Goal: Task Accomplishment & Management: Manage account settings

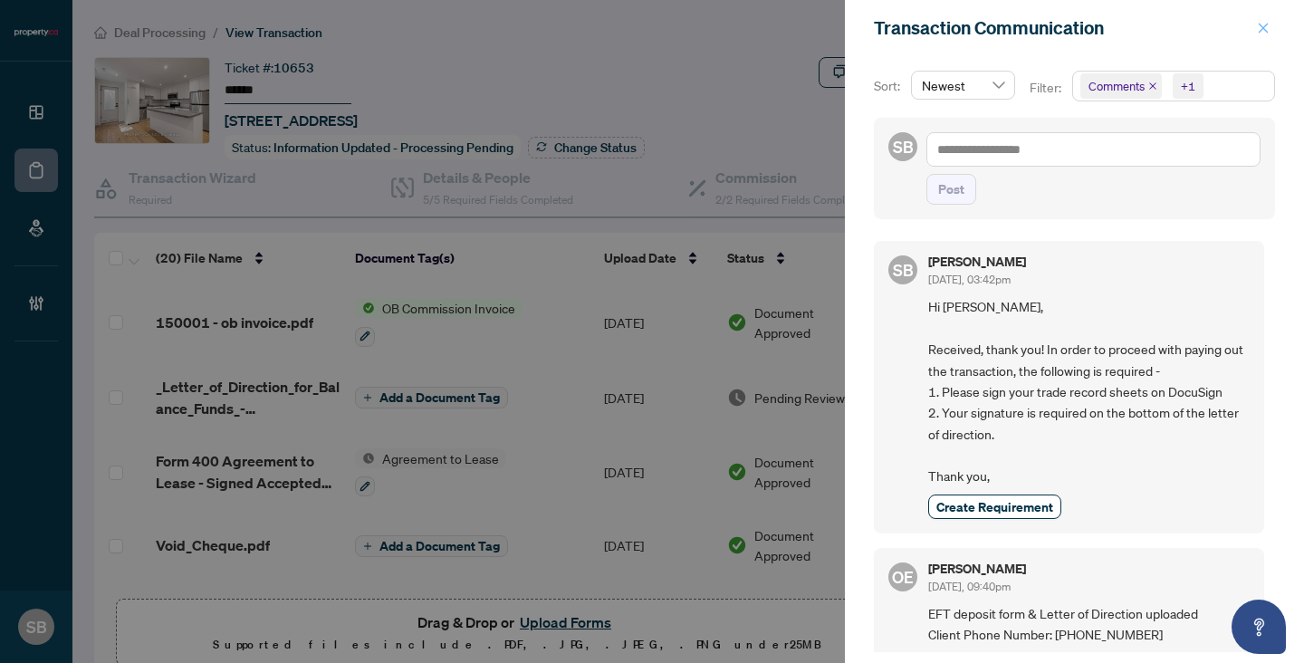
click at [1264, 29] on icon "close" at bounding box center [1264, 28] width 10 height 10
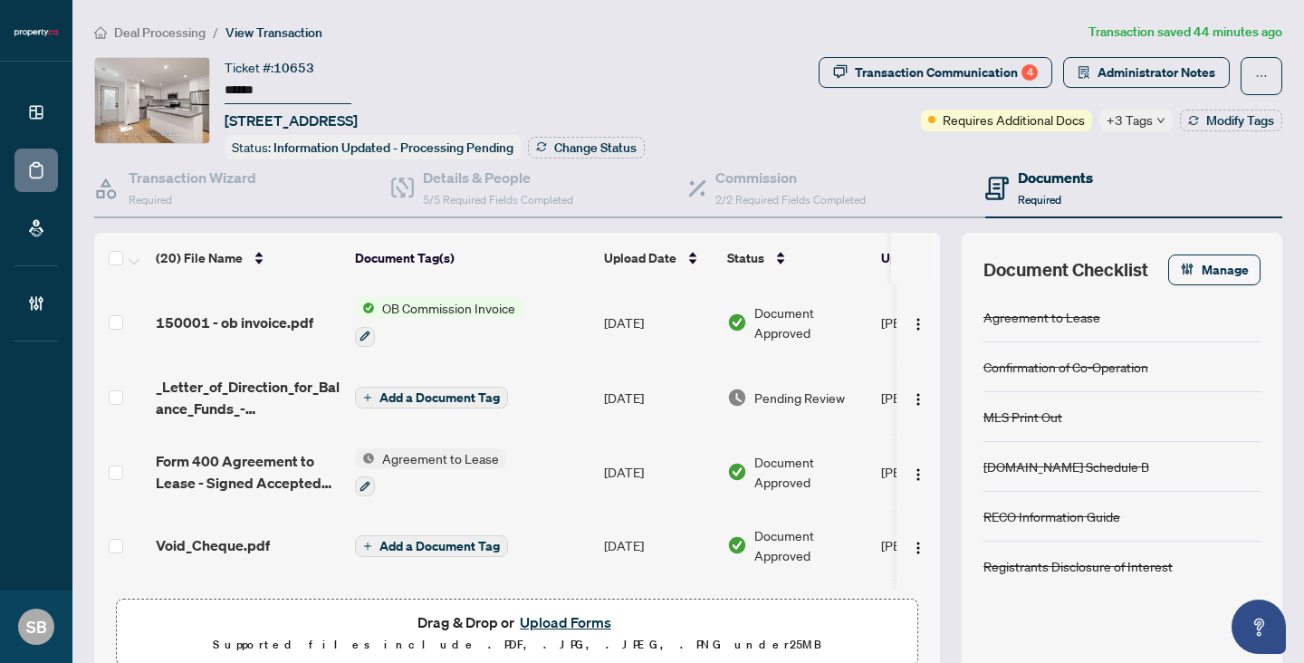
click at [170, 25] on span "Deal Processing" at bounding box center [159, 32] width 91 height 16
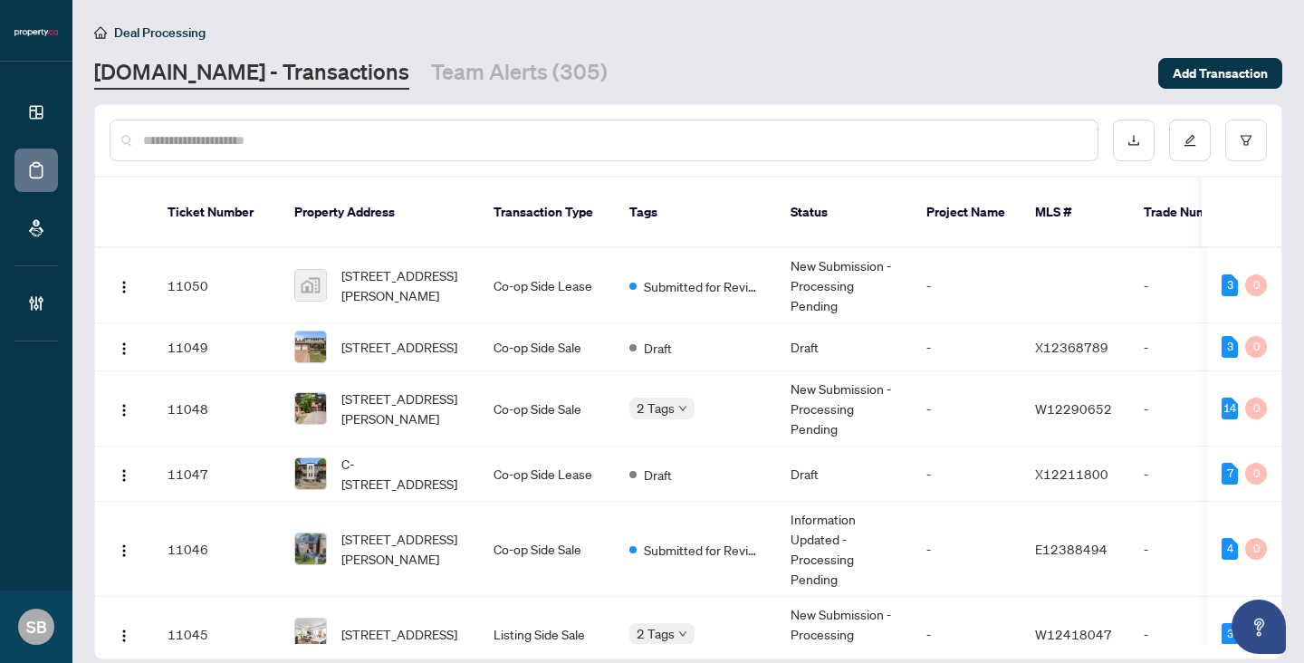
click at [403, 124] on div at bounding box center [604, 141] width 989 height 42
click at [400, 144] on input "text" at bounding box center [613, 140] width 940 height 20
paste input "******"
type input "******"
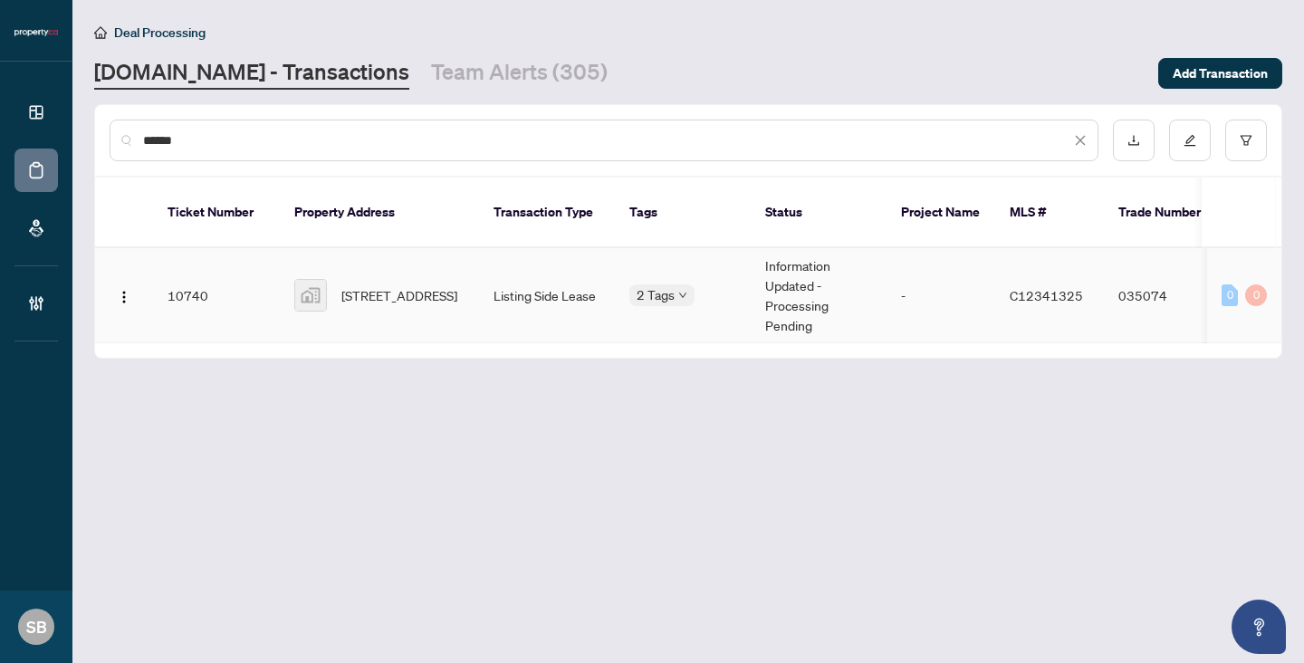
click at [469, 269] on td "[STREET_ADDRESS]" at bounding box center [379, 295] width 199 height 95
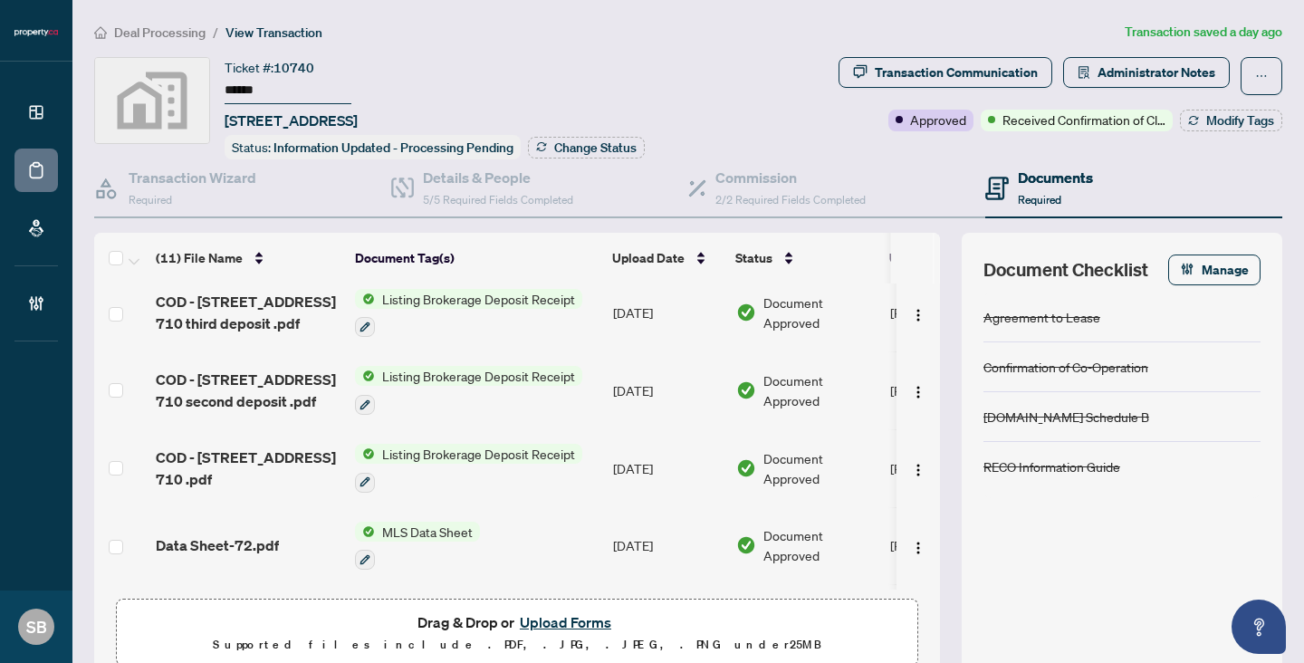
scroll to position [270, 0]
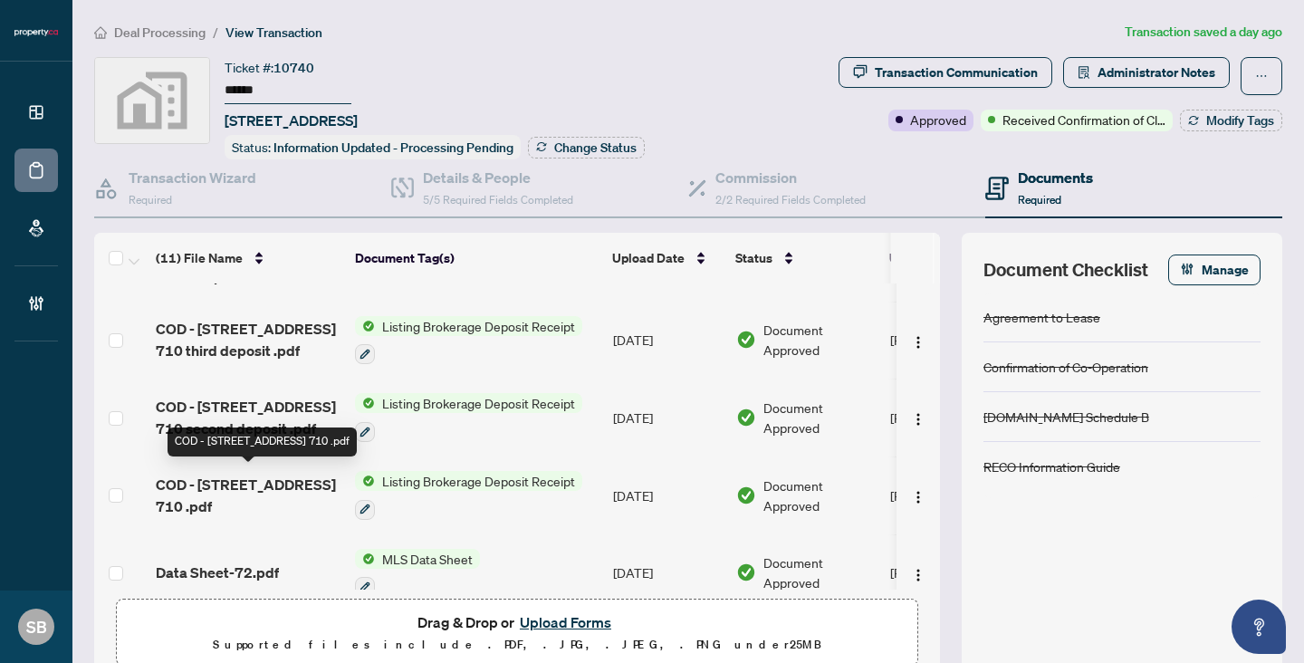
click at [283, 475] on span "COD - [STREET_ADDRESS] 710 .pdf" at bounding box center [248, 495] width 185 height 43
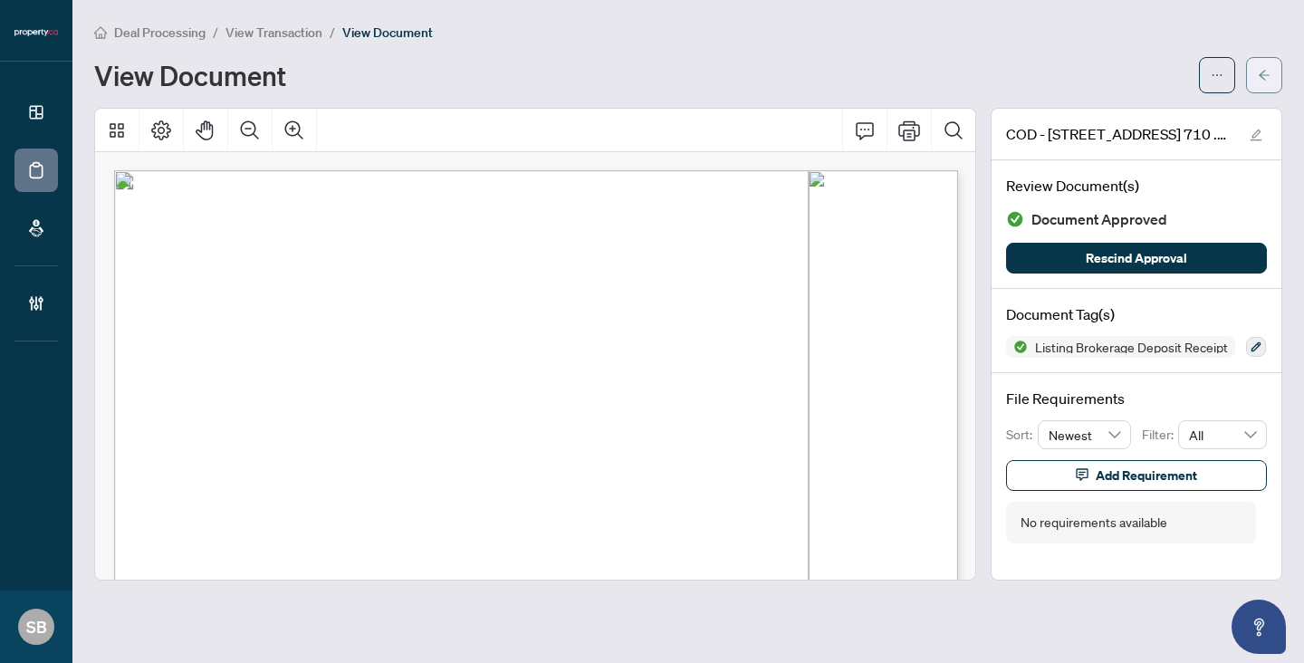
click at [1255, 83] on button "button" at bounding box center [1264, 75] width 36 height 36
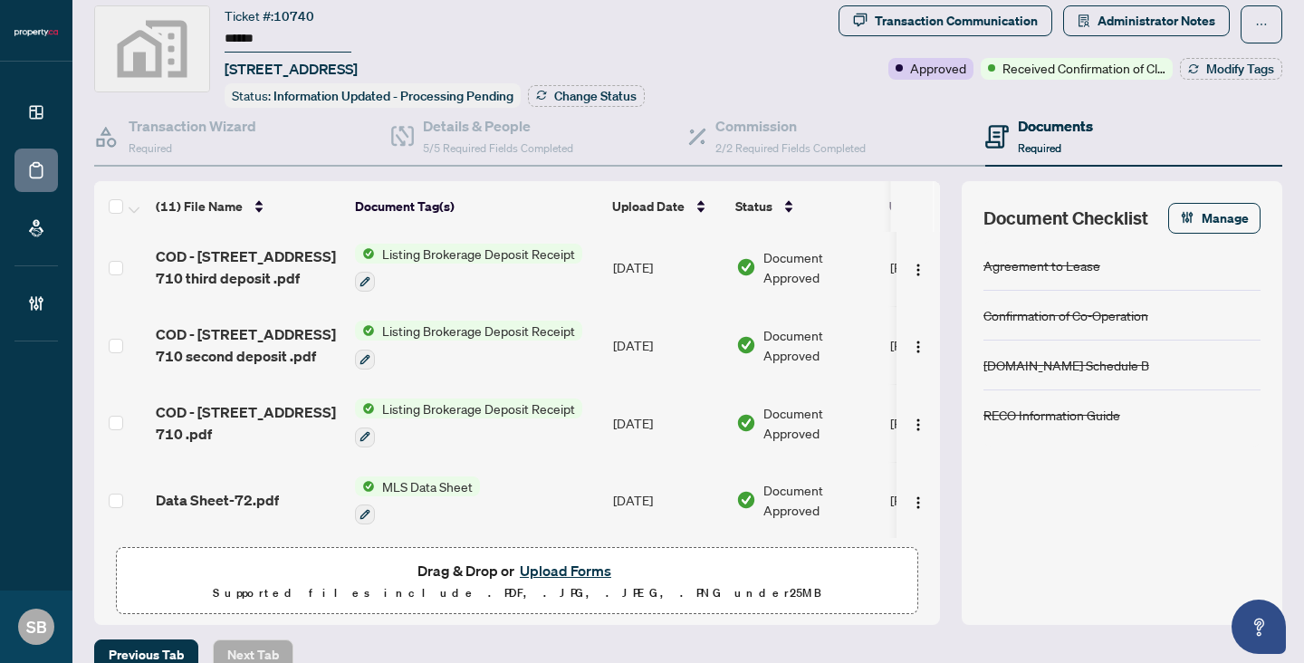
scroll to position [285, 0]
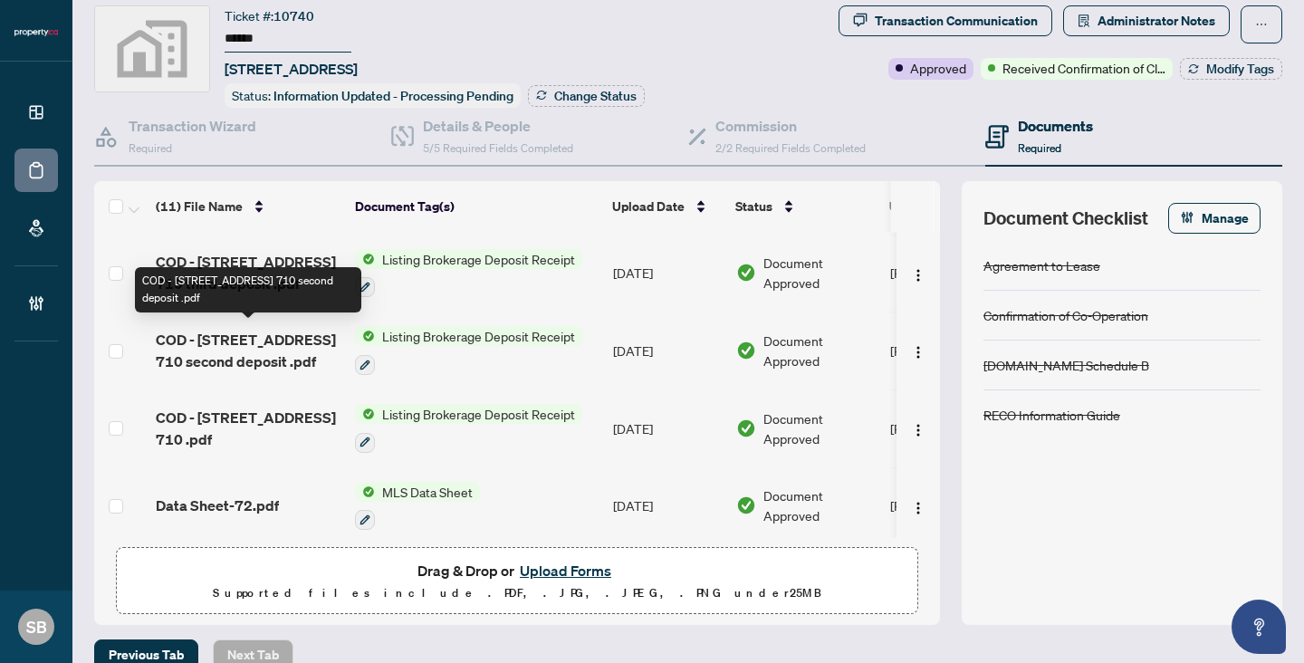
click at [253, 345] on span "COD - [STREET_ADDRESS] 710 second deposit .pdf" at bounding box center [248, 350] width 185 height 43
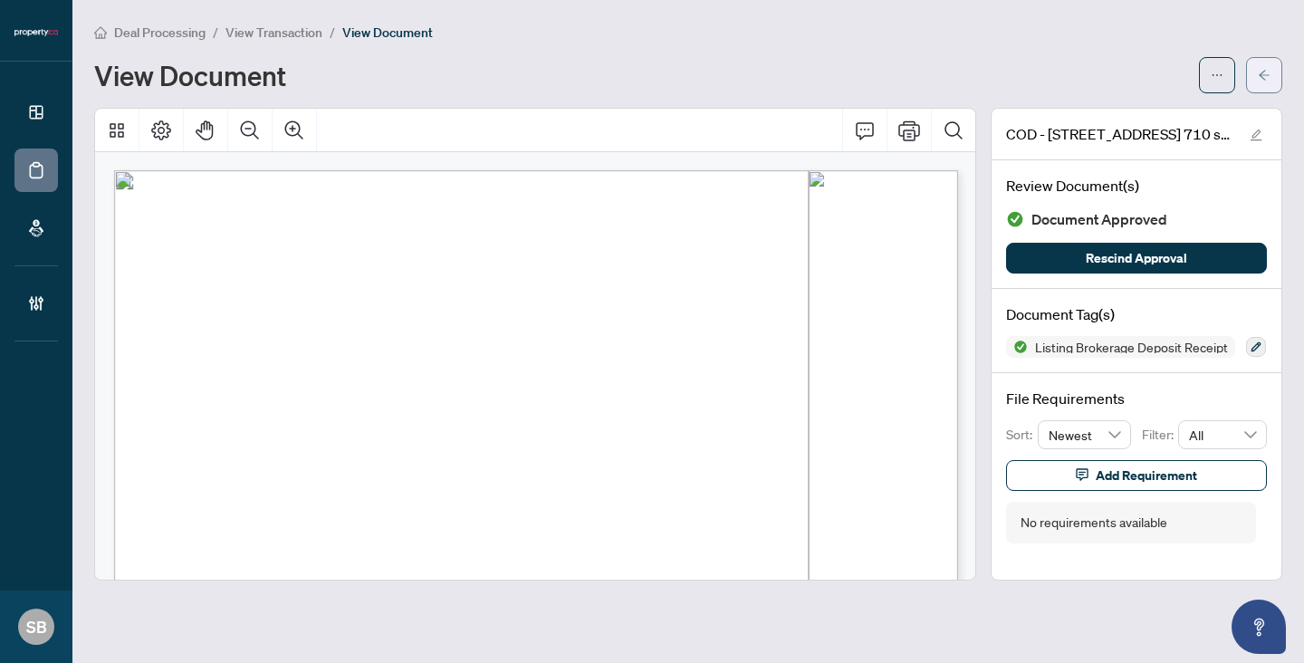
click at [1262, 72] on icon "arrow-left" at bounding box center [1264, 75] width 11 height 10
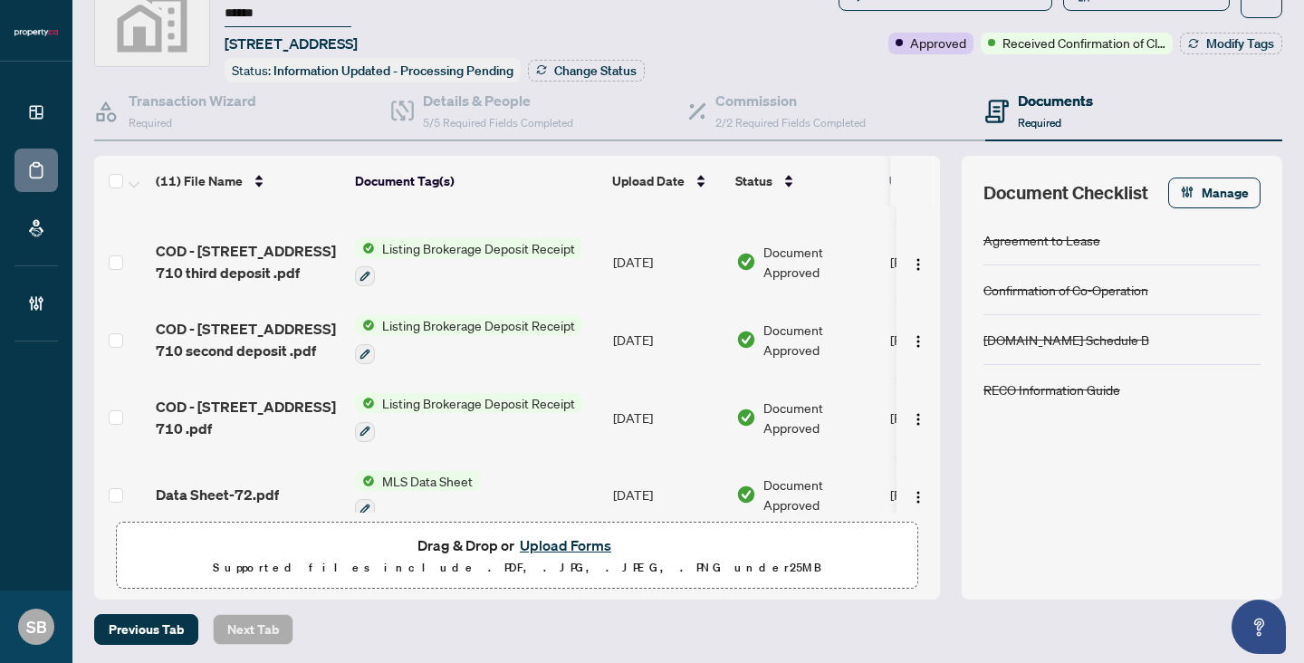
scroll to position [225, 0]
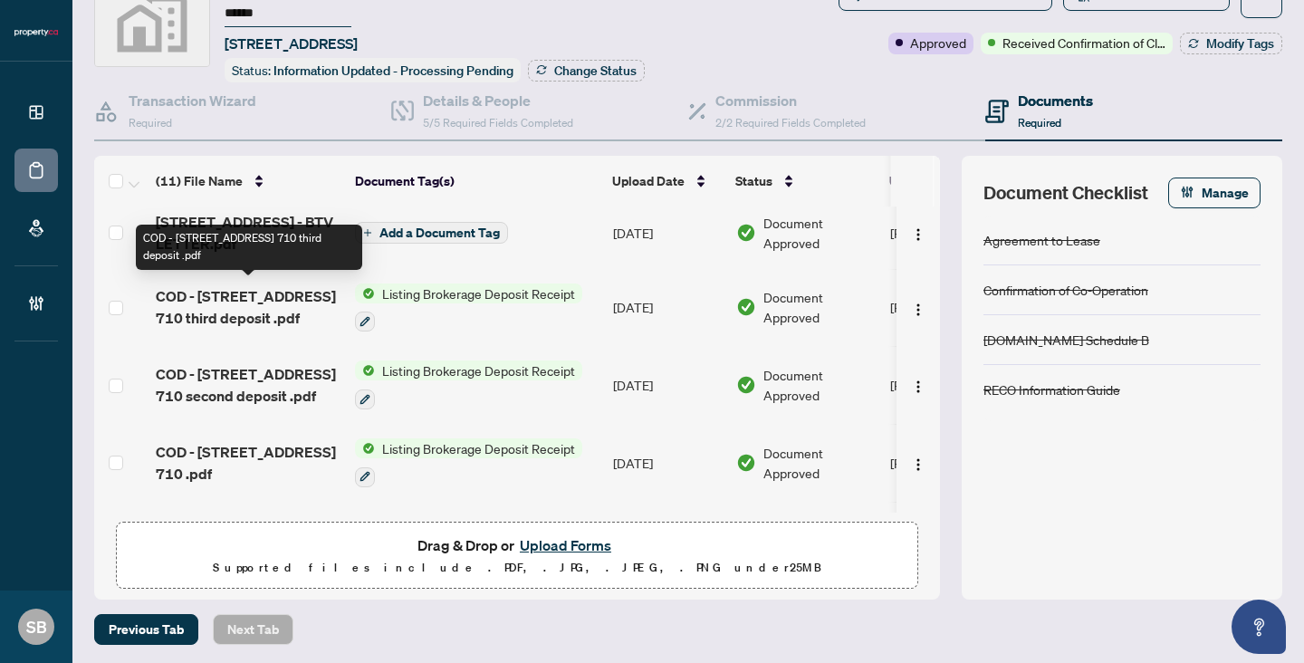
click at [272, 302] on span "COD - [STREET_ADDRESS] 710 third deposit .pdf" at bounding box center [248, 306] width 185 height 43
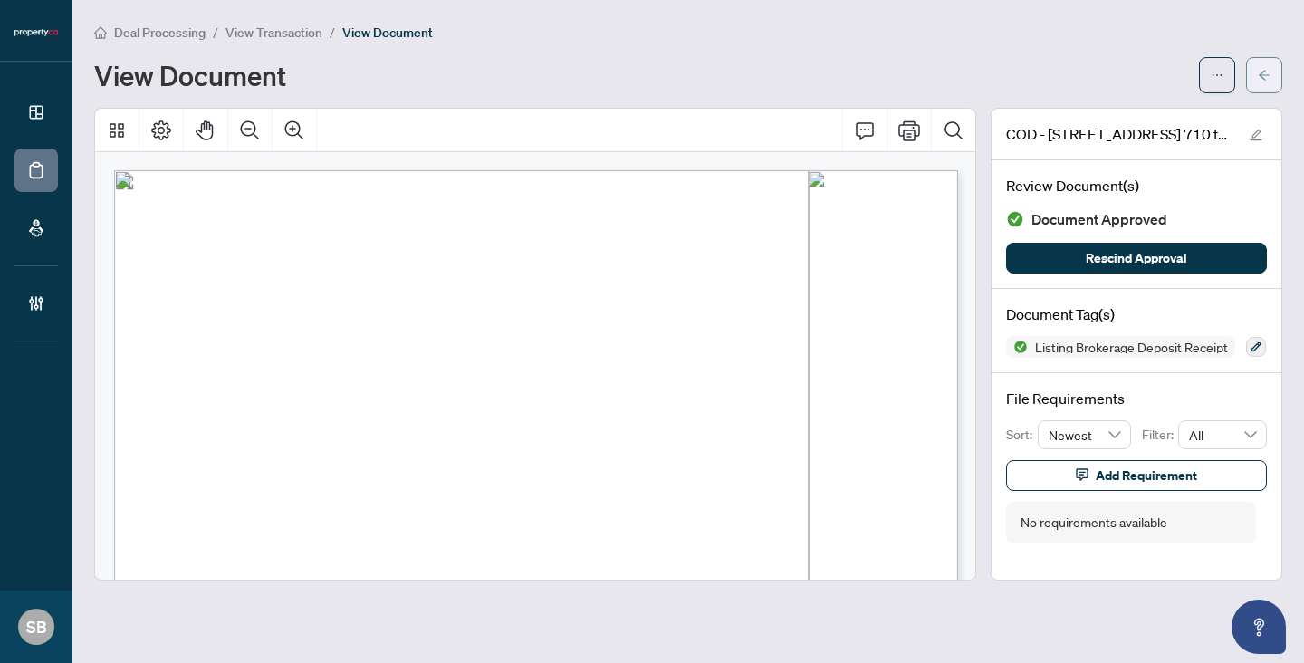
click at [1279, 77] on button "button" at bounding box center [1264, 75] width 36 height 36
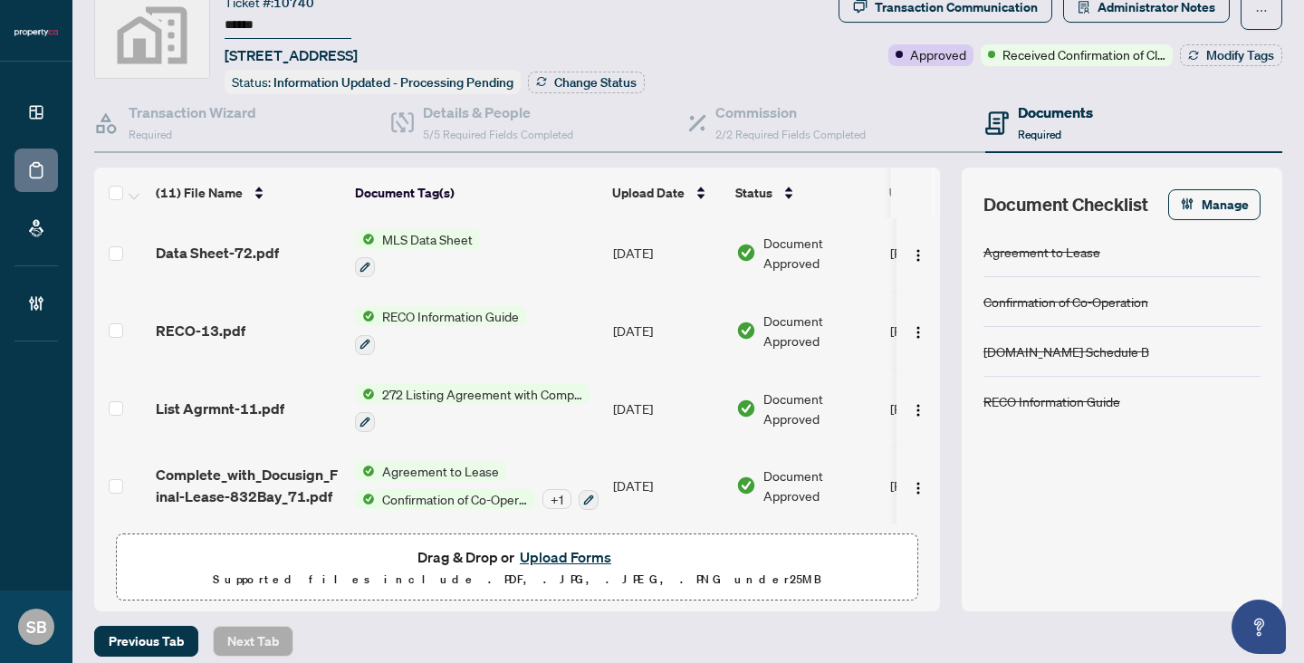
scroll to position [77, 0]
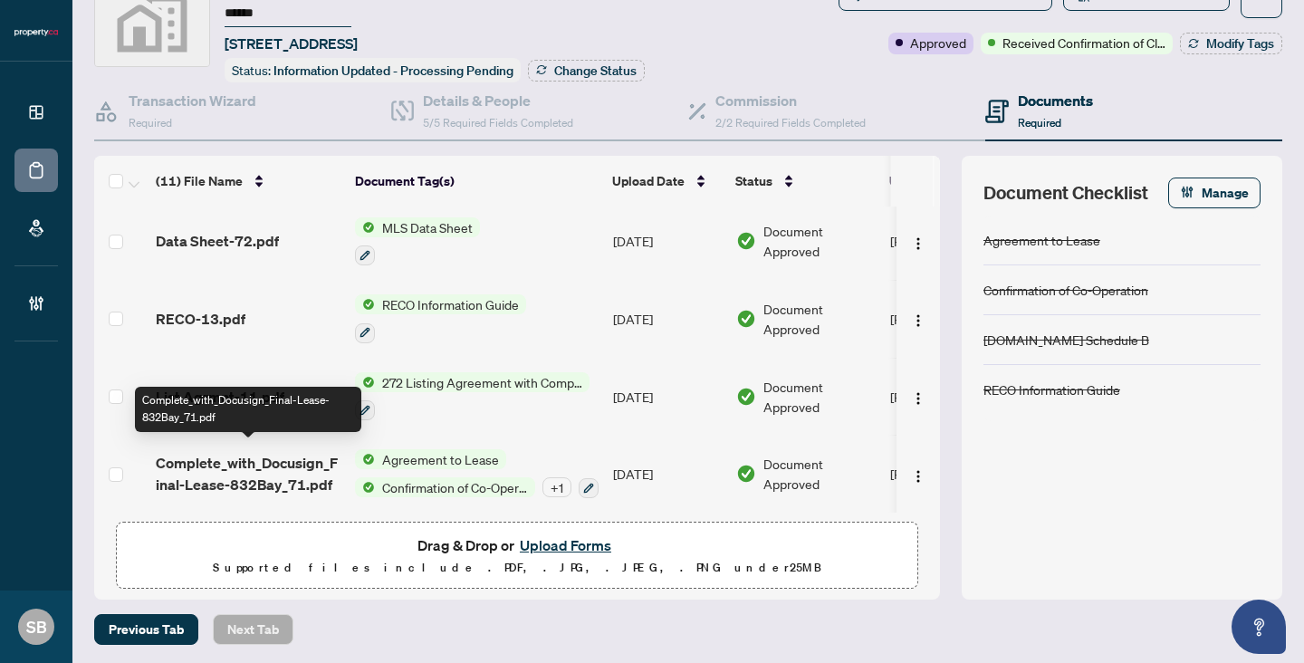
click at [269, 465] on span "Complete_with_Docusign_Final-Lease-832Bay_71.pdf" at bounding box center [248, 473] width 185 height 43
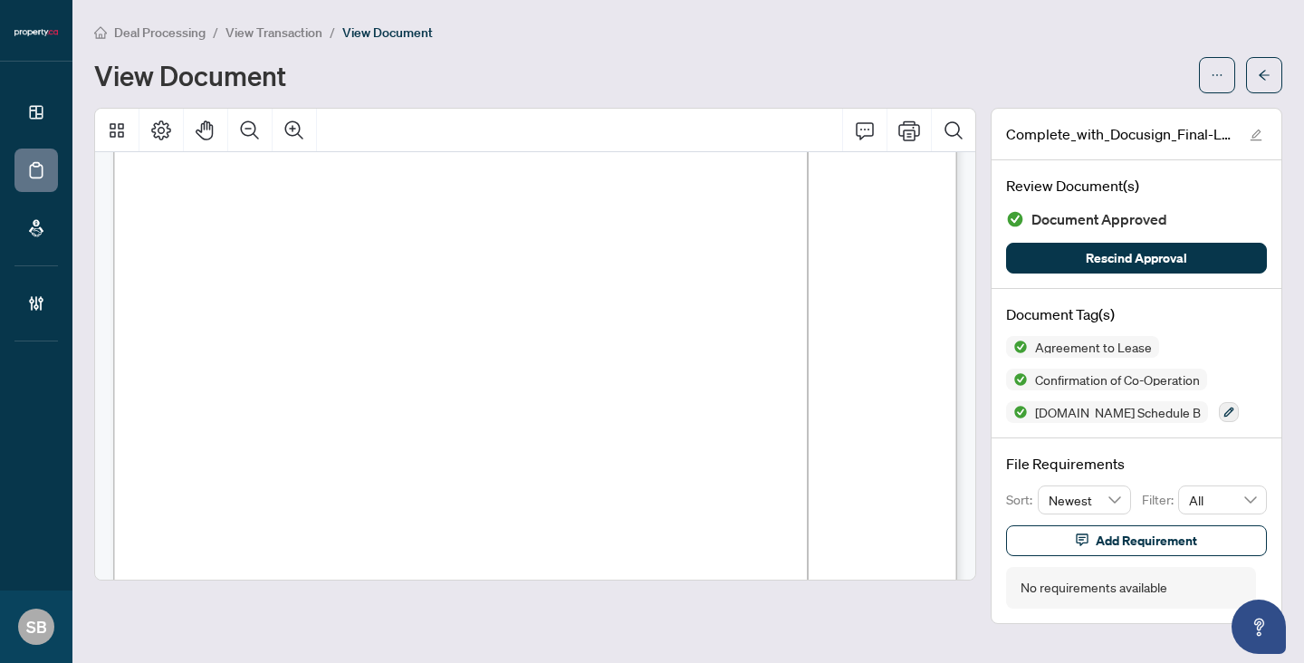
scroll to position [197, 0]
click at [1261, 77] on icon "arrow-left" at bounding box center [1264, 75] width 13 height 13
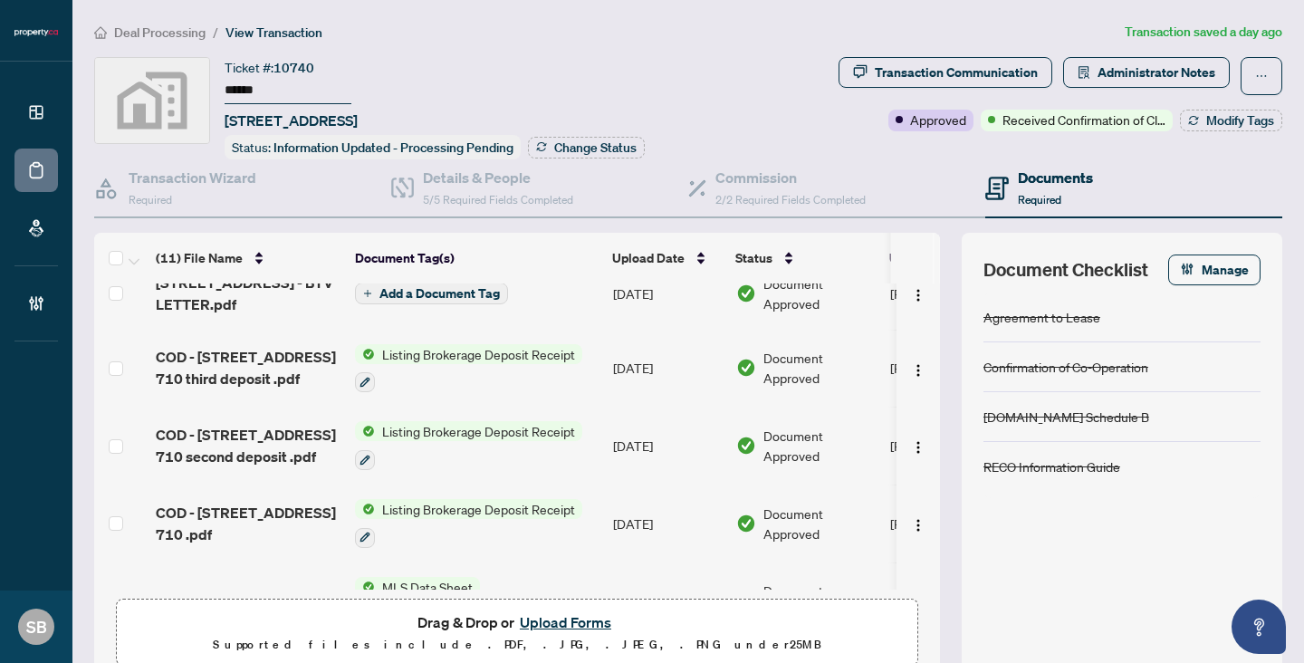
scroll to position [246, 0]
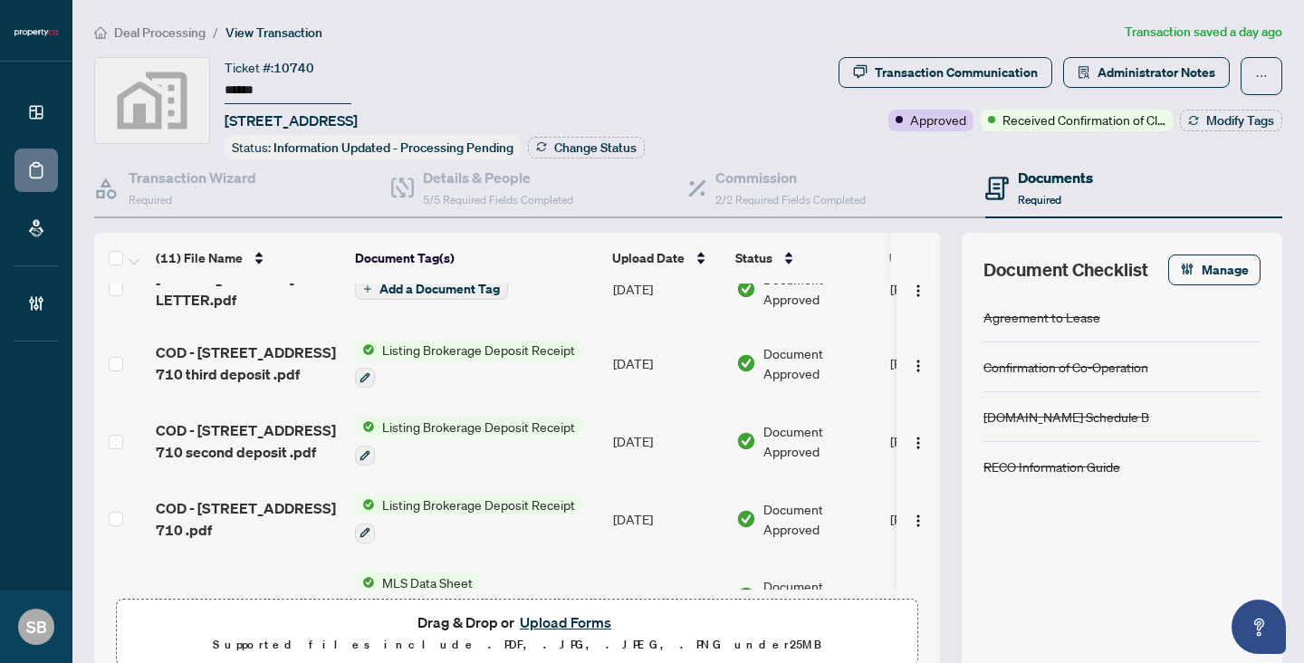
click at [502, 350] on span "Listing Brokerage Deposit Receipt" at bounding box center [478, 350] width 207 height 20
click at [264, 359] on span "COD - [STREET_ADDRESS] 710 third deposit .pdf" at bounding box center [248, 362] width 185 height 43
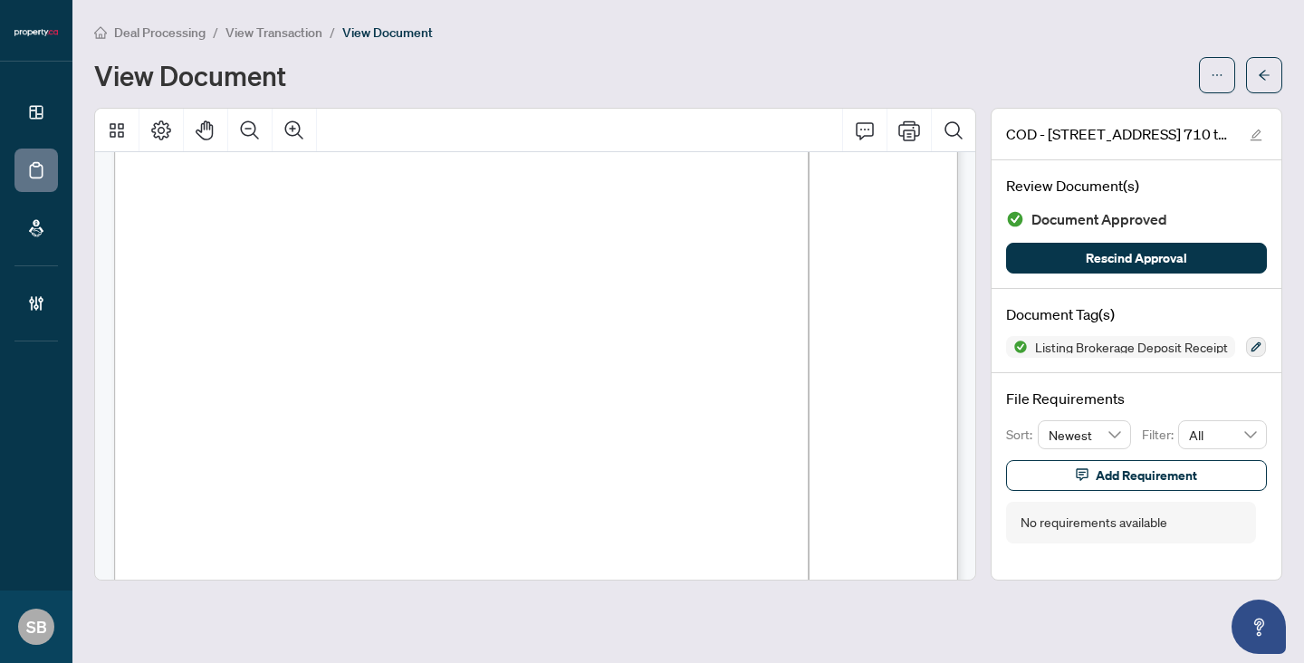
scroll to position [261, 0]
click at [1251, 80] on button "button" at bounding box center [1264, 75] width 36 height 36
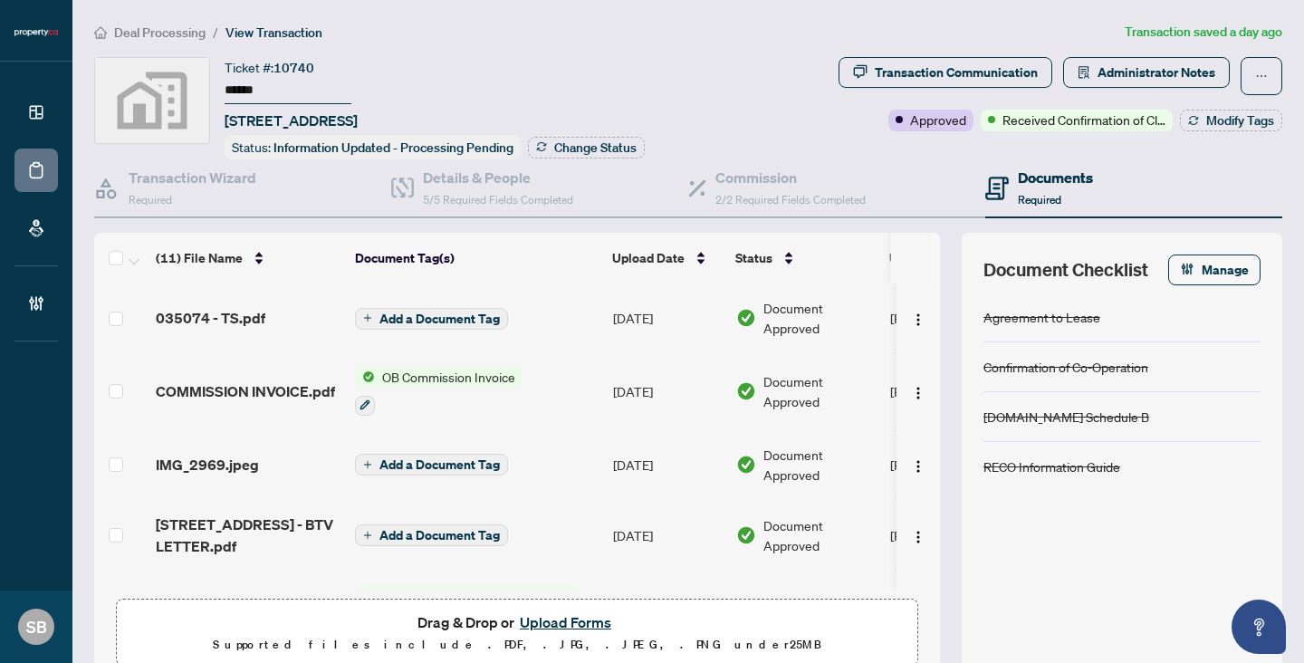
click at [675, 312] on td "[DATE]" at bounding box center [667, 317] width 123 height 69
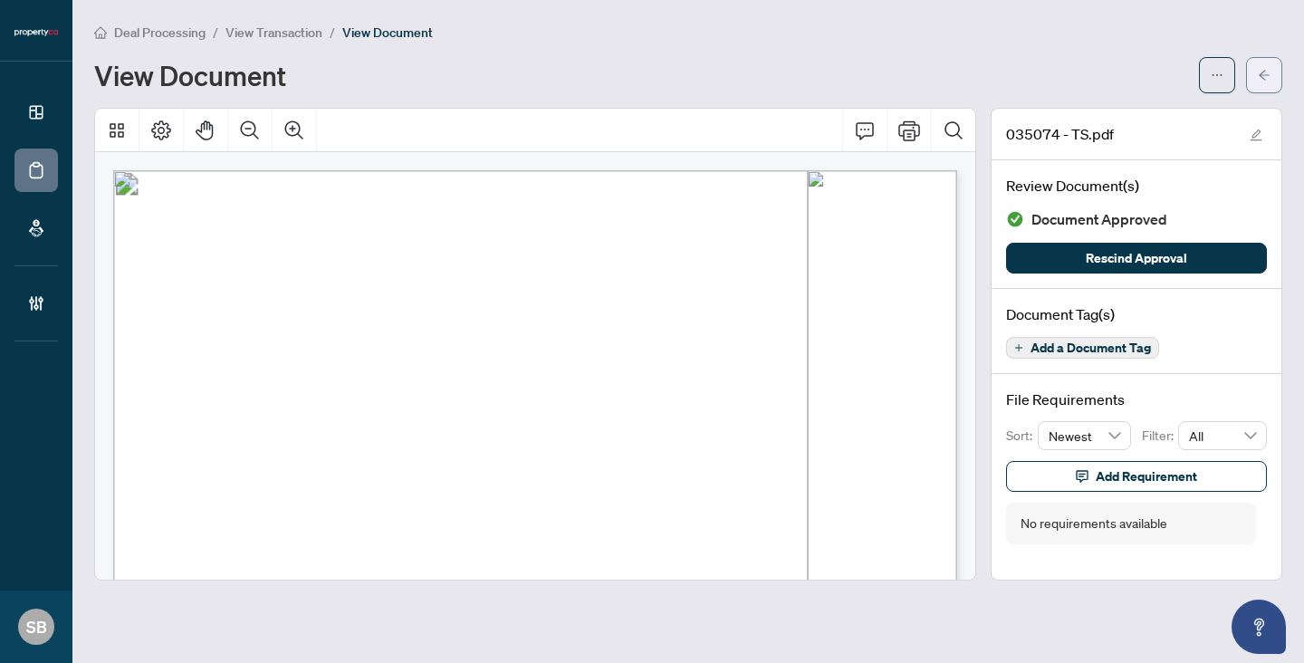
click at [1280, 77] on button "button" at bounding box center [1264, 75] width 36 height 36
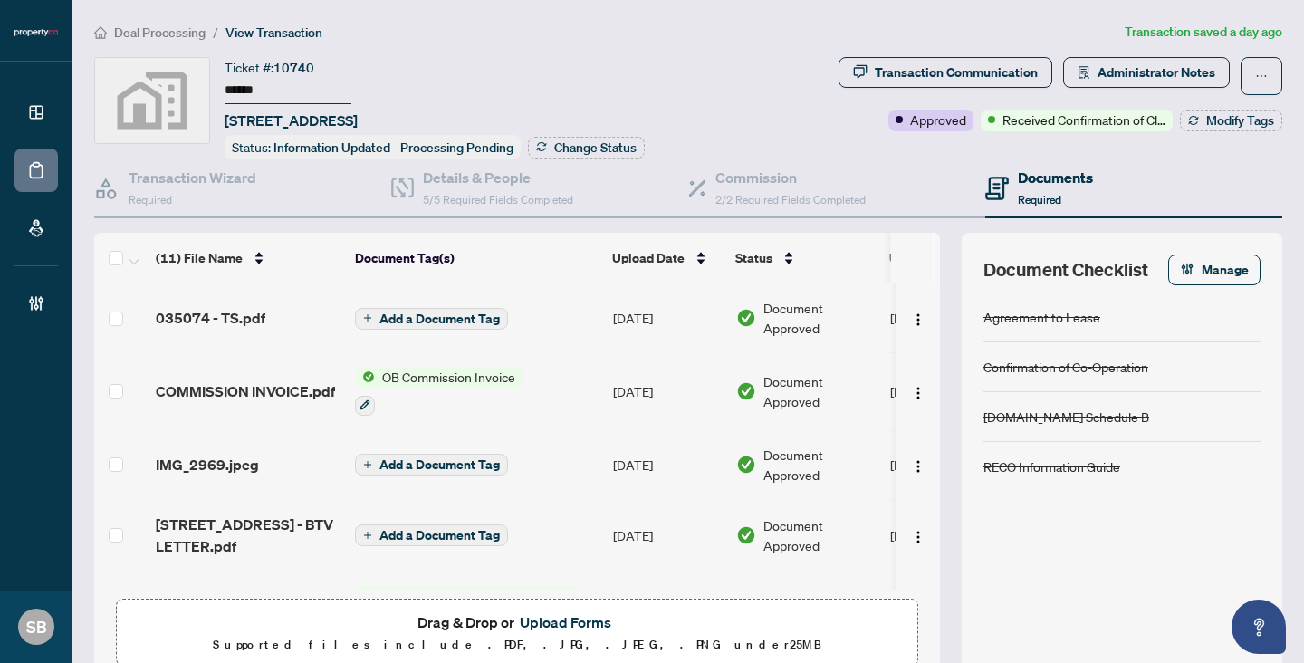
scroll to position [222, 0]
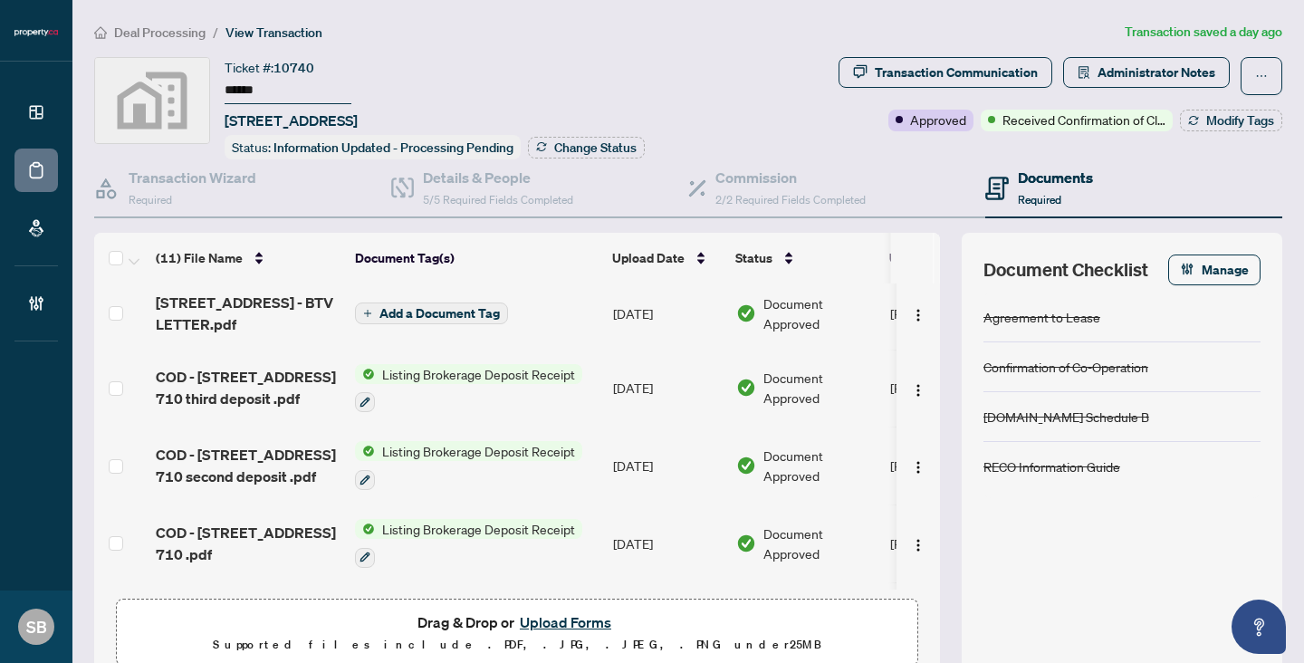
click at [676, 303] on td "[DATE]" at bounding box center [667, 313] width 123 height 72
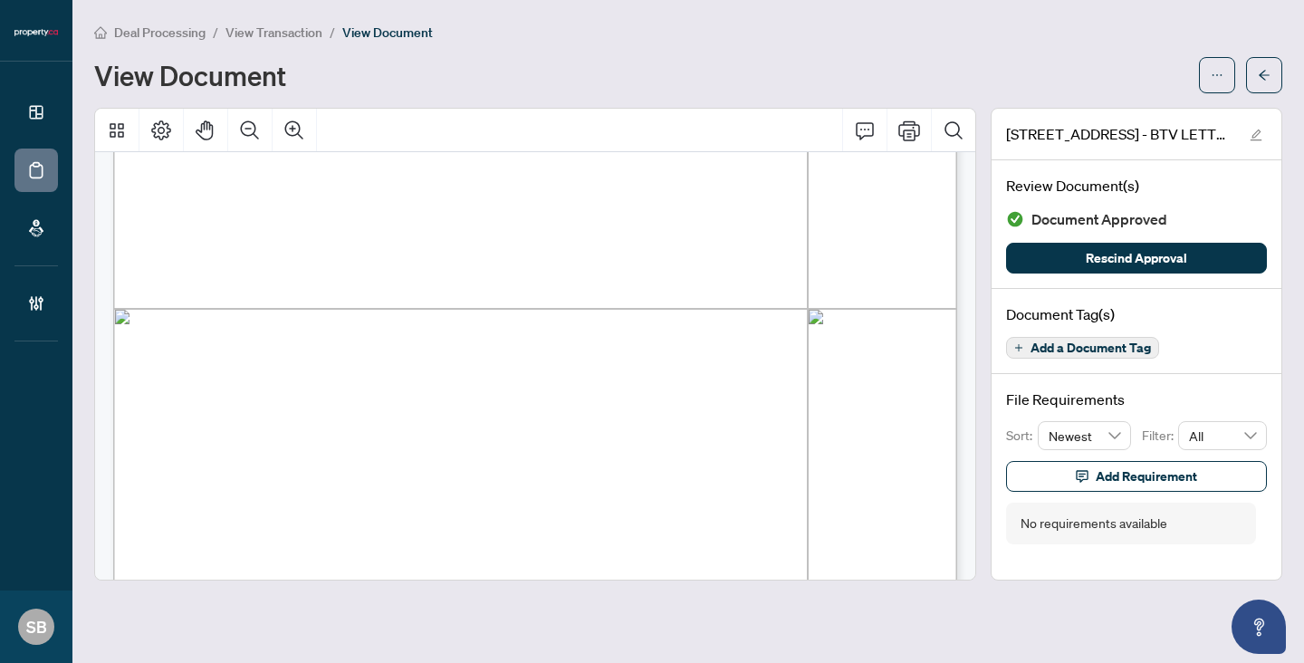
scroll to position [562, 0]
click at [1281, 70] on button "button" at bounding box center [1264, 75] width 36 height 36
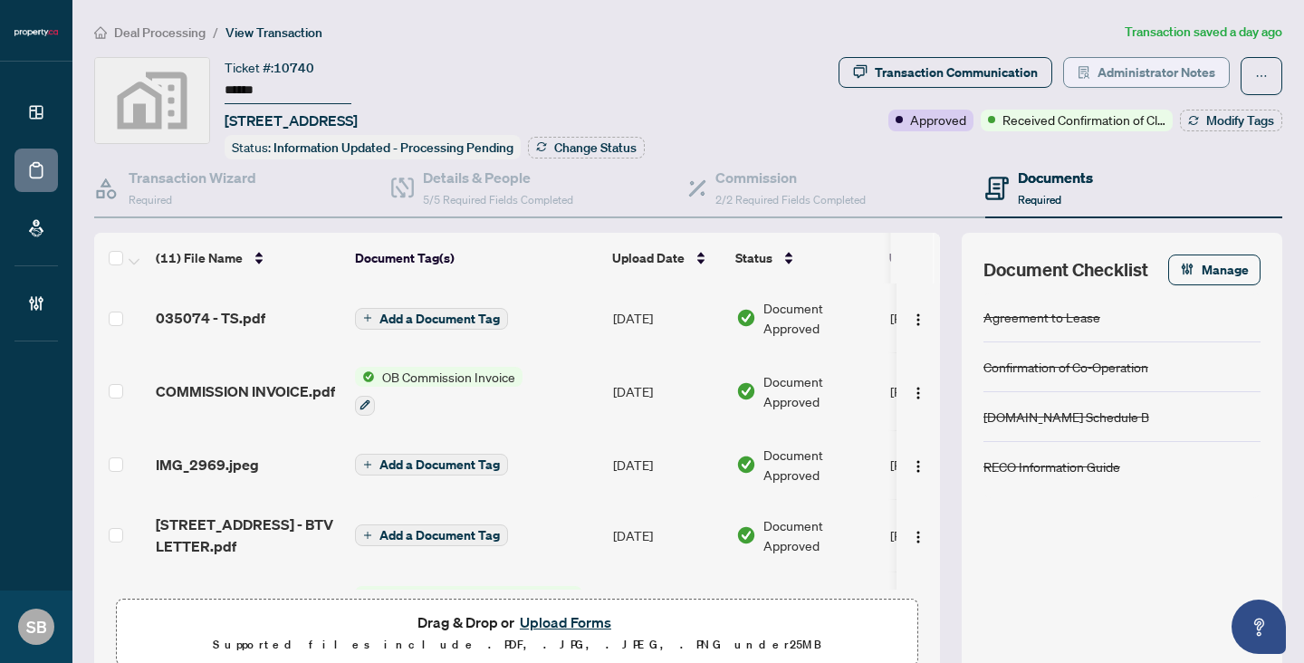
click at [1129, 69] on span "Administrator Notes" at bounding box center [1157, 72] width 118 height 29
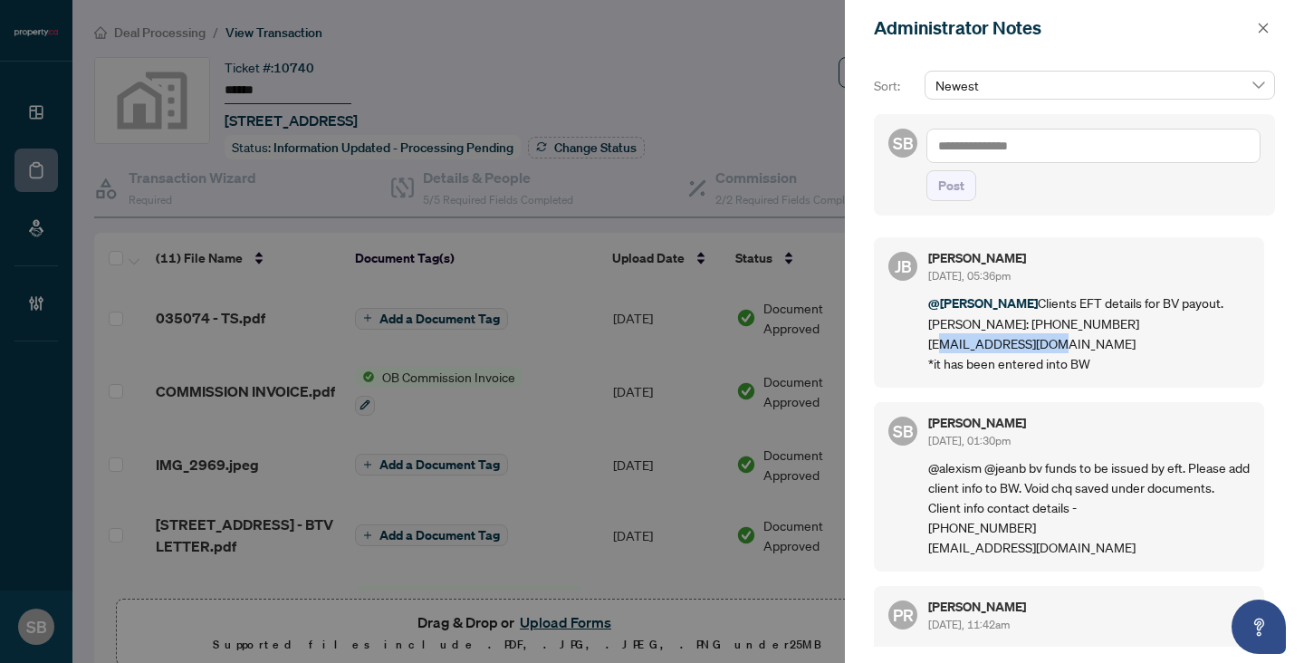
drag, startPoint x: 925, startPoint y: 342, endPoint x: 1053, endPoint y: 340, distance: 128.6
click at [1053, 340] on div "[PERSON_NAME] [DATE], 05:36pm @[PERSON_NAME] Clients EFT details for BV payout.…" at bounding box center [1069, 312] width 390 height 150
copy p "[EMAIL_ADDRESS][DOMAIN_NAME]"
click at [1256, 34] on button "button" at bounding box center [1264, 28] width 24 height 22
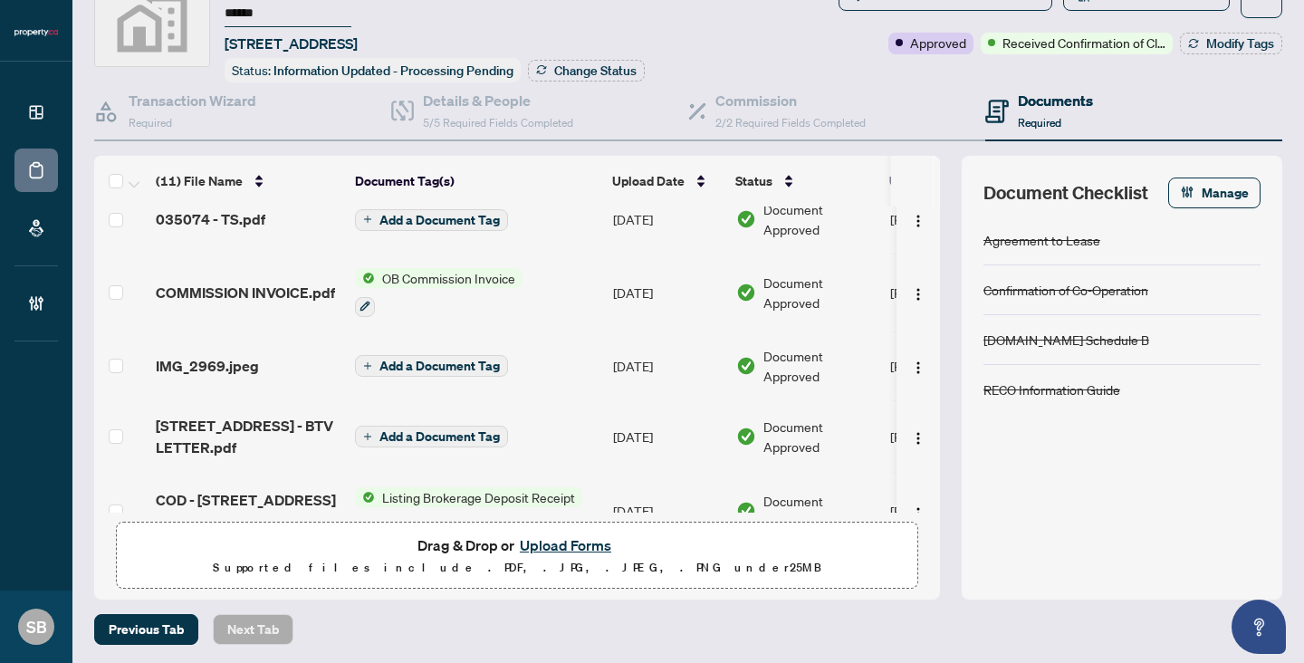
scroll to position [19, 0]
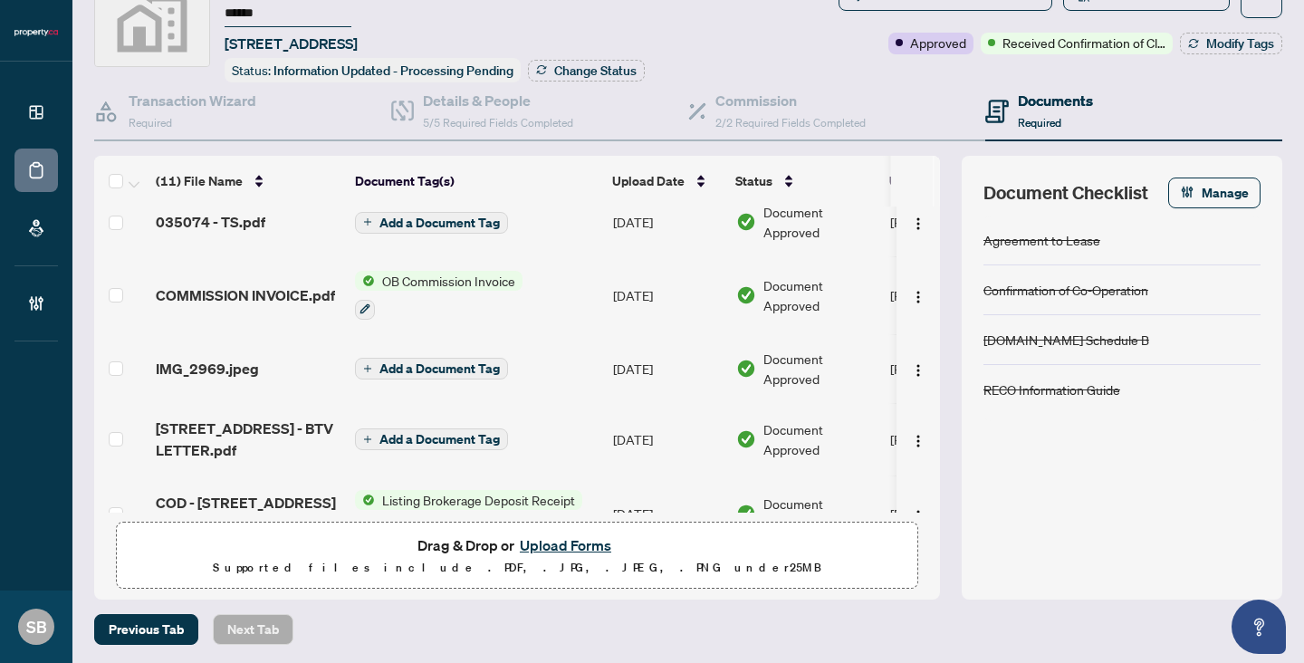
click at [611, 363] on td "[DATE]" at bounding box center [667, 368] width 123 height 69
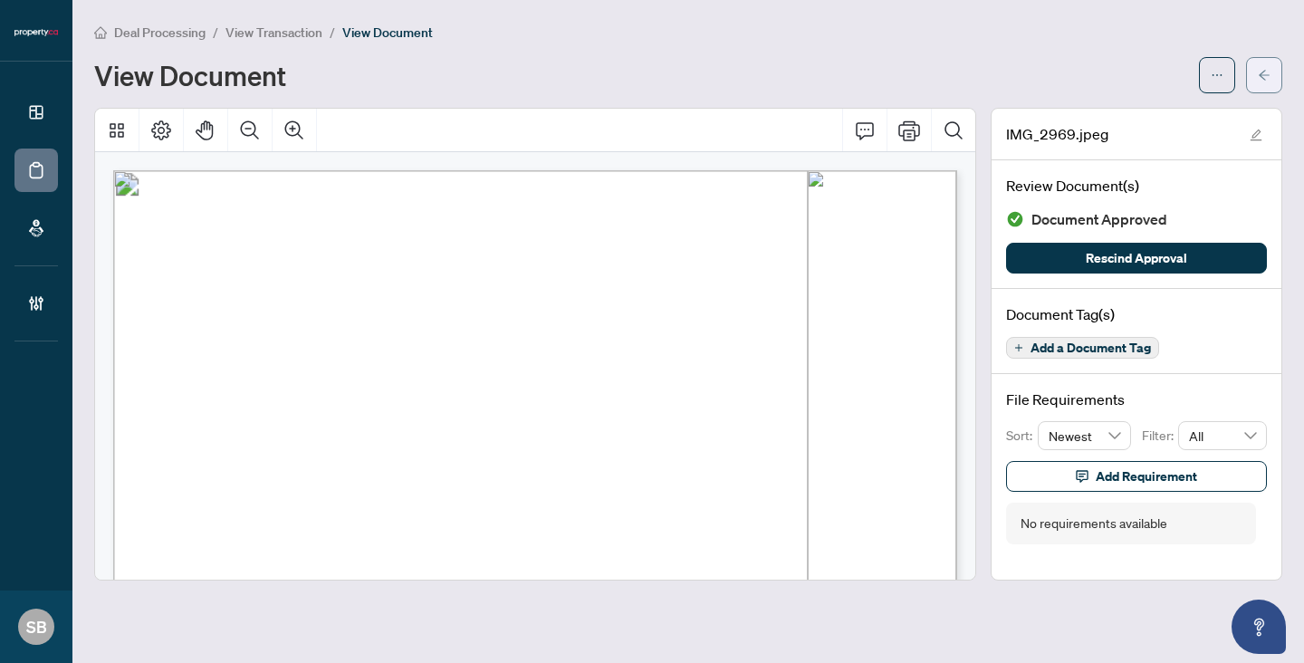
click at [1260, 90] on button "button" at bounding box center [1264, 75] width 36 height 36
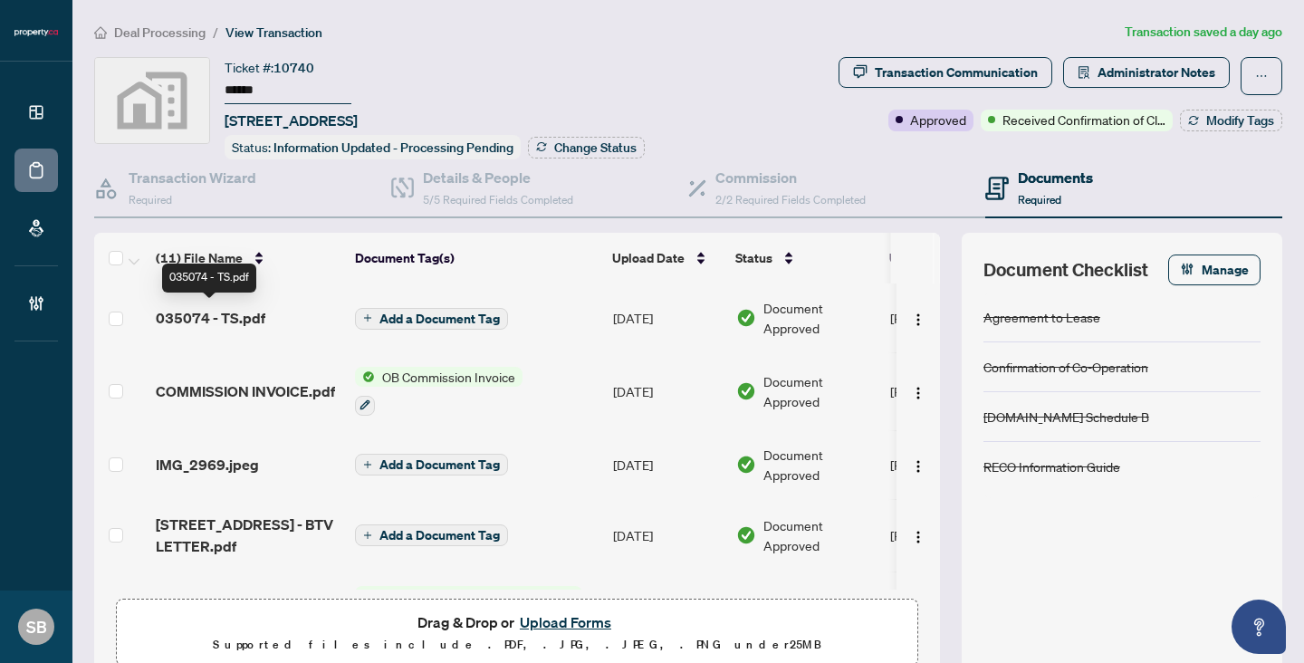
click at [229, 321] on span "035074 - TS.pdf" at bounding box center [211, 318] width 110 height 22
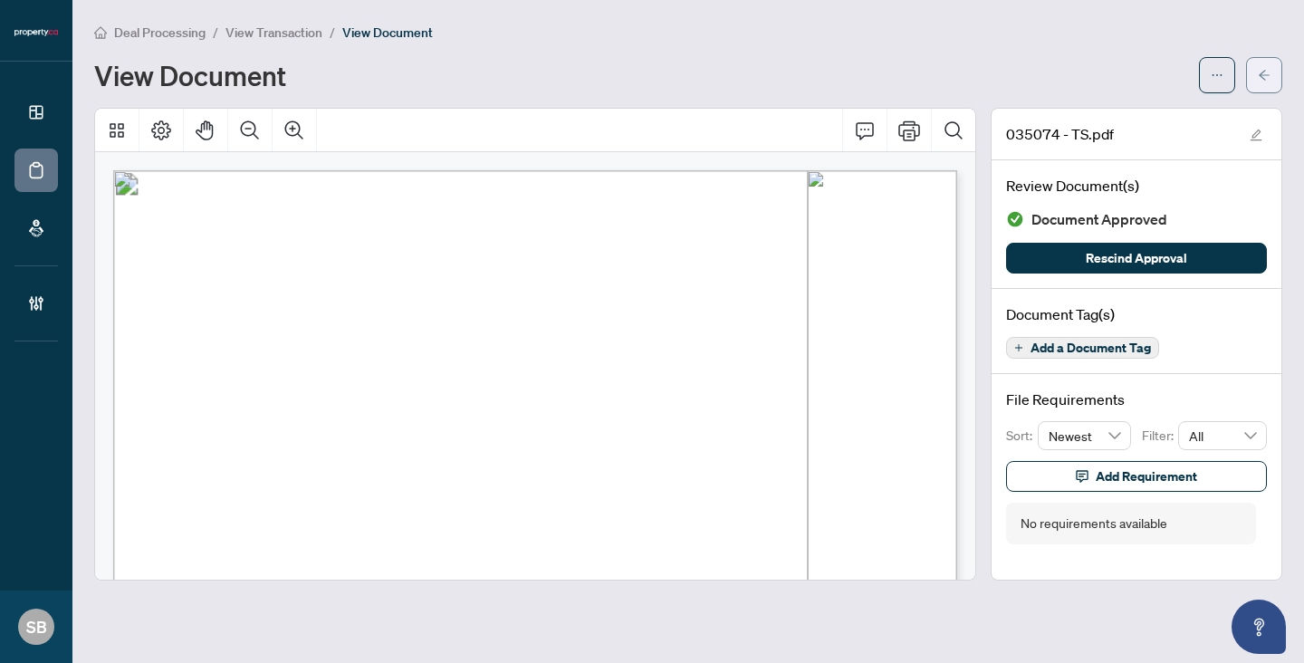
click at [1256, 72] on button "button" at bounding box center [1264, 75] width 36 height 36
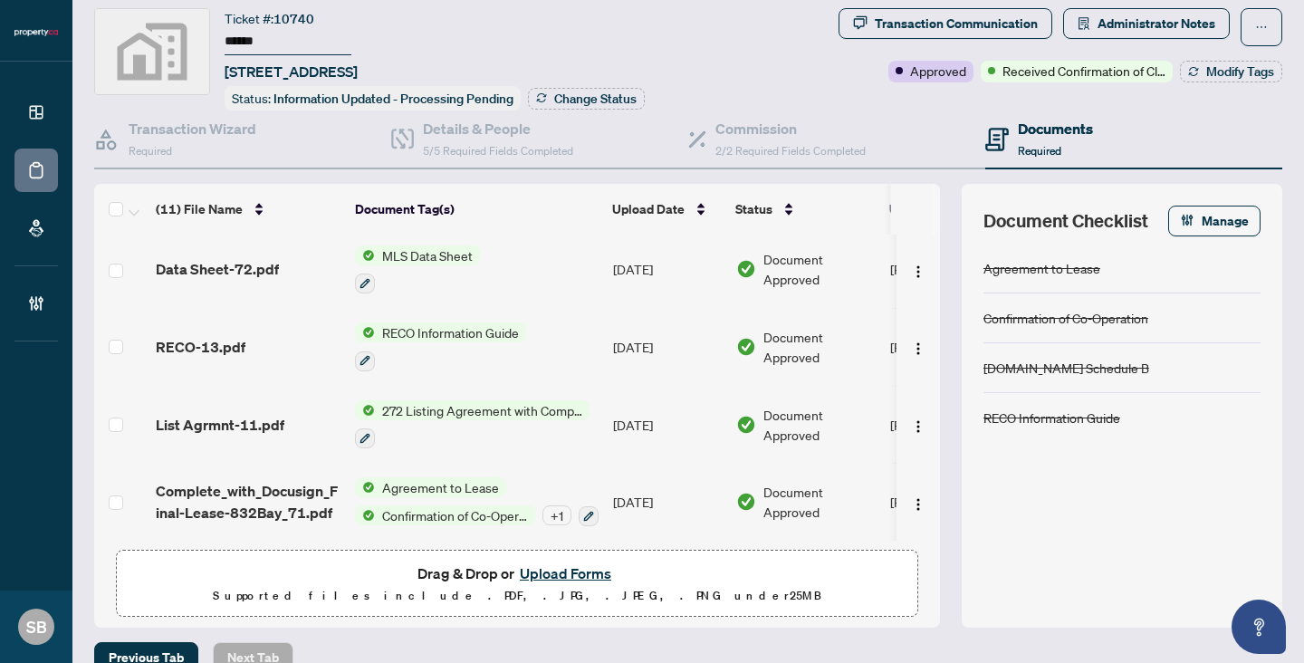
scroll to position [51, 0]
click at [445, 504] on span "Confirmation of Co-Operation" at bounding box center [455, 514] width 160 height 20
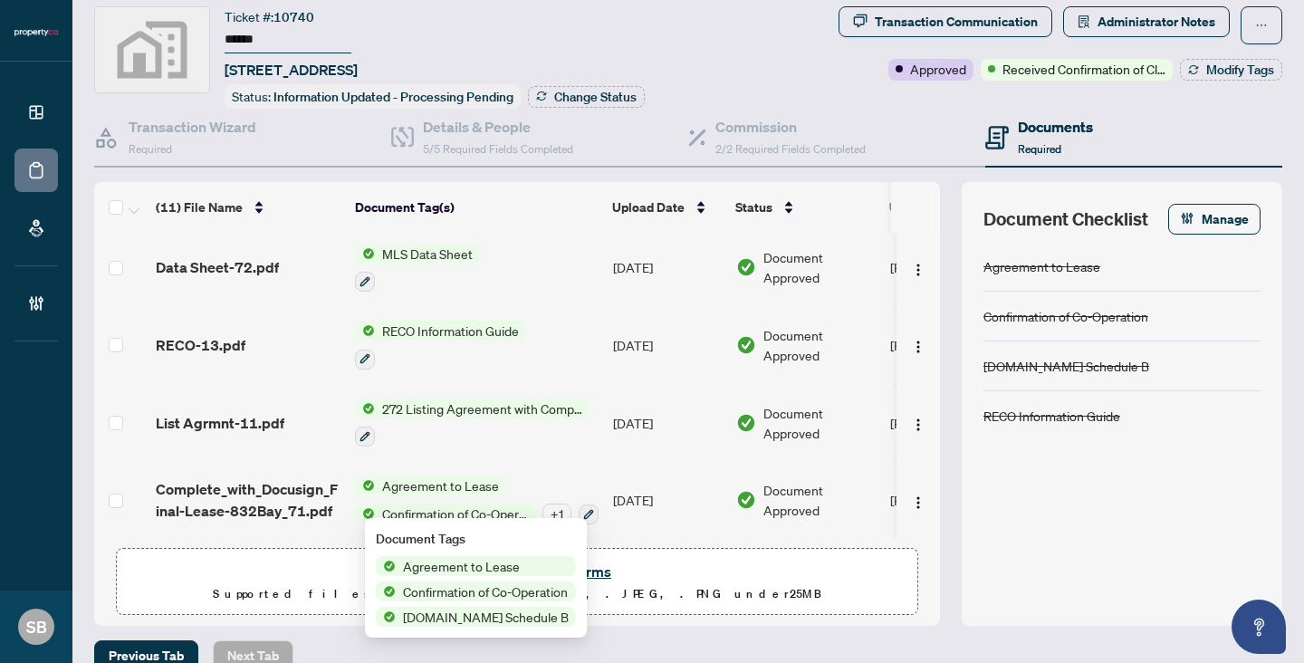
click at [281, 480] on span "Complete_with_Docusign_Final-Lease-832Bay_71.pdf" at bounding box center [248, 499] width 185 height 43
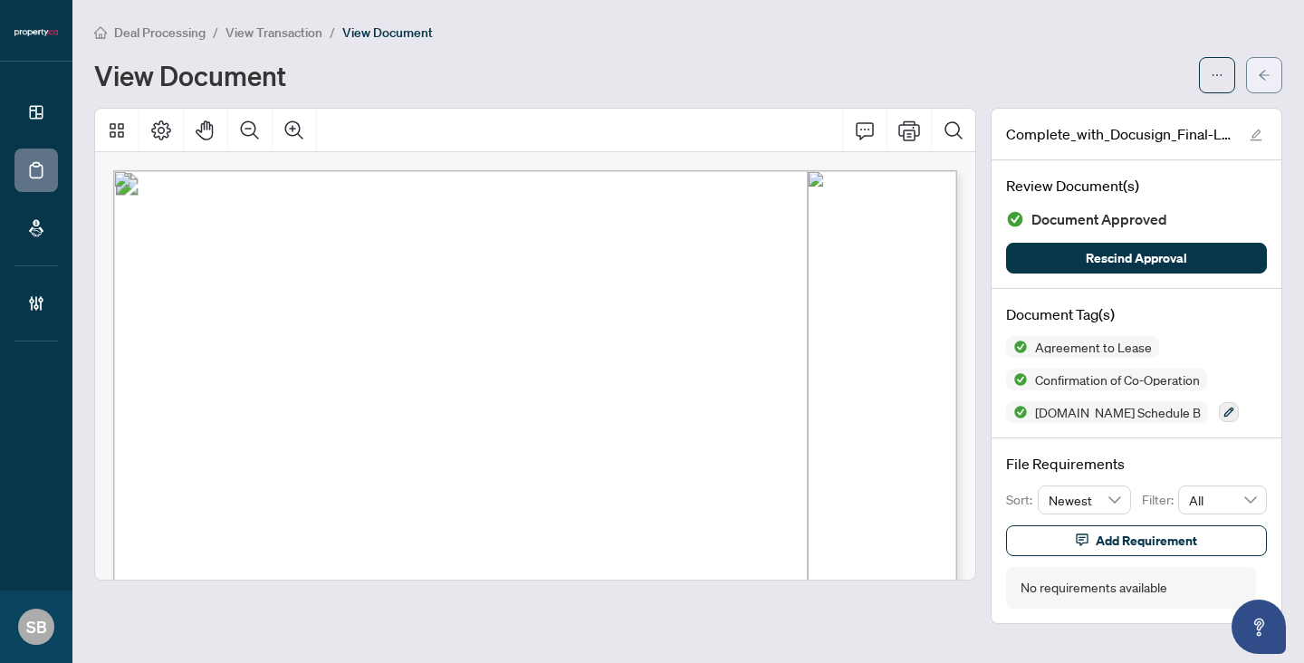
click at [1265, 74] on icon "arrow-left" at bounding box center [1264, 75] width 11 height 10
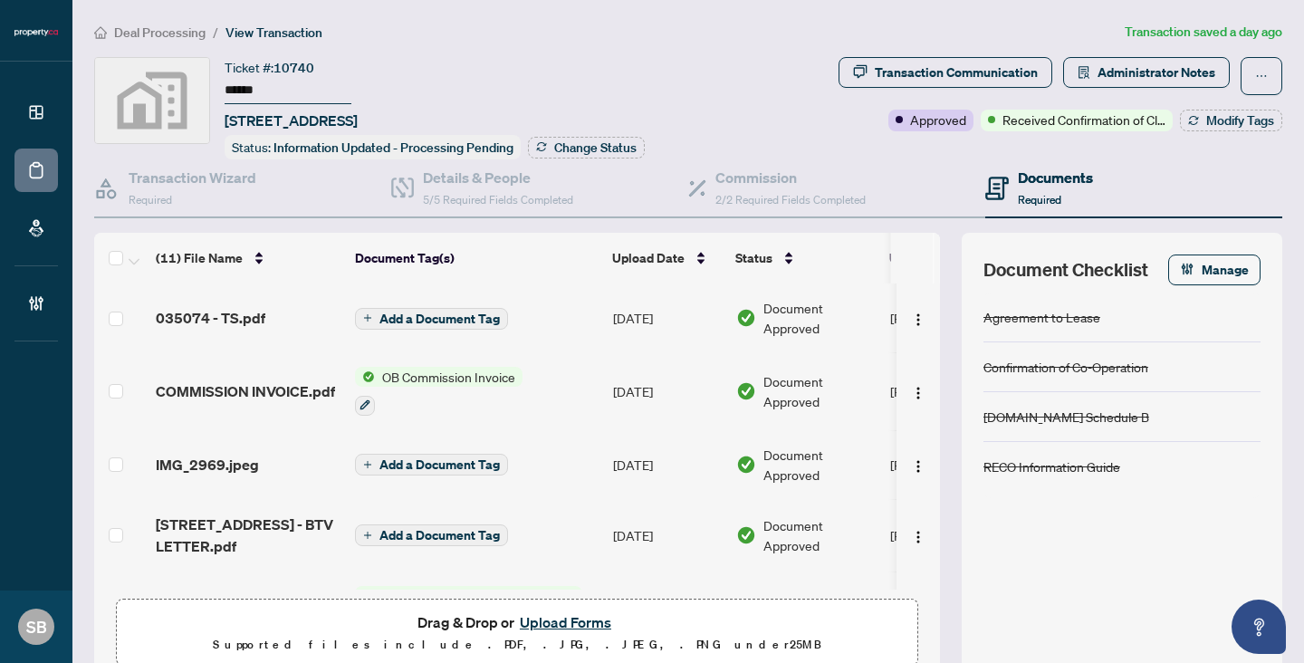
click at [570, 617] on button "Upload Forms" at bounding box center [565, 622] width 102 height 24
click at [577, 619] on button "Upload Forms" at bounding box center [565, 622] width 102 height 24
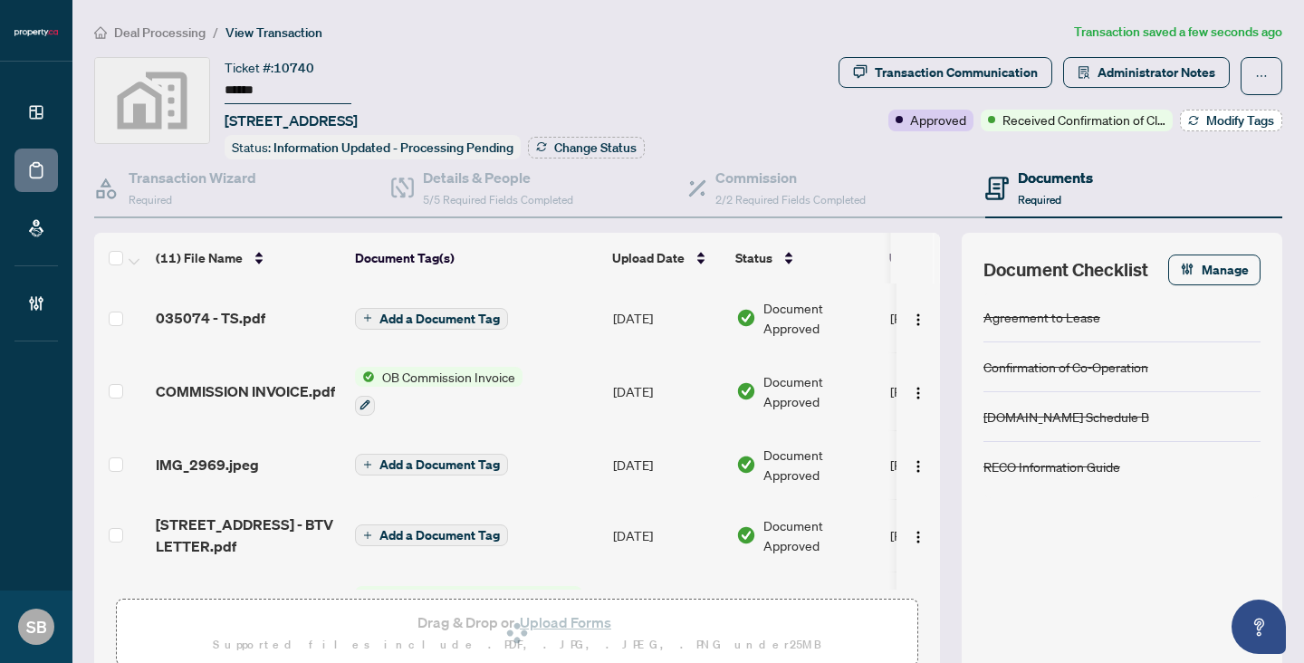
click at [1206, 120] on span "Modify Tags" at bounding box center [1240, 120] width 68 height 13
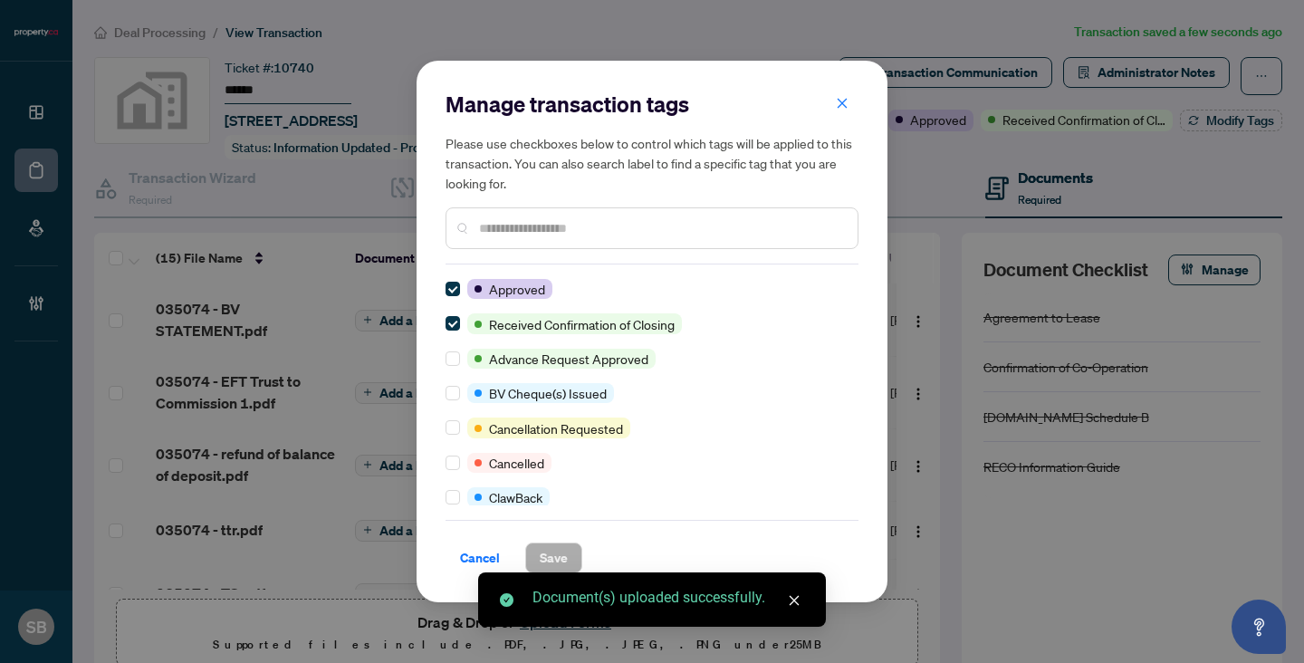
click at [802, 218] on input "text" at bounding box center [661, 228] width 364 height 20
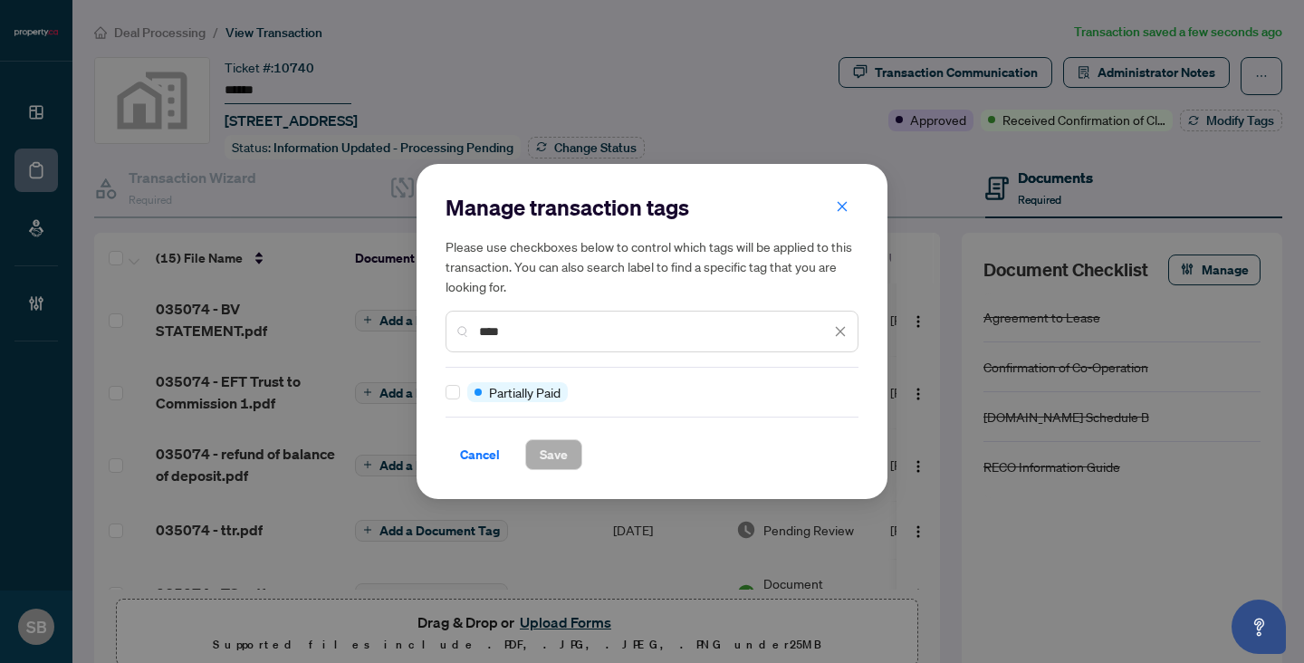
type input "****"
click at [632, 405] on div "Manage transaction tags Please use checkboxes below to control which tags will …" at bounding box center [652, 331] width 413 height 277
click at [565, 465] on span "Save" at bounding box center [554, 454] width 28 height 29
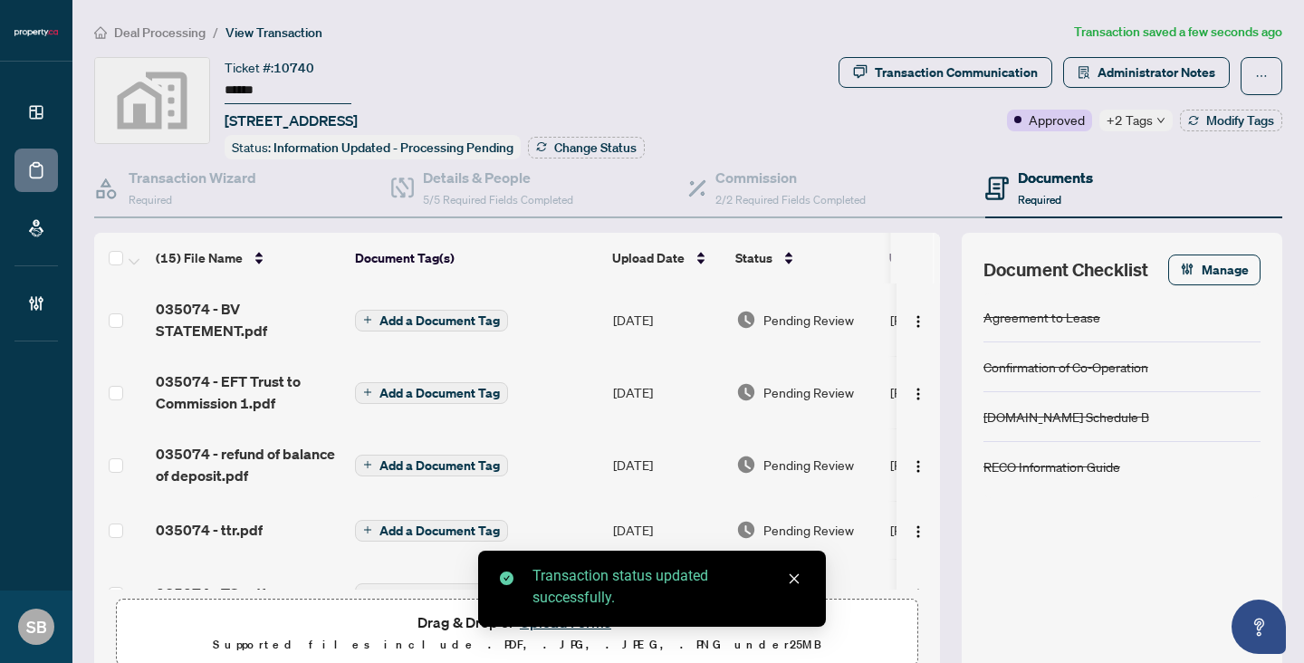
click at [811, 321] on span "Pending Review" at bounding box center [808, 320] width 91 height 20
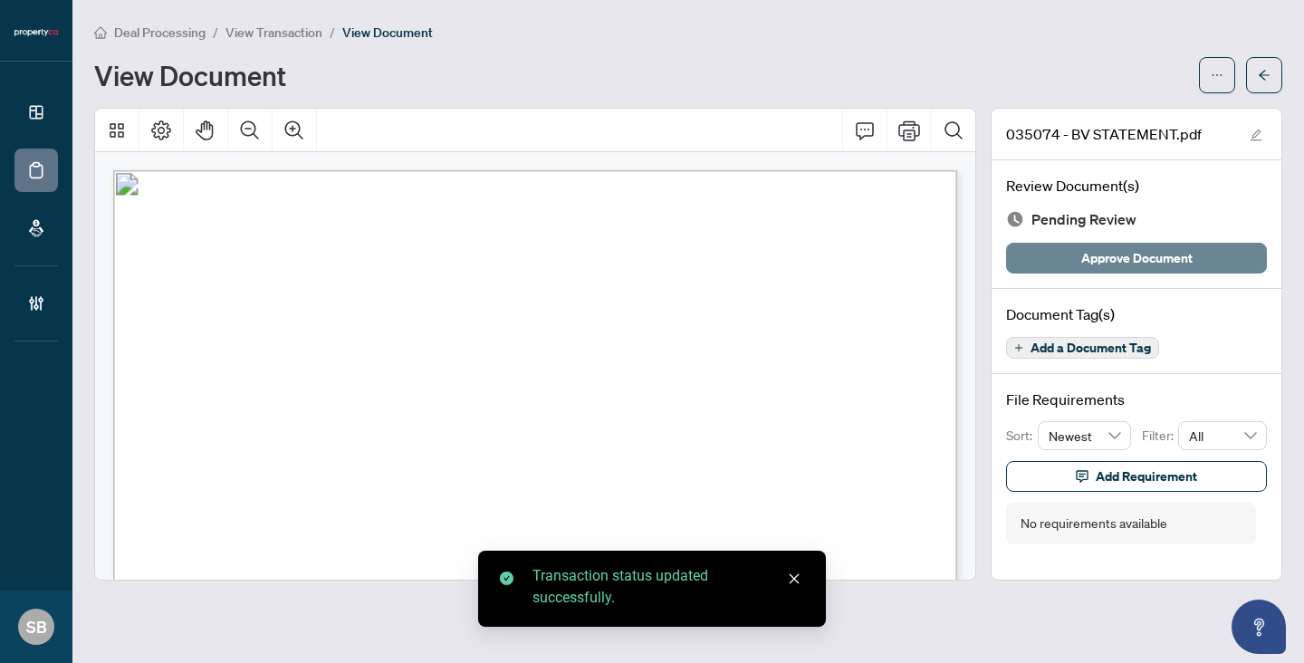
click at [1069, 258] on button "Approve Document" at bounding box center [1136, 258] width 261 height 31
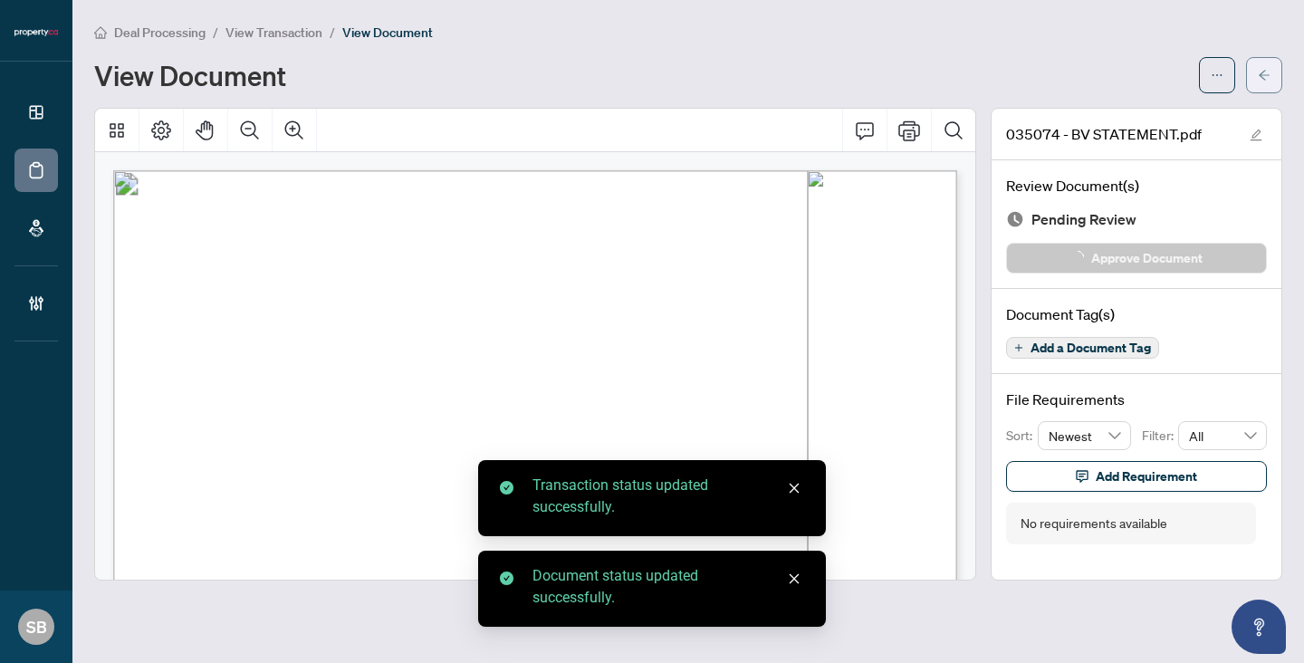
click at [1256, 57] on button "button" at bounding box center [1264, 75] width 36 height 36
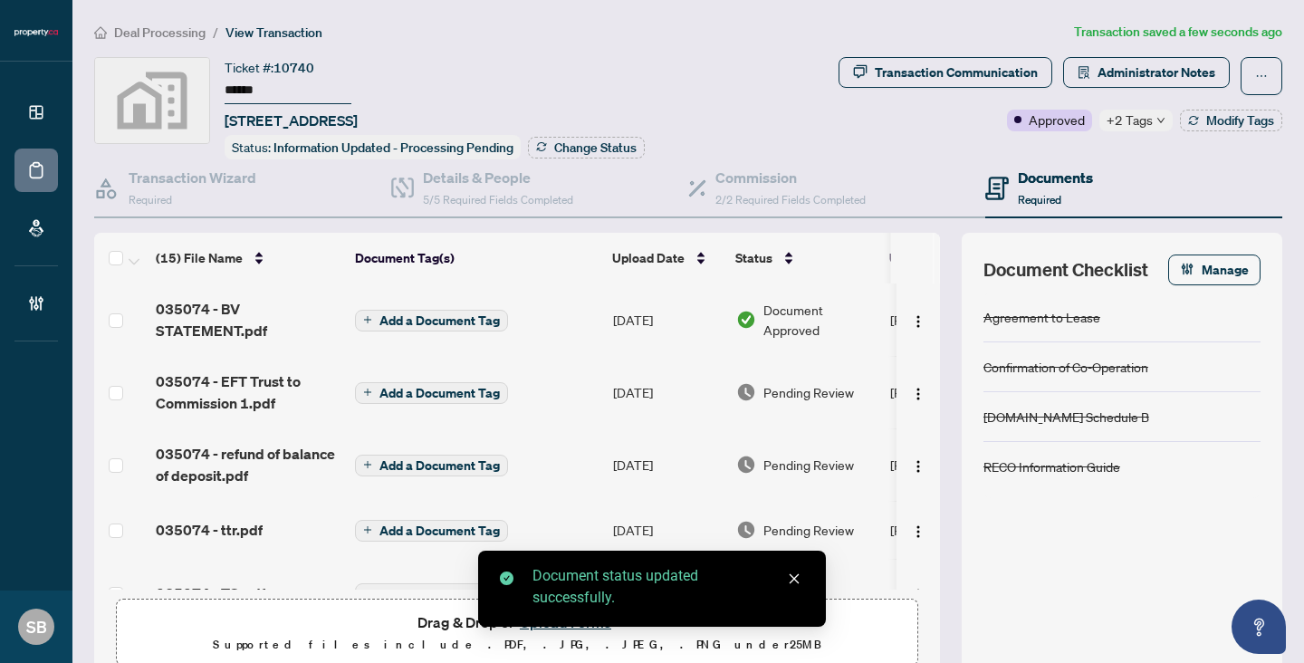
click at [755, 386] on div "Pending Review" at bounding box center [805, 392] width 139 height 20
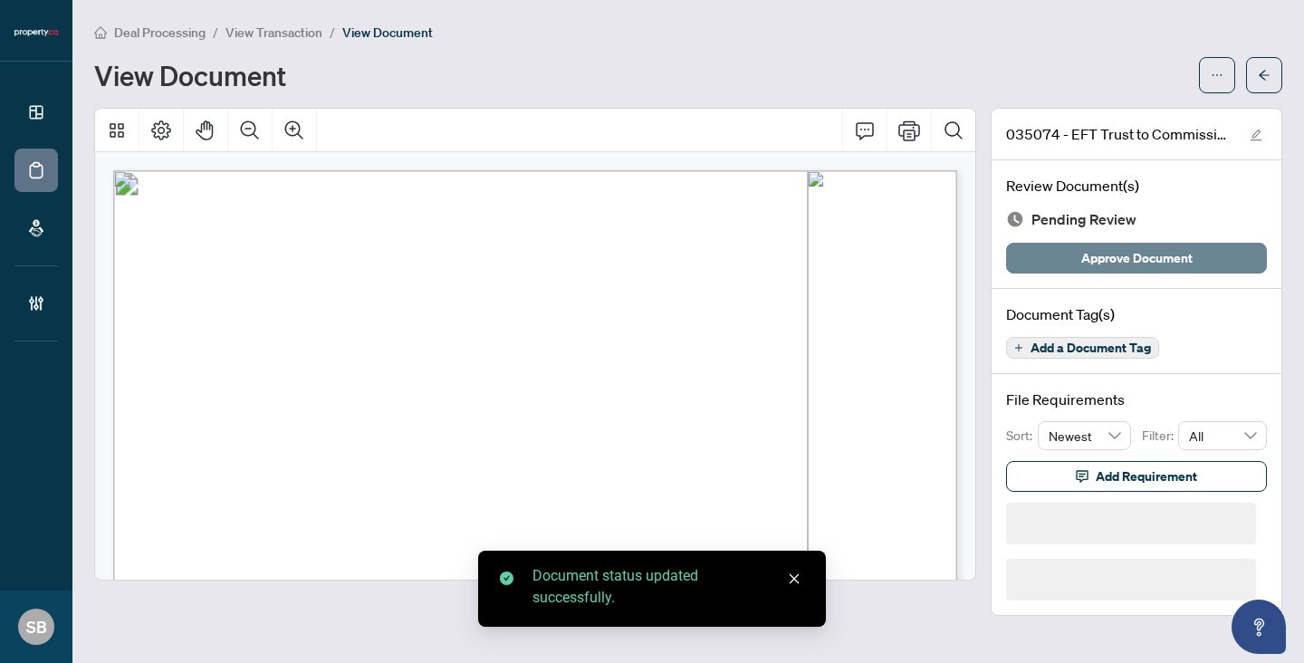
click at [1079, 247] on button "Approve Document" at bounding box center [1136, 258] width 261 height 31
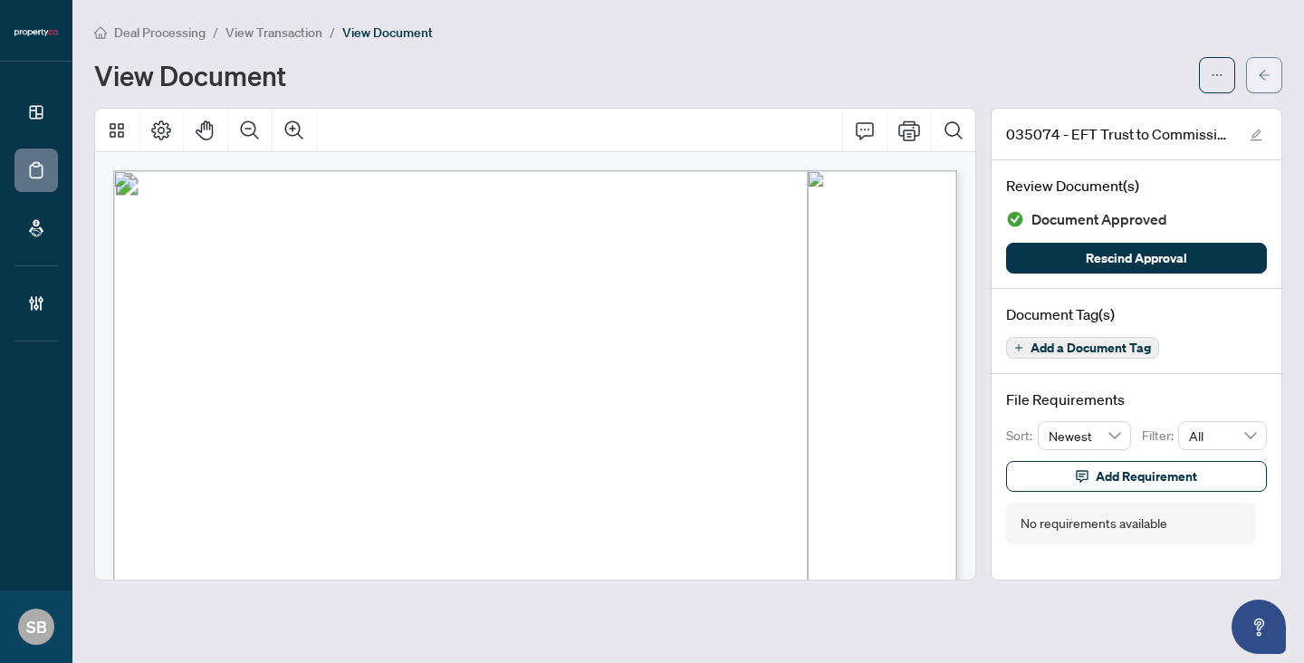
click at [1254, 72] on button "button" at bounding box center [1264, 75] width 36 height 36
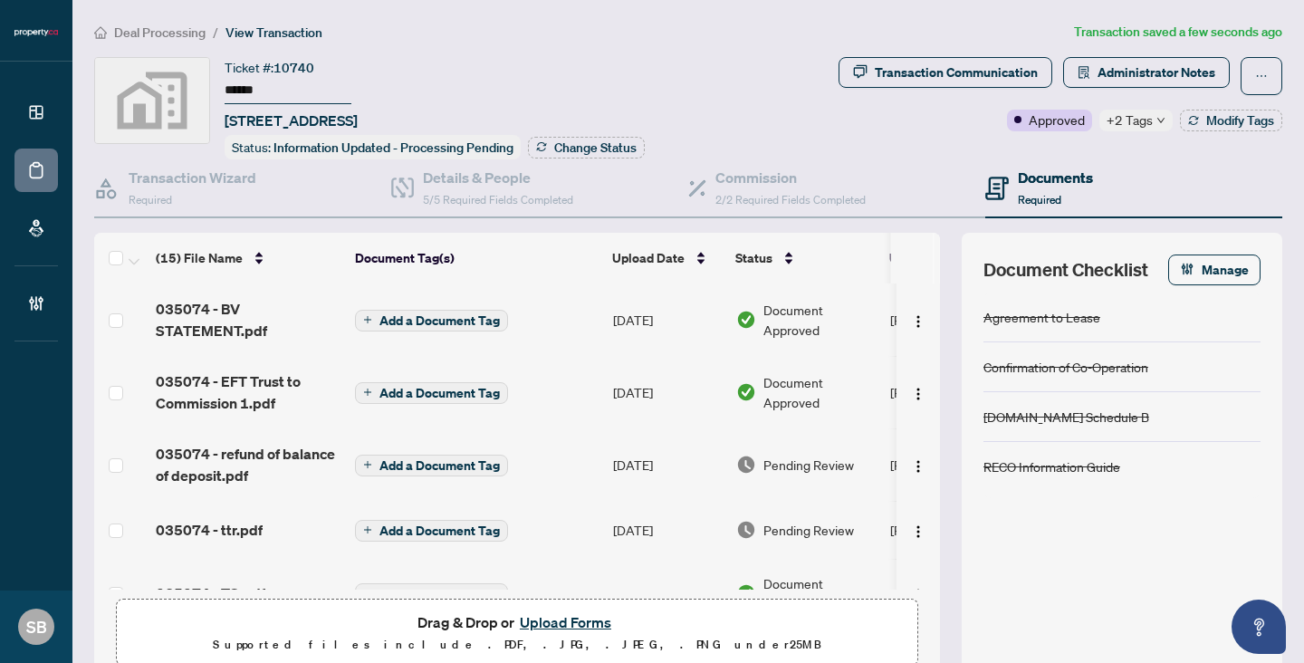
click at [761, 455] on div "Pending Review" at bounding box center [805, 465] width 139 height 20
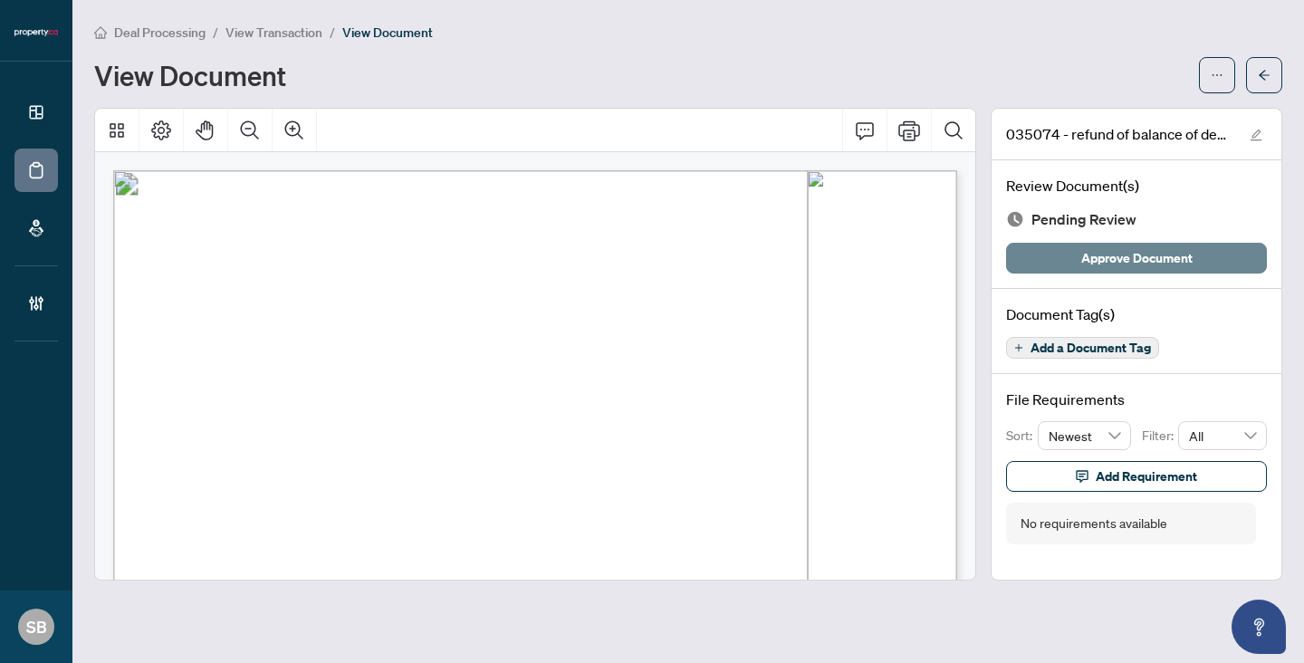
click at [1151, 264] on span "Approve Document" at bounding box center [1136, 258] width 111 height 29
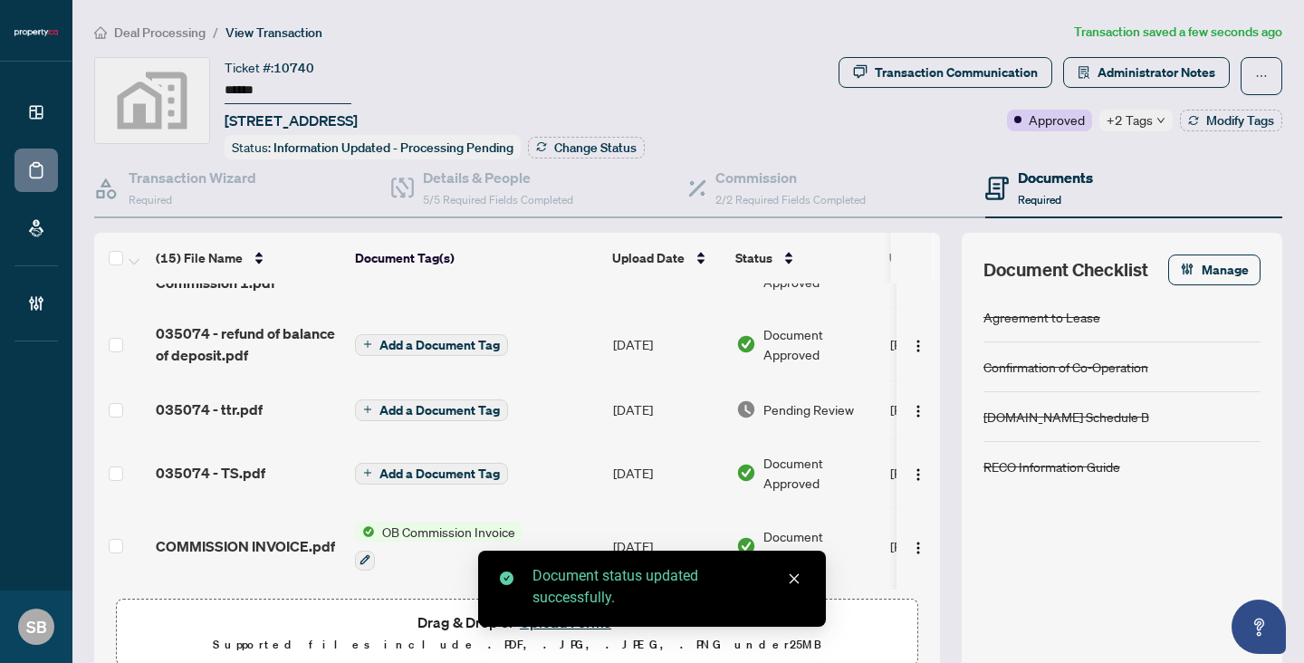
scroll to position [138, 0]
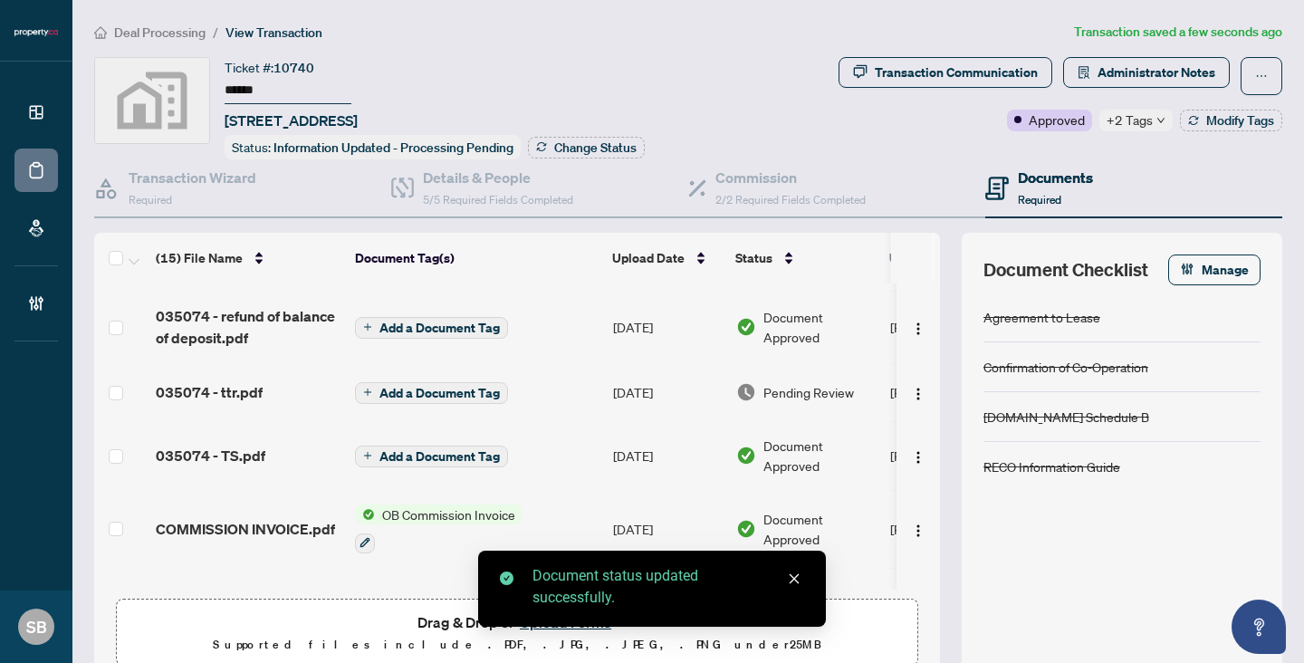
click at [791, 385] on span "Pending Review" at bounding box center [808, 392] width 91 height 20
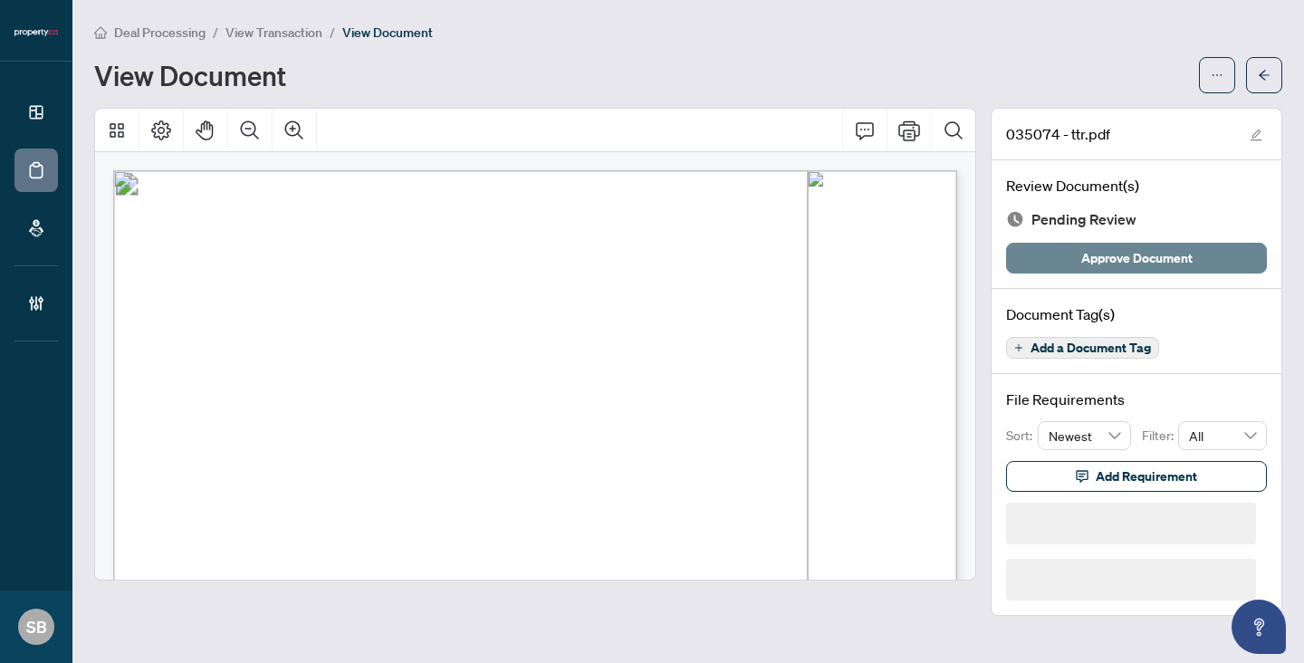
click at [1188, 260] on span "Approve Document" at bounding box center [1136, 258] width 111 height 29
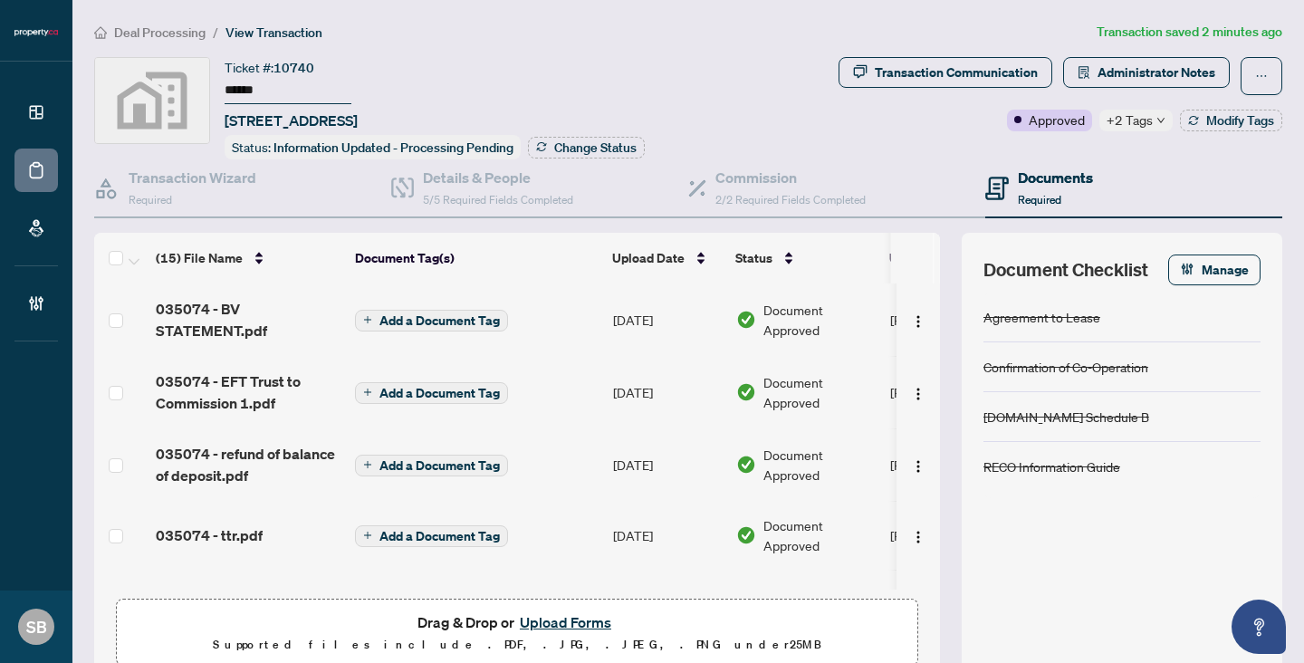
click at [143, 37] on span "Deal Processing" at bounding box center [159, 32] width 91 height 16
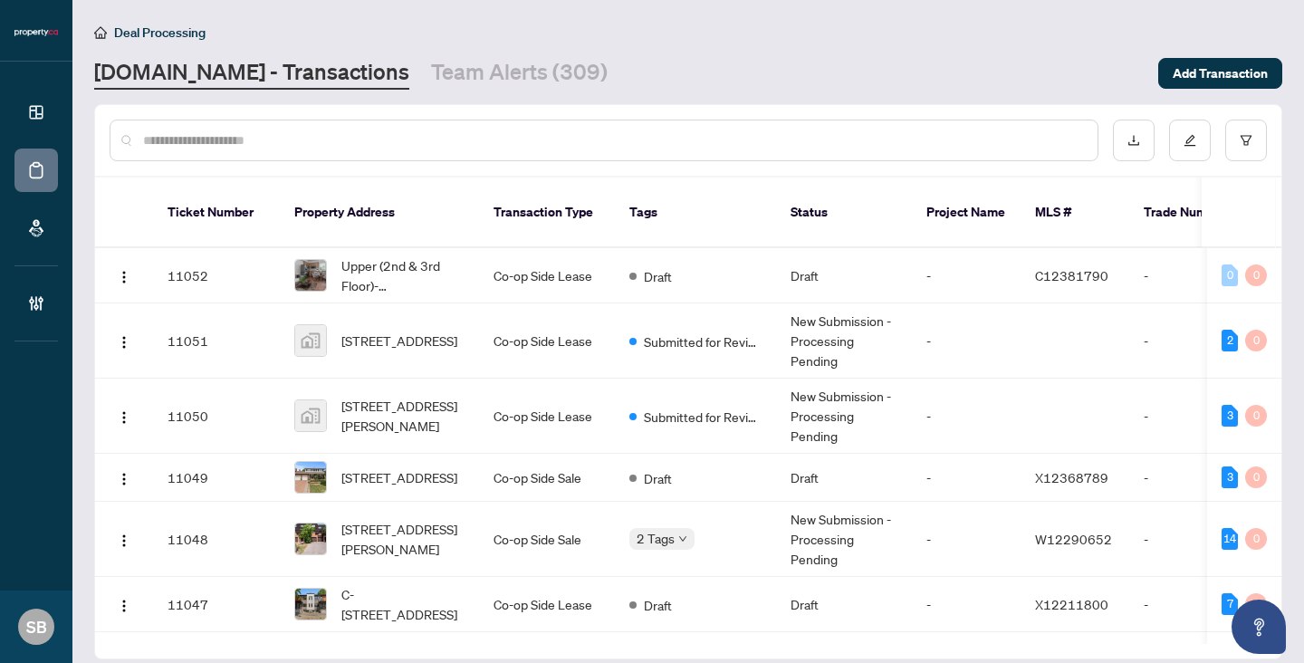
click at [884, 133] on input "text" at bounding box center [613, 140] width 940 height 20
paste input "******"
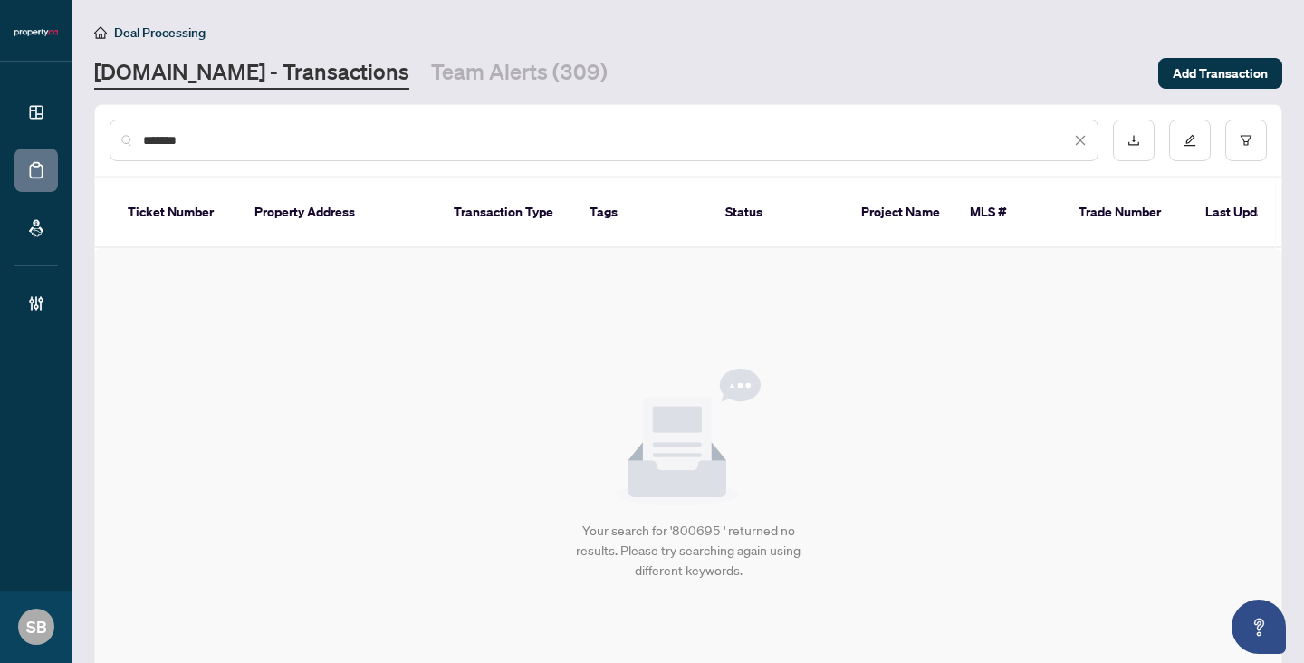
click at [782, 126] on div "******" at bounding box center [604, 141] width 989 height 42
click at [782, 127] on div "******" at bounding box center [604, 141] width 989 height 42
click at [773, 157] on div "******" at bounding box center [604, 141] width 989 height 42
click at [768, 142] on input "******" at bounding box center [606, 140] width 927 height 20
drag, startPoint x: 768, startPoint y: 142, endPoint x: 208, endPoint y: 33, distance: 570.3
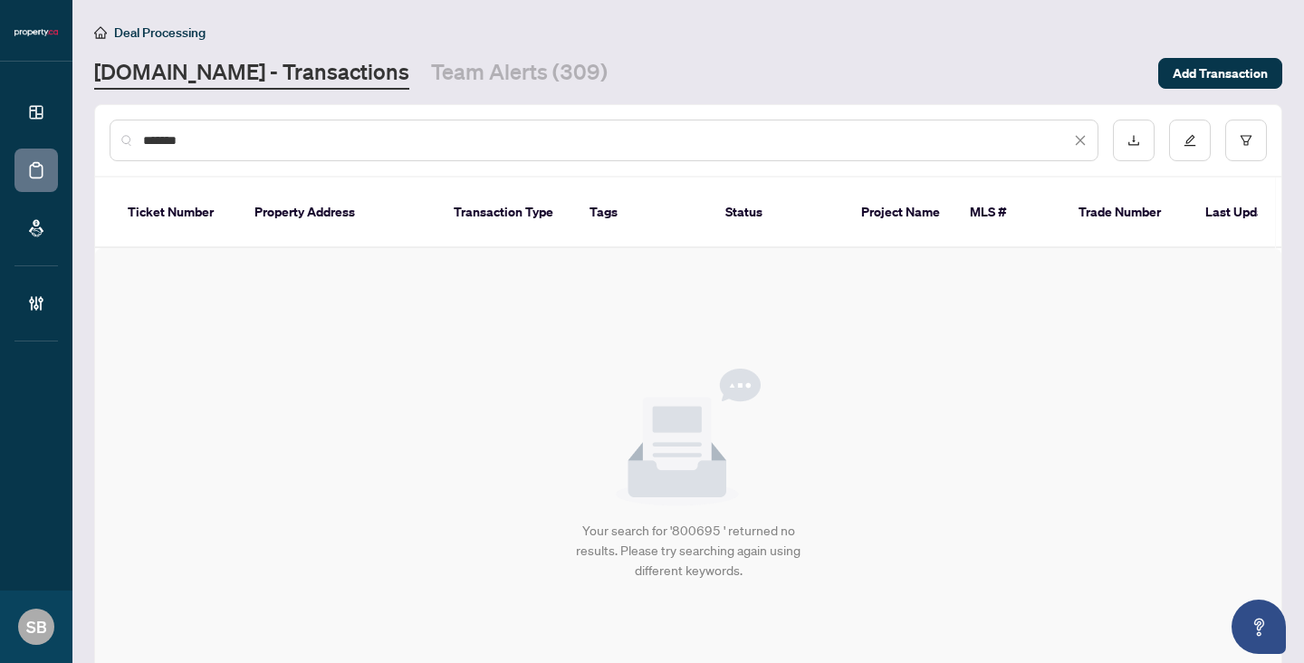
click at [201, 41] on main "Deal Processing [DOMAIN_NAME] - Transactions Team Alerts (309) Add Transaction …" at bounding box center [688, 331] width 1232 height 663
paste input "text"
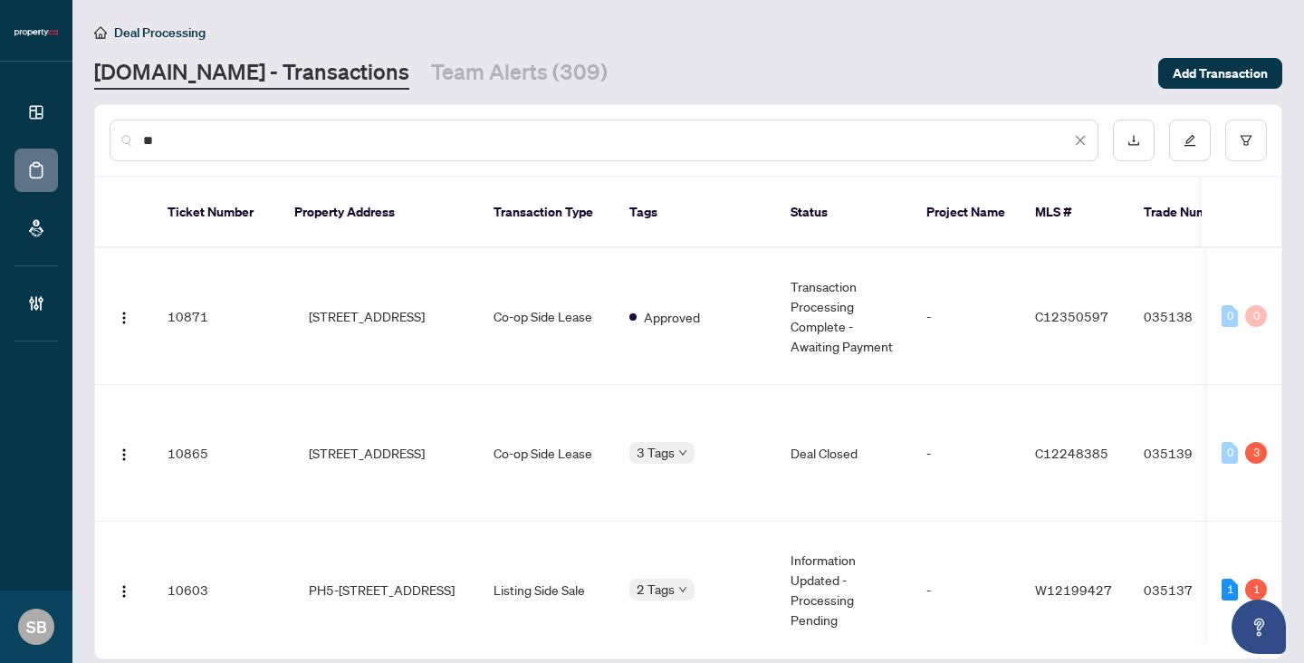
type input "*"
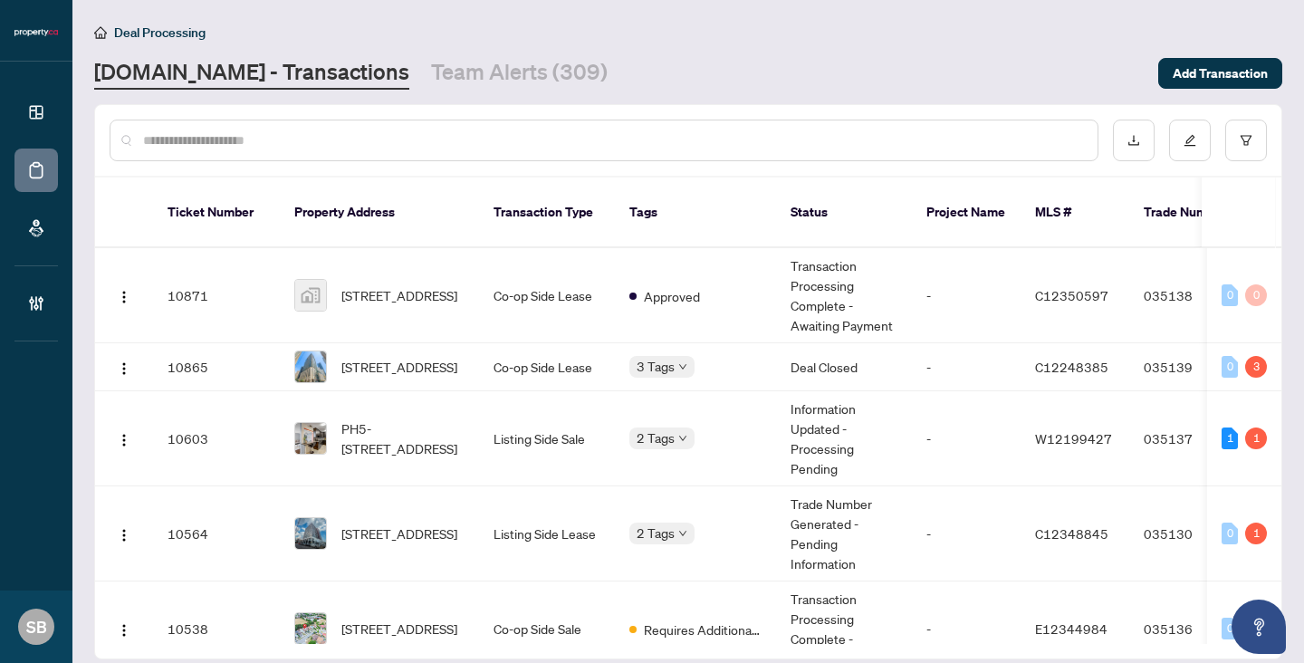
paste input "******"
type input "******"
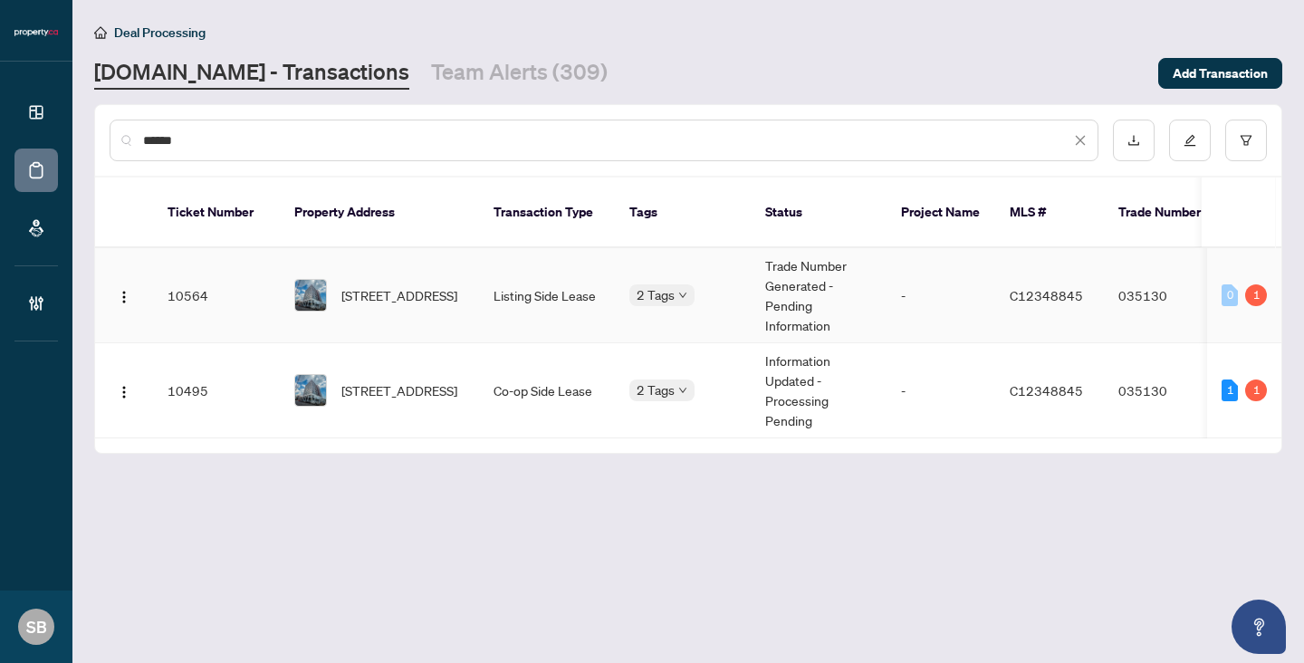
click at [441, 285] on span "[STREET_ADDRESS]" at bounding box center [399, 295] width 116 height 20
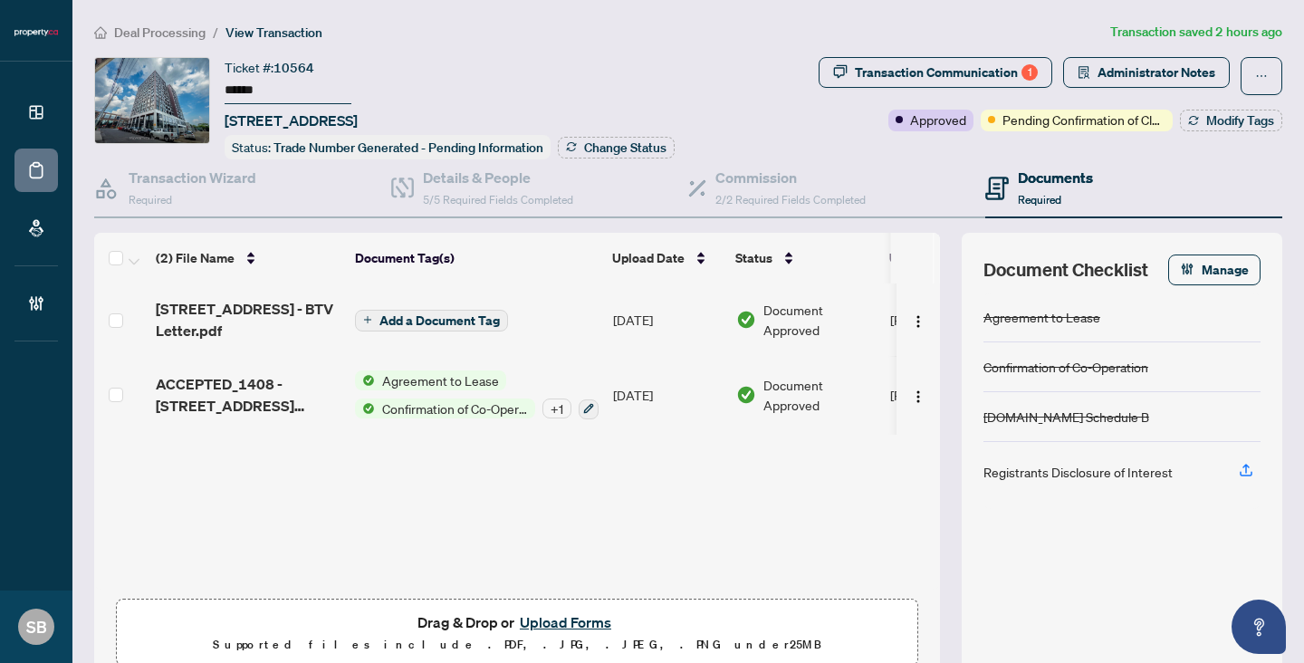
click at [534, 622] on button "Upload Forms" at bounding box center [565, 622] width 102 height 24
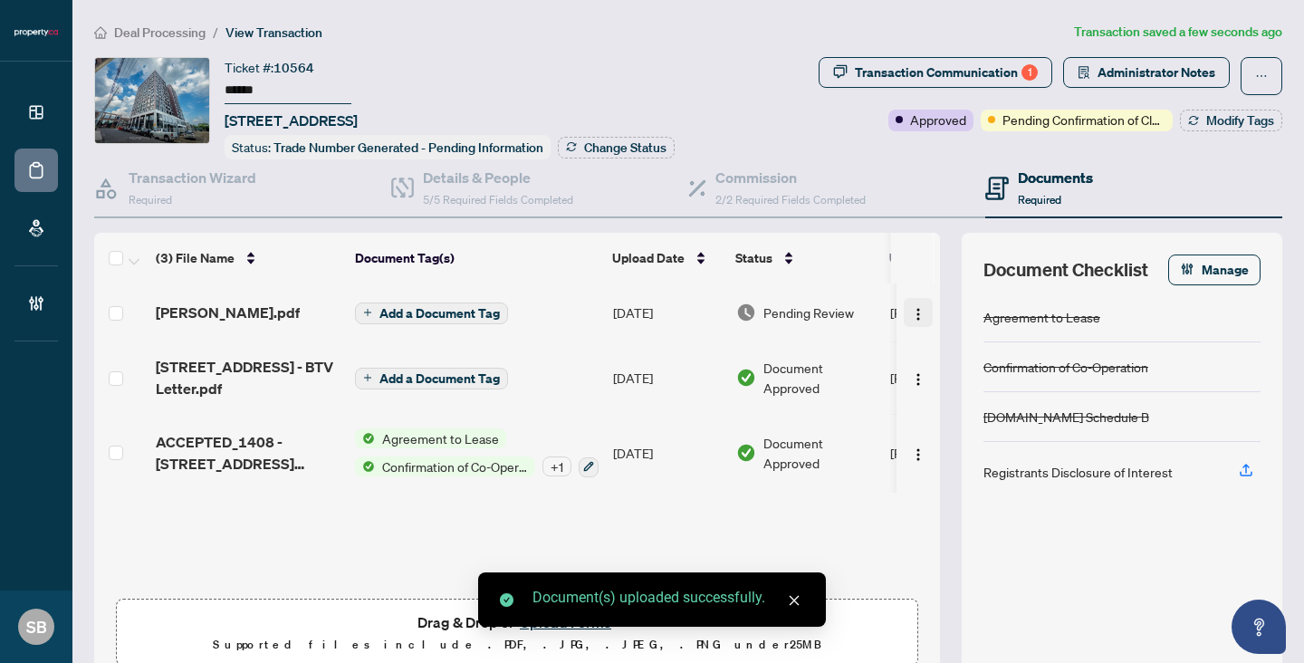
click at [924, 305] on button "button" at bounding box center [918, 312] width 29 height 29
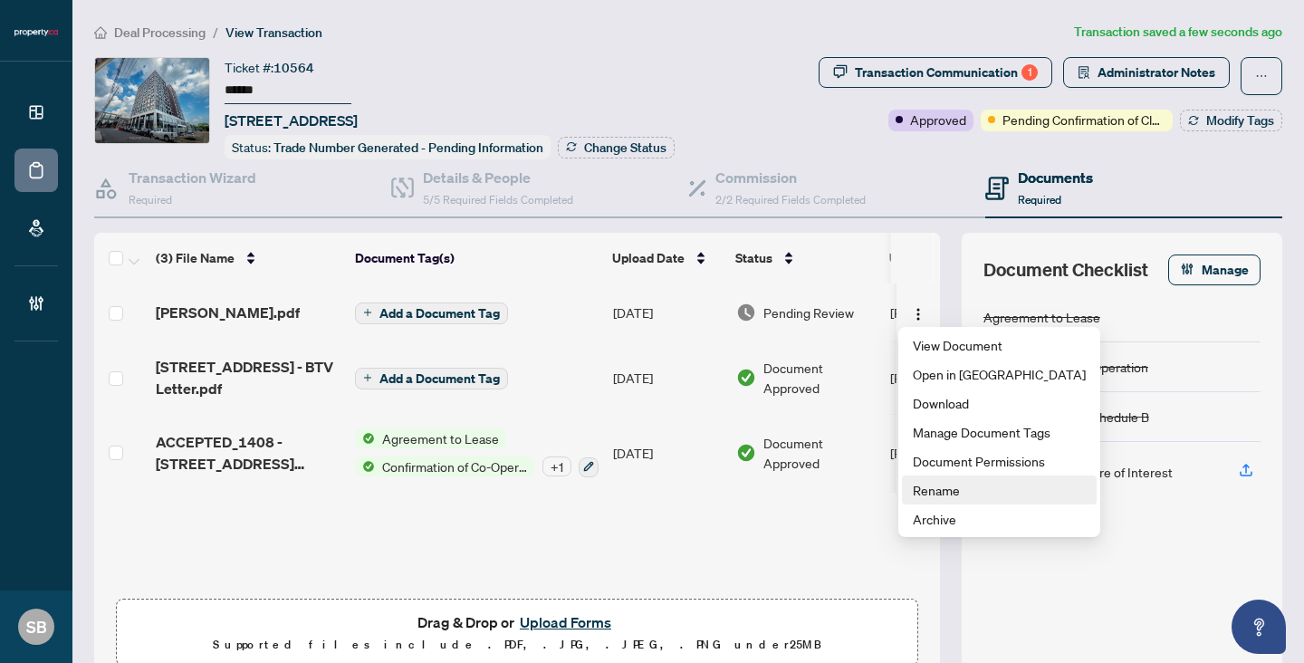
click at [929, 488] on span "Rename" at bounding box center [999, 490] width 173 height 20
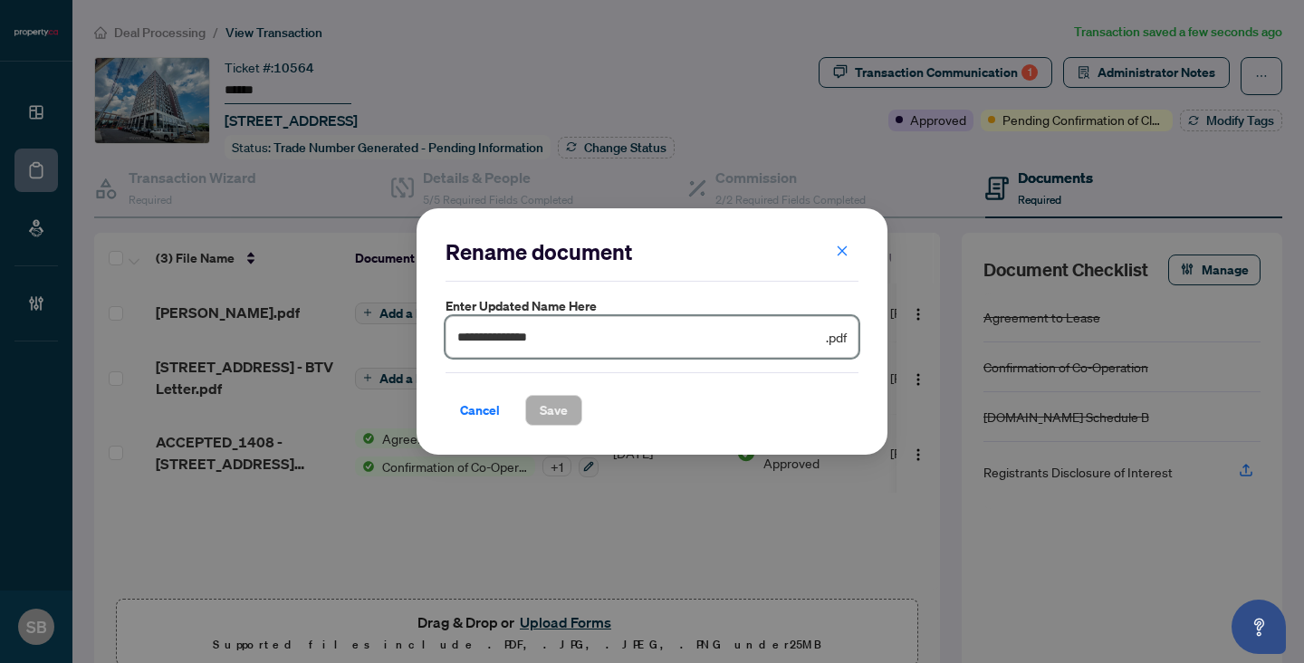
drag, startPoint x: 618, startPoint y: 342, endPoint x: 246, endPoint y: 273, distance: 377.8
click at [246, 275] on div "**********" at bounding box center [652, 331] width 1304 height 663
paste input "text"
type input "**********"
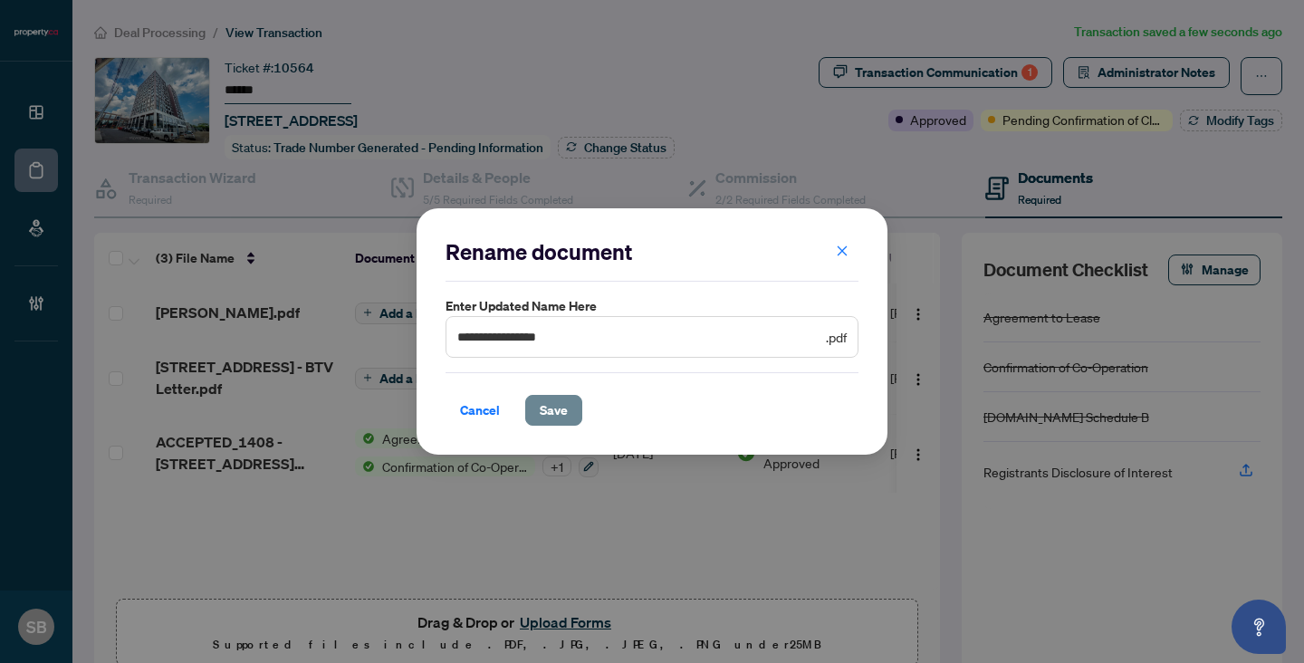
click at [548, 421] on span "Save" at bounding box center [554, 410] width 28 height 29
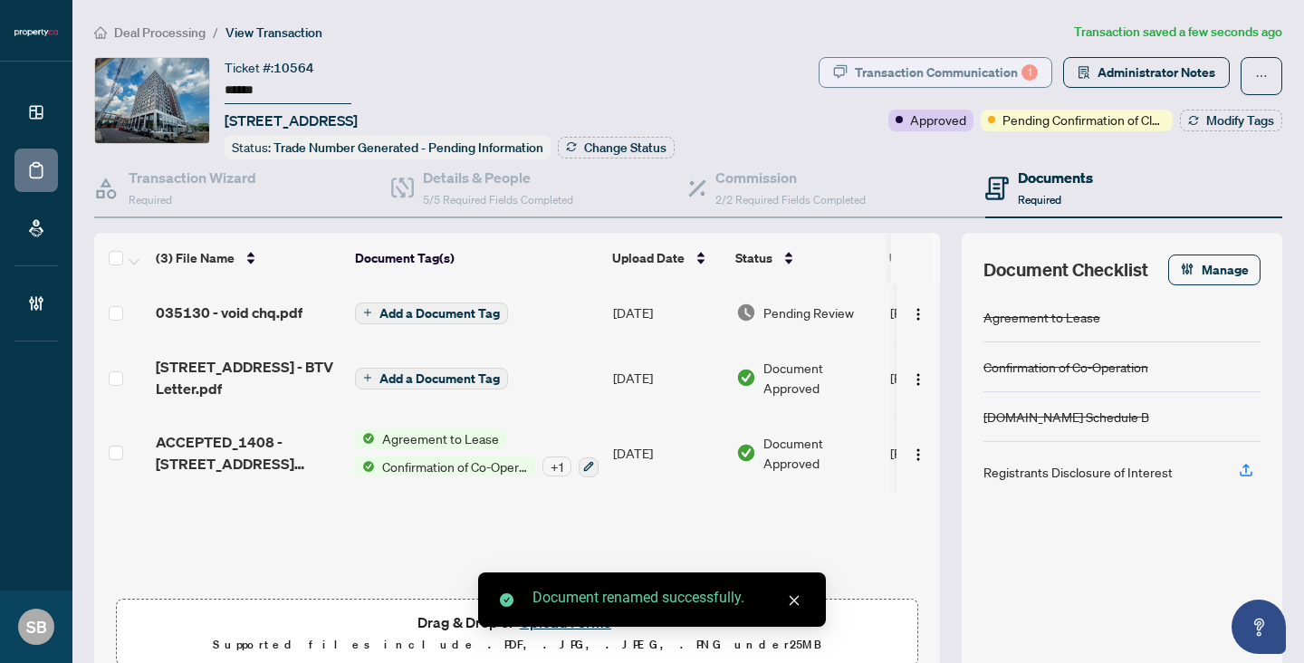
click at [1007, 71] on div "Transaction Communication 1" at bounding box center [946, 72] width 183 height 29
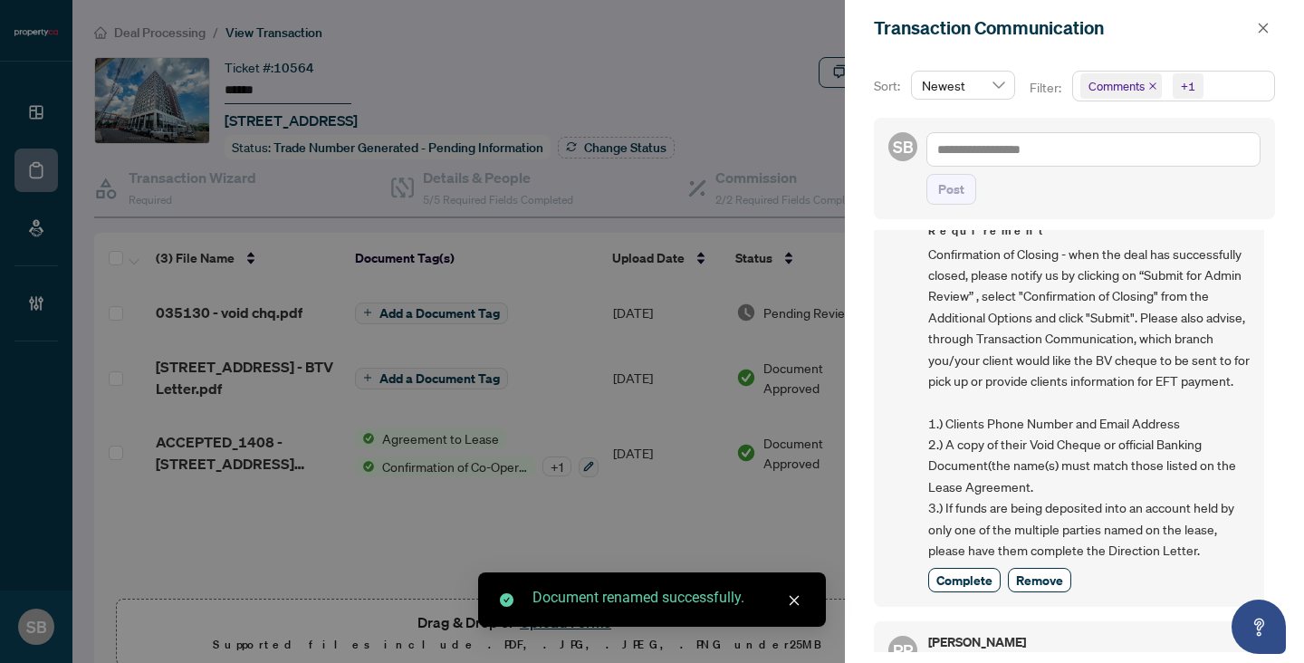
scroll to position [470, 0]
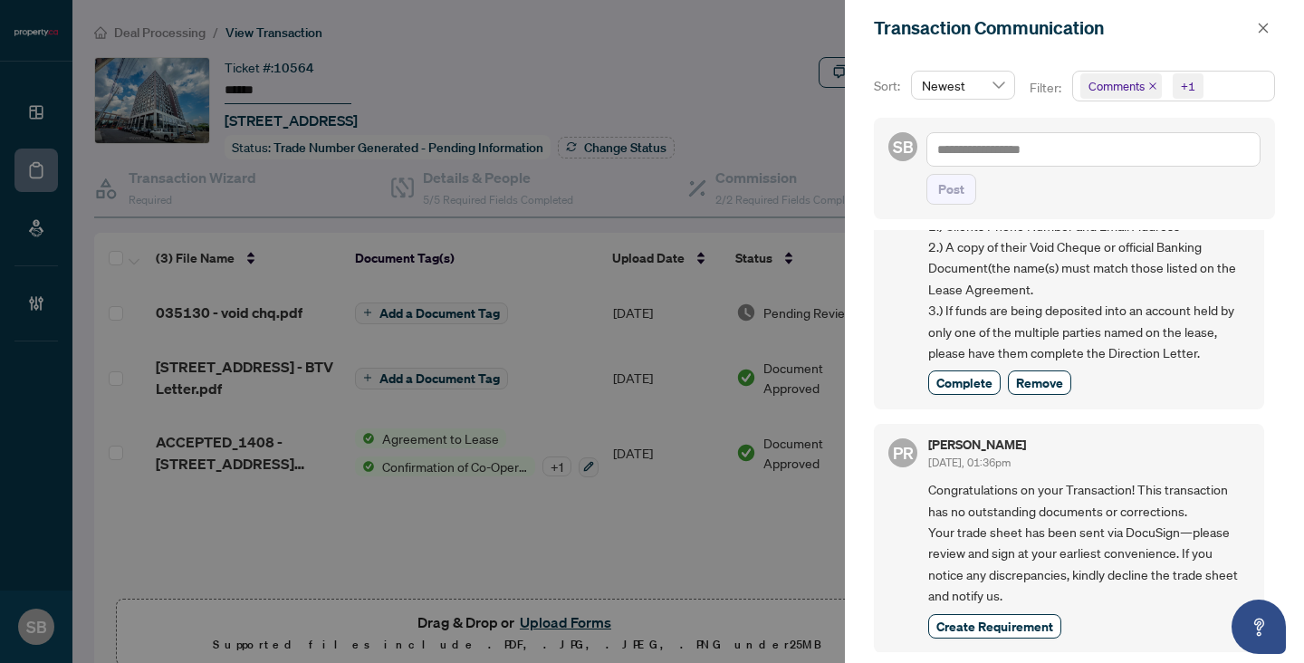
click at [608, 336] on div at bounding box center [652, 331] width 1304 height 663
click at [1261, 24] on icon "close" at bounding box center [1263, 28] width 13 height 13
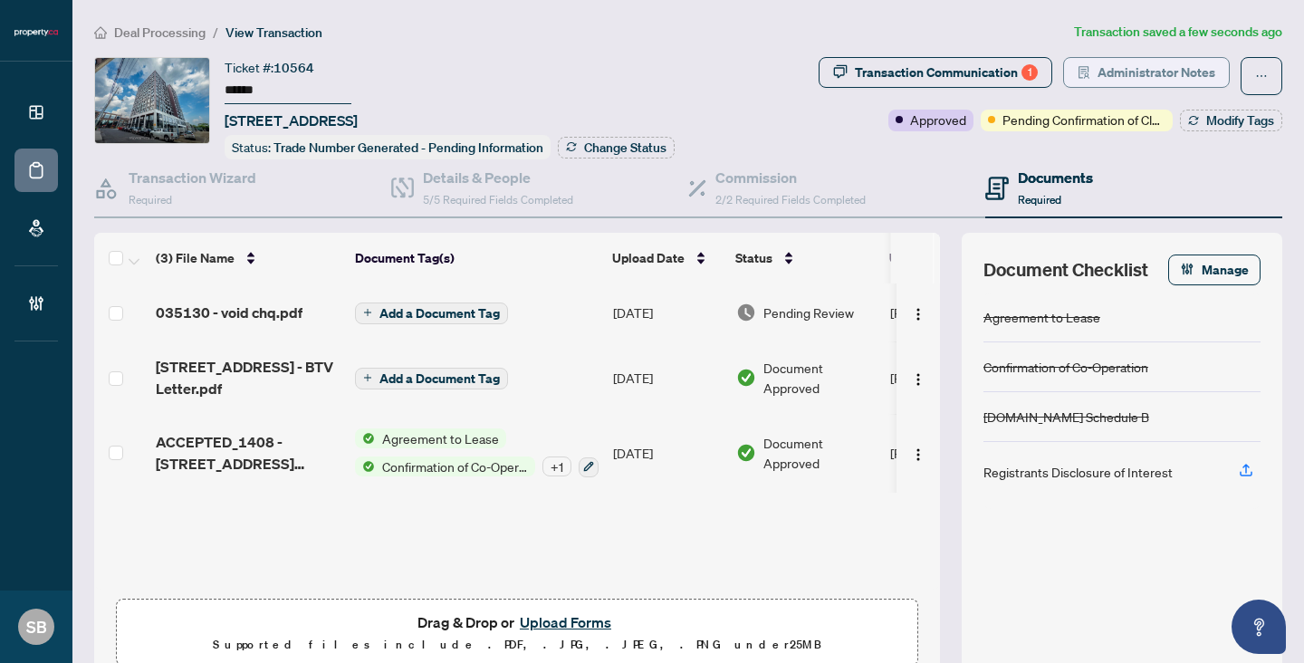
click at [1106, 74] on span "Administrator Notes" at bounding box center [1157, 72] width 118 height 29
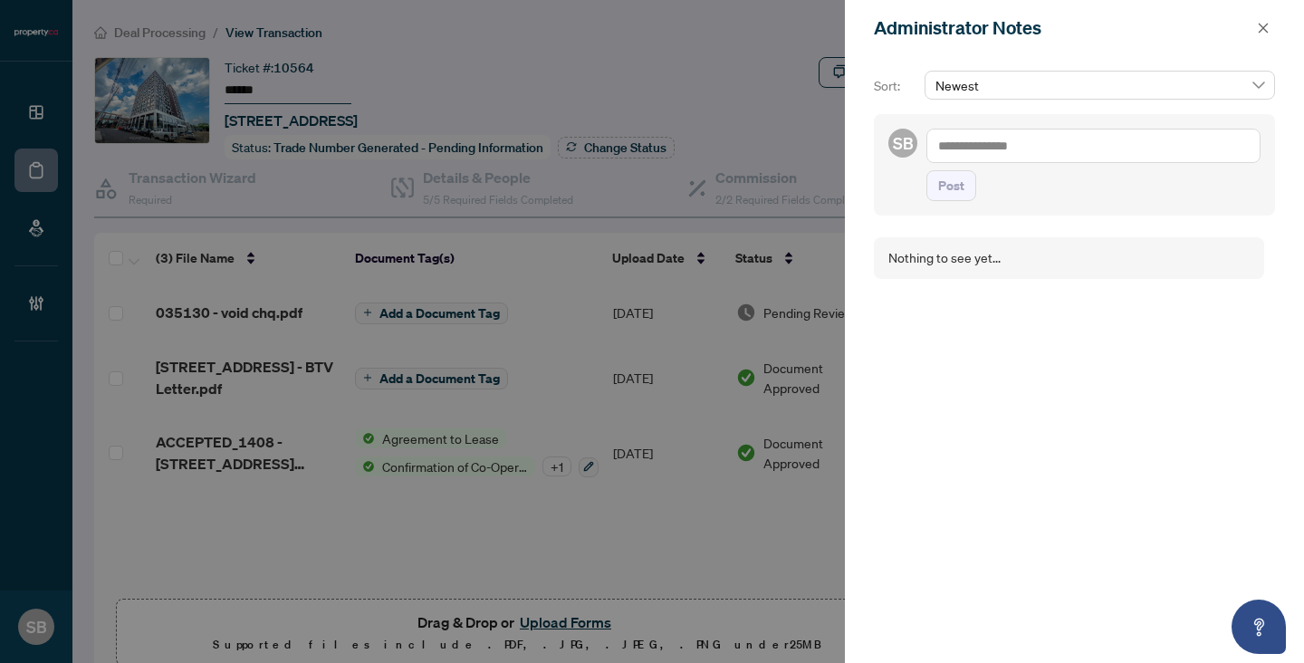
click at [1014, 141] on textarea at bounding box center [1093, 146] width 334 height 34
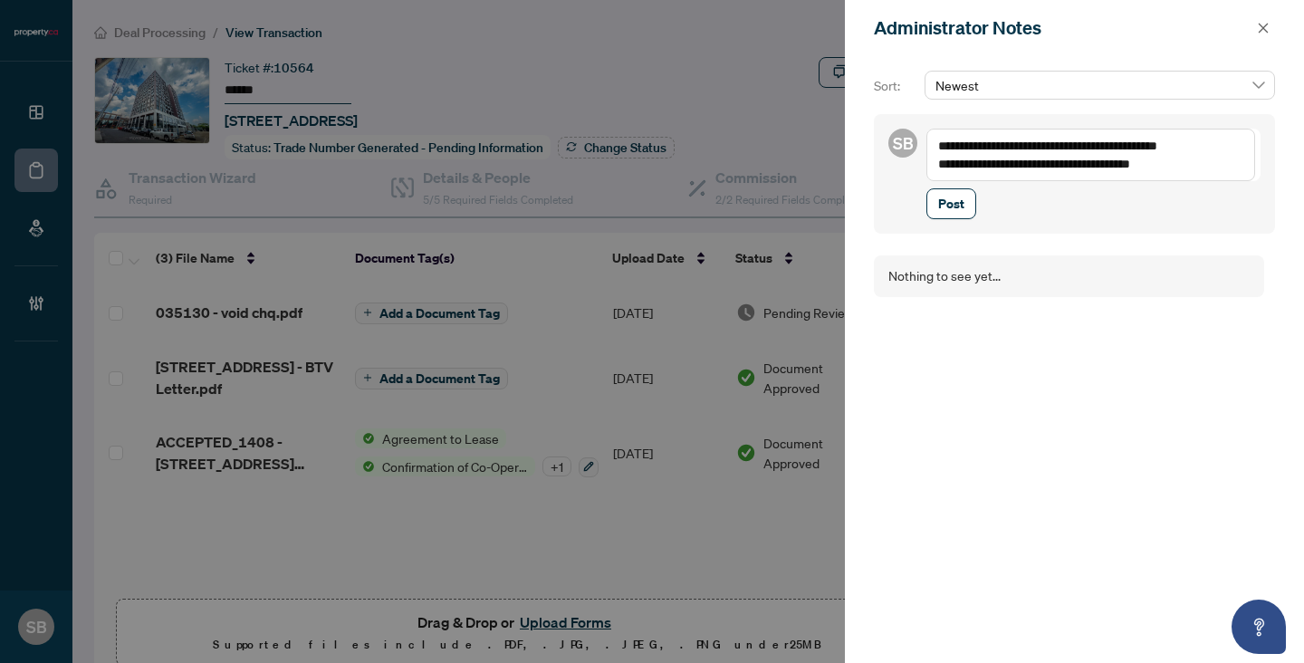
type textarea "**********"
click at [942, 219] on div "**********" at bounding box center [1074, 174] width 401 height 120
click at [942, 199] on span "Post" at bounding box center [951, 203] width 26 height 29
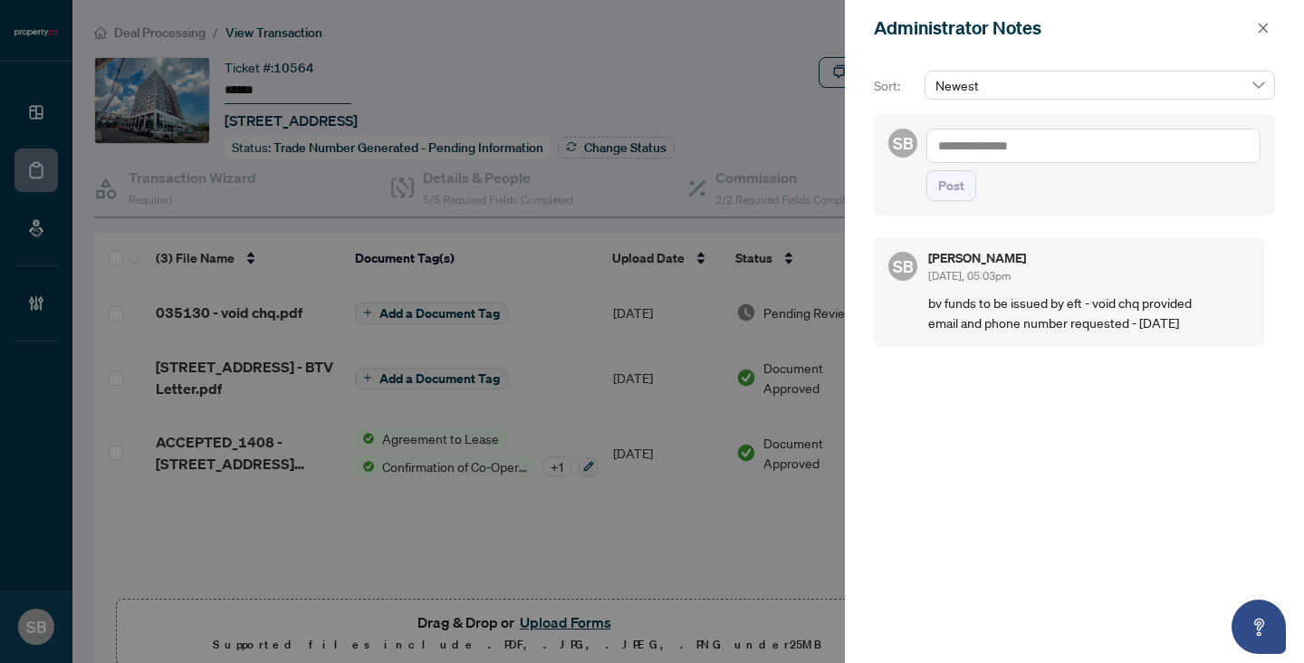
click at [173, 21] on div at bounding box center [652, 331] width 1304 height 663
click at [171, 25] on div at bounding box center [652, 331] width 1304 height 663
click at [1265, 28] on icon "close" at bounding box center [1263, 28] width 13 height 13
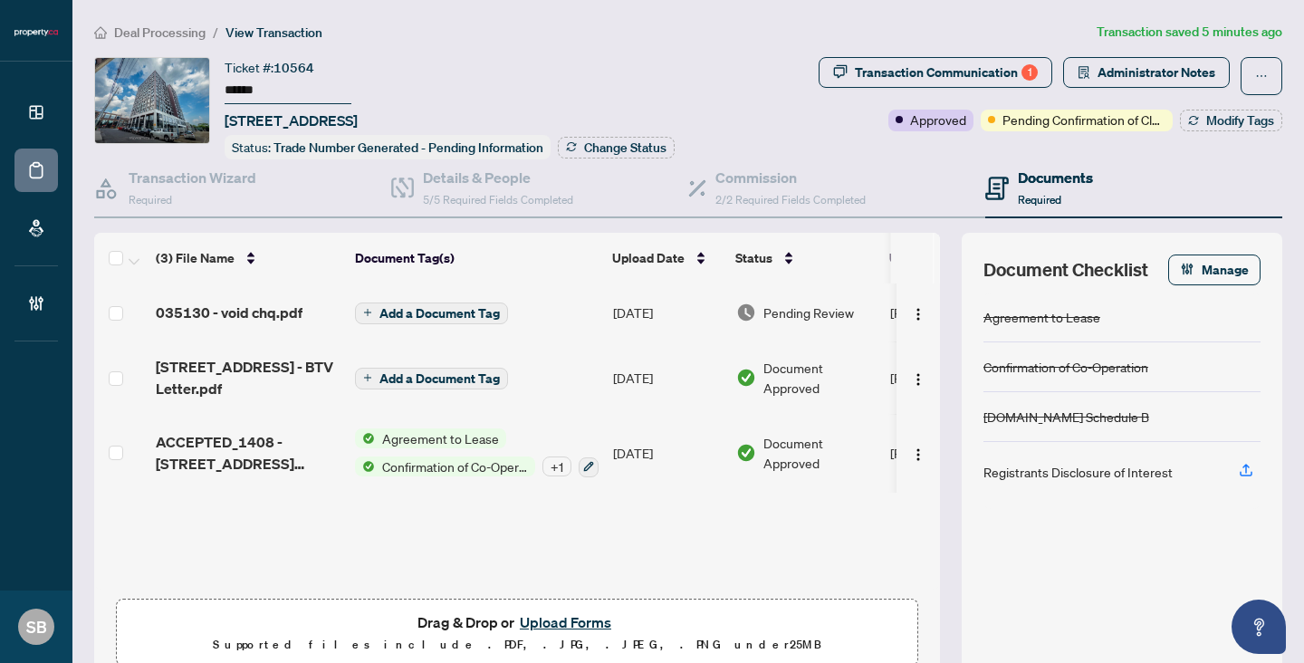
click at [127, 32] on span "Deal Processing" at bounding box center [159, 32] width 91 height 16
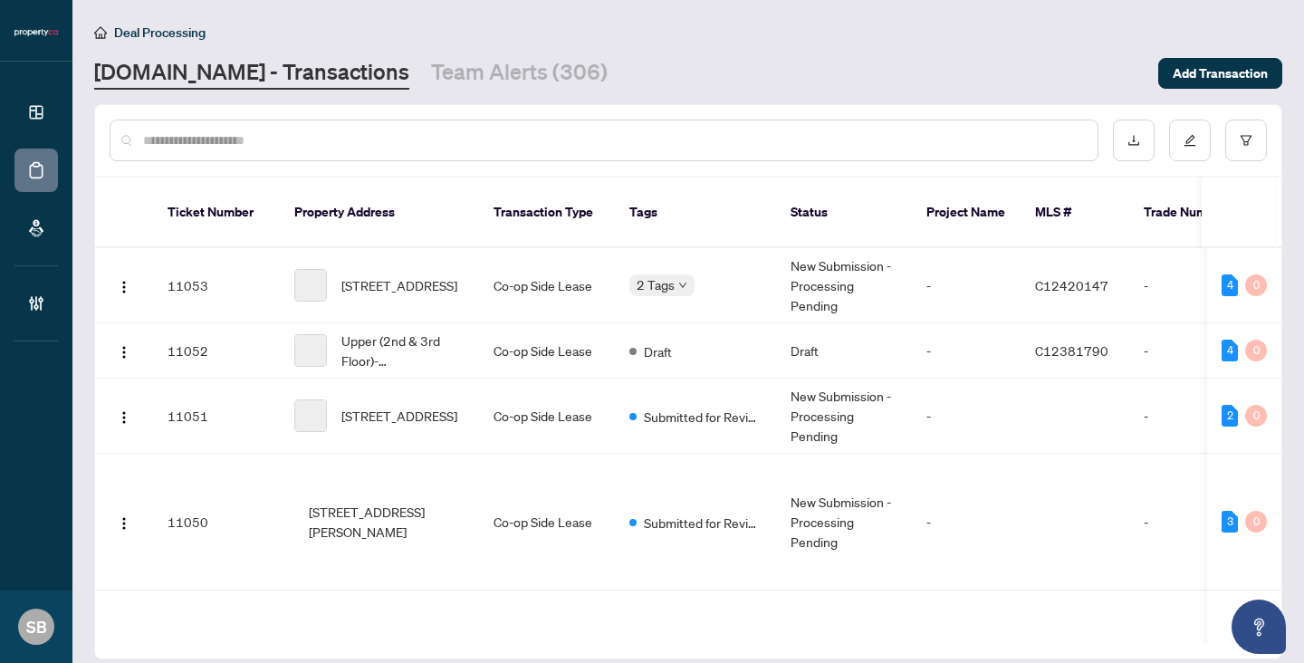
click at [298, 138] on input "text" at bounding box center [613, 140] width 940 height 20
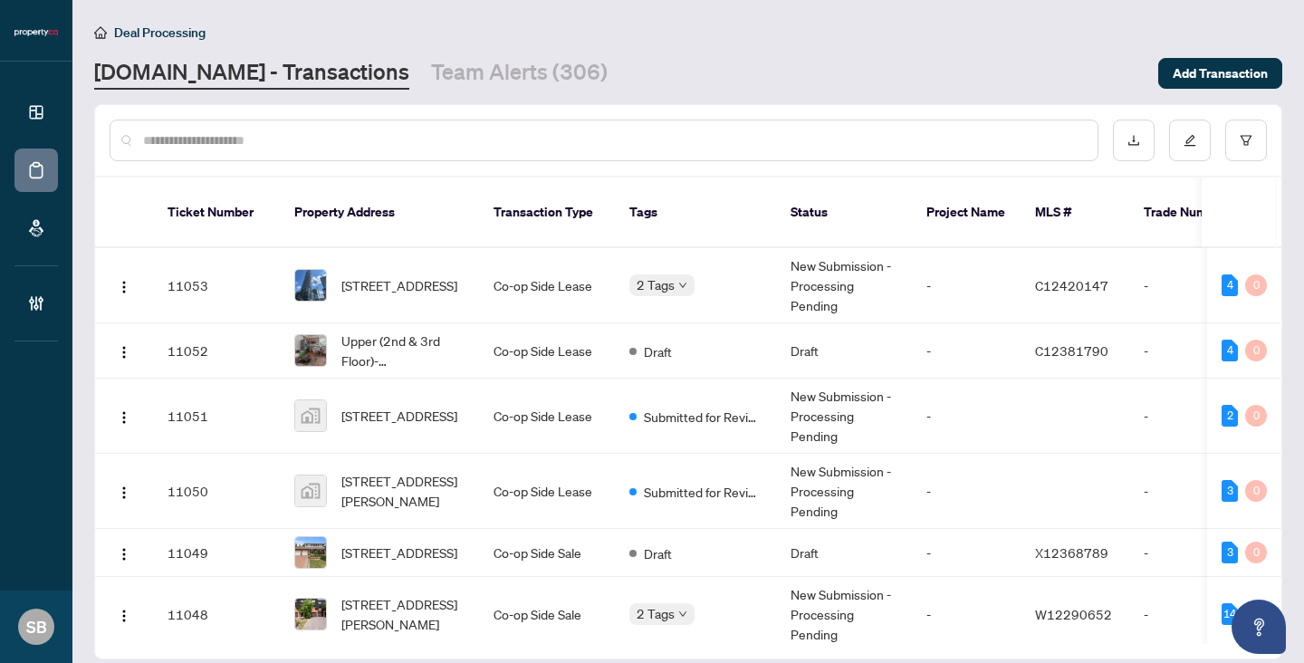
paste input "******"
type input "******"
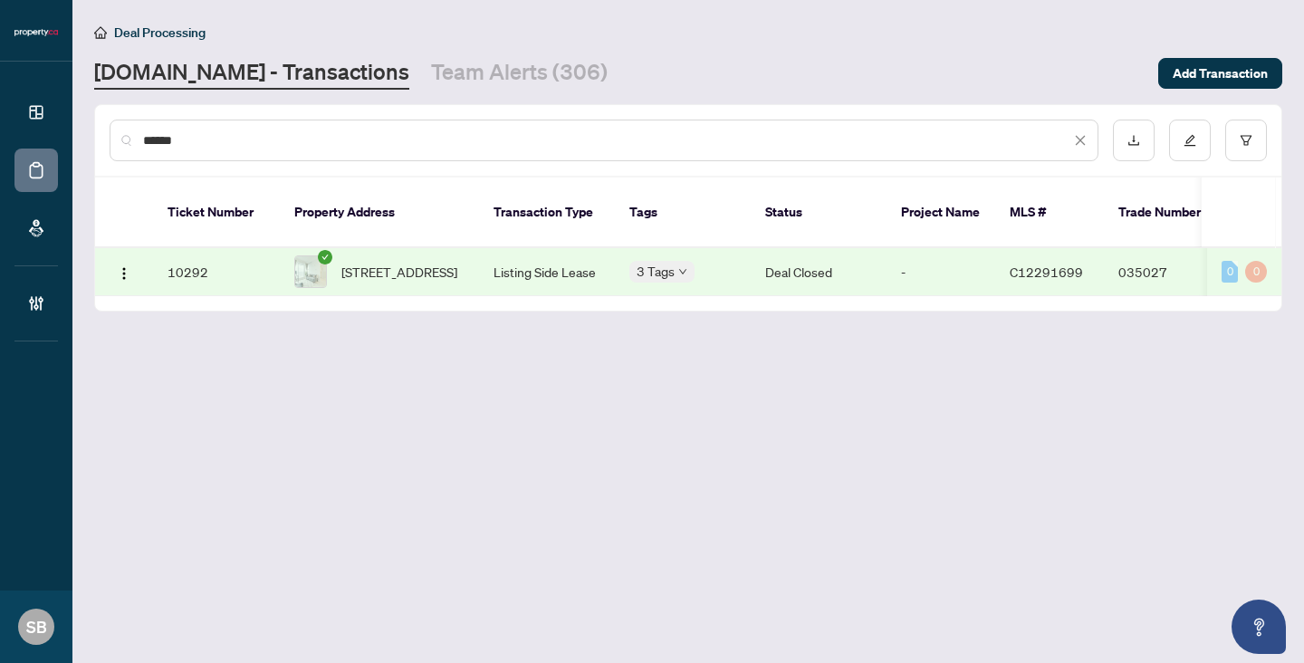
click at [571, 264] on td "Listing Side Lease" at bounding box center [547, 272] width 136 height 48
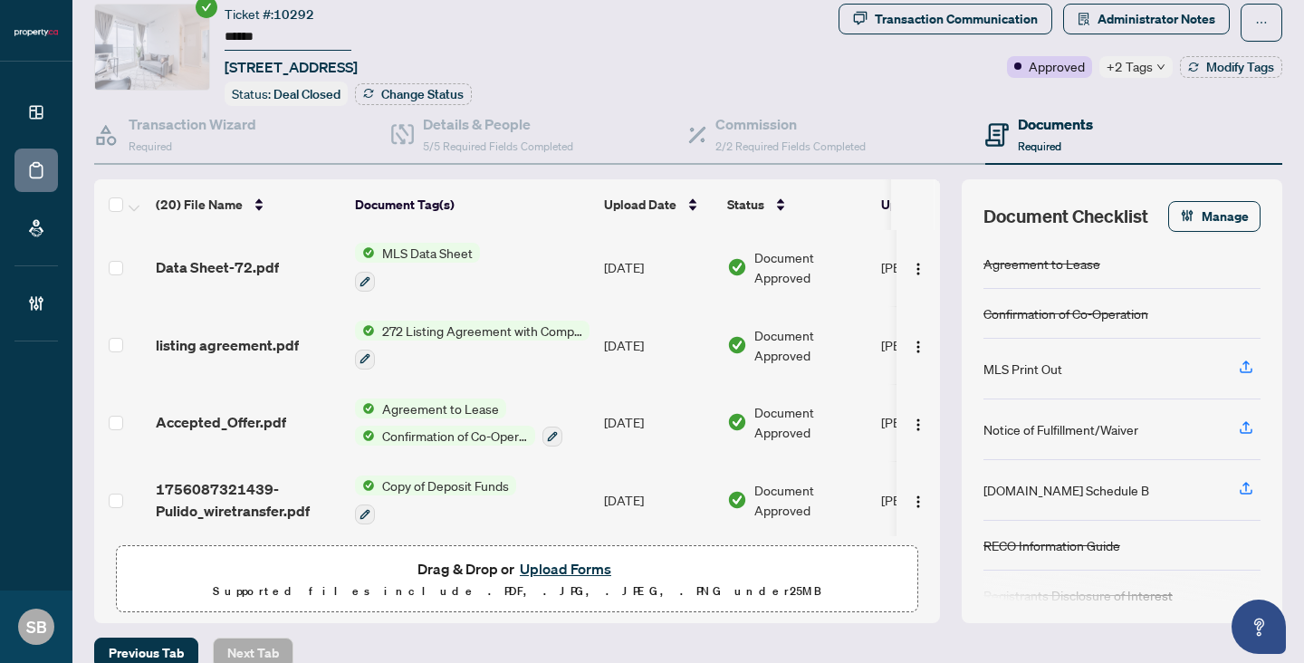
scroll to position [54, 0]
click at [924, 484] on button "button" at bounding box center [918, 498] width 29 height 29
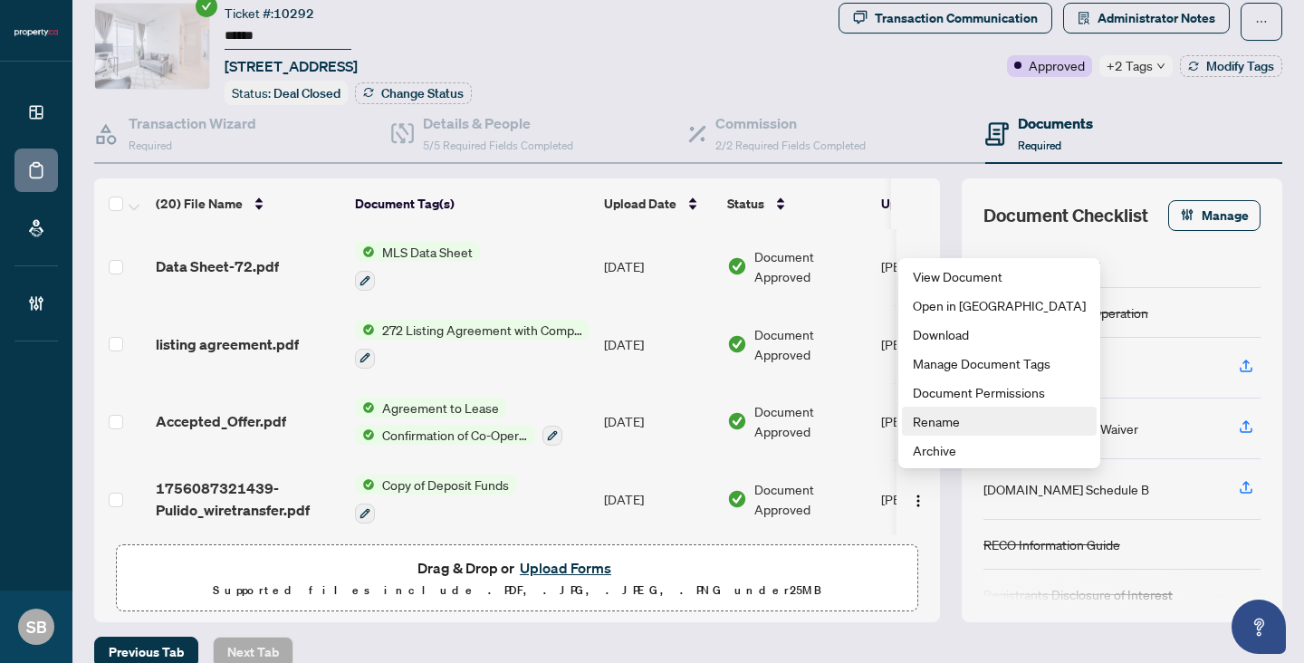
click at [934, 425] on span "Rename" at bounding box center [999, 421] width 173 height 20
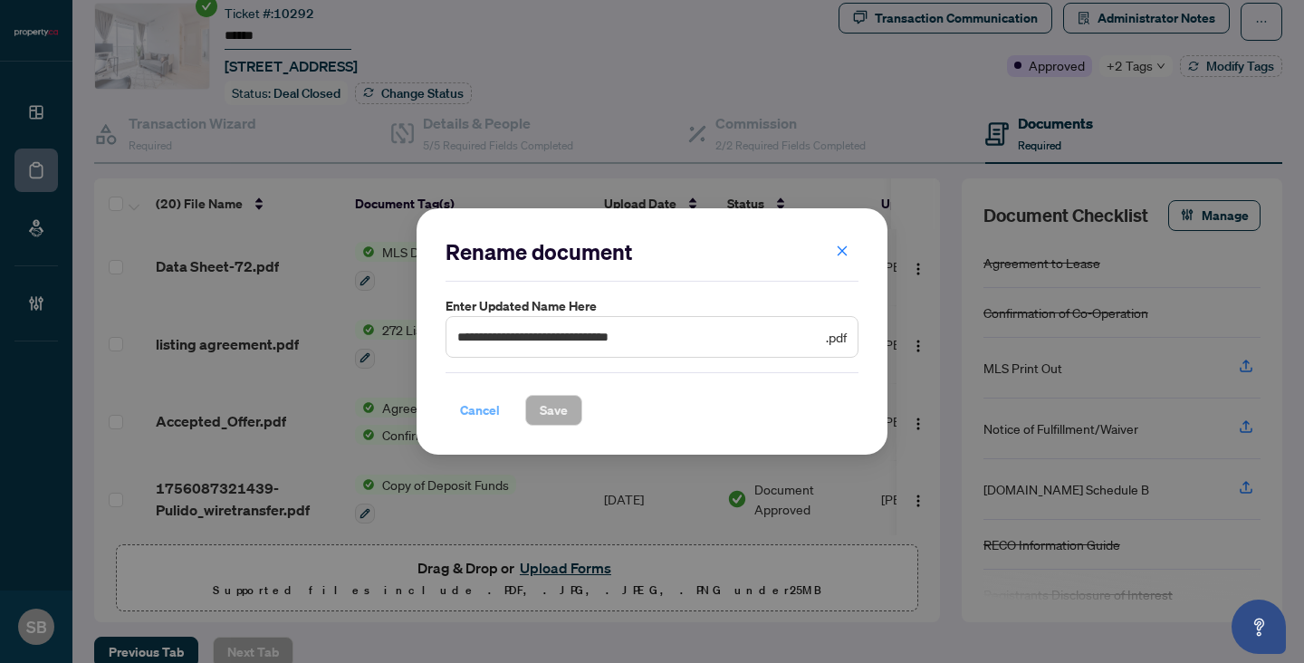
click at [482, 403] on span "Cancel" at bounding box center [480, 410] width 40 height 29
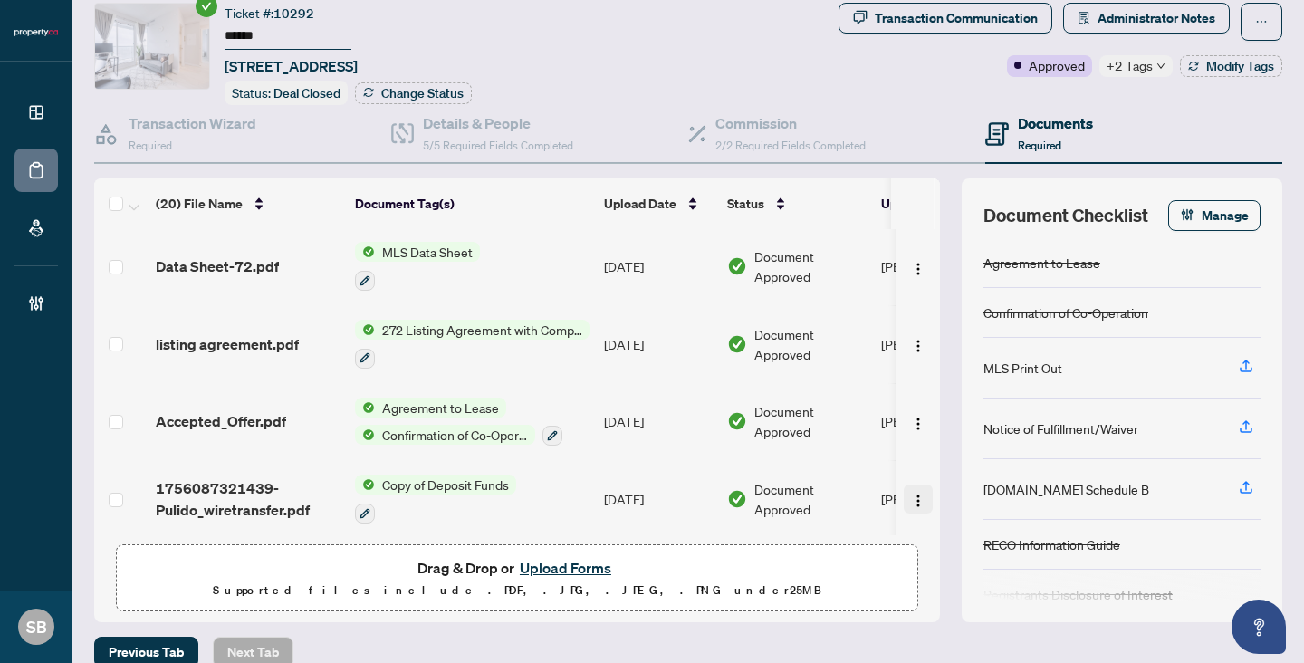
click at [913, 494] on img "button" at bounding box center [918, 501] width 14 height 14
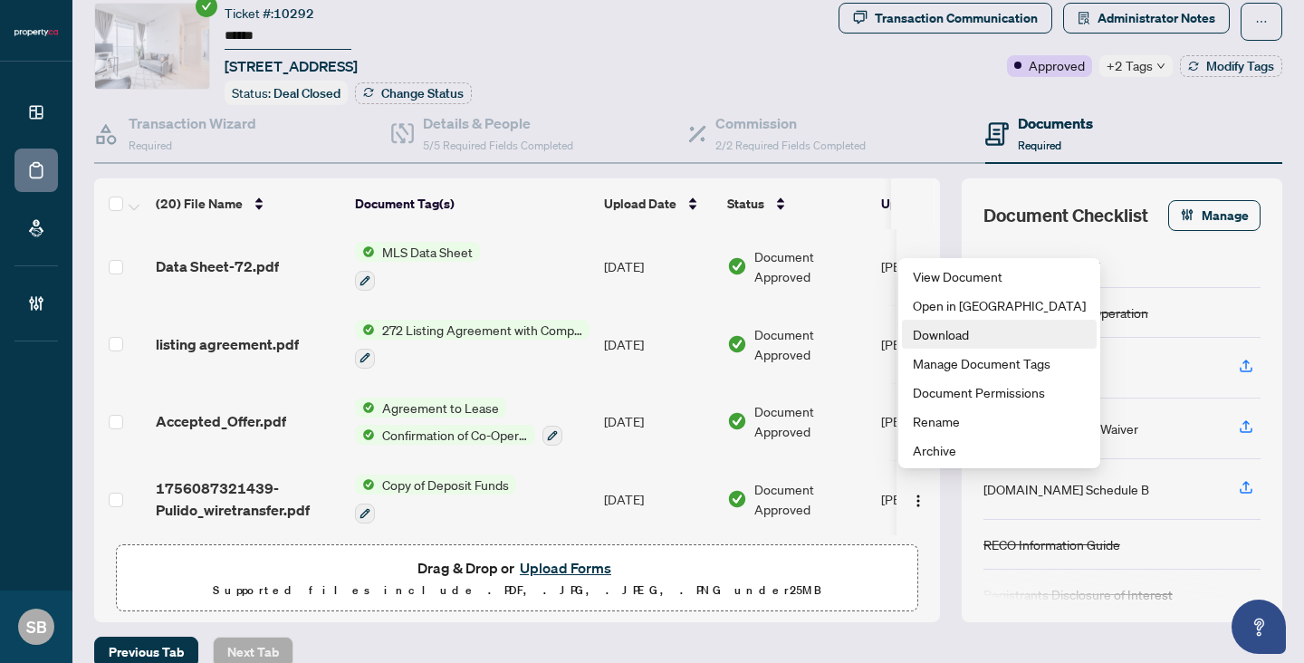
click at [965, 338] on span "Download" at bounding box center [999, 334] width 173 height 20
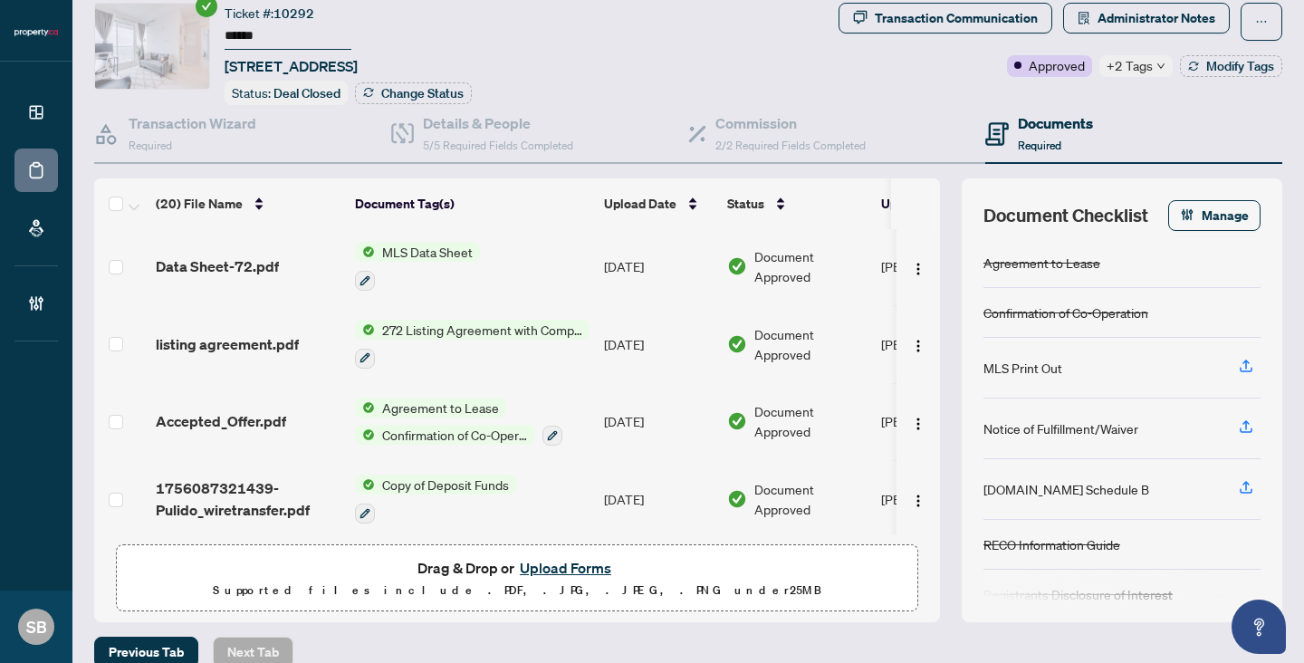
click at [705, 413] on td "[DATE]" at bounding box center [658, 422] width 123 height 78
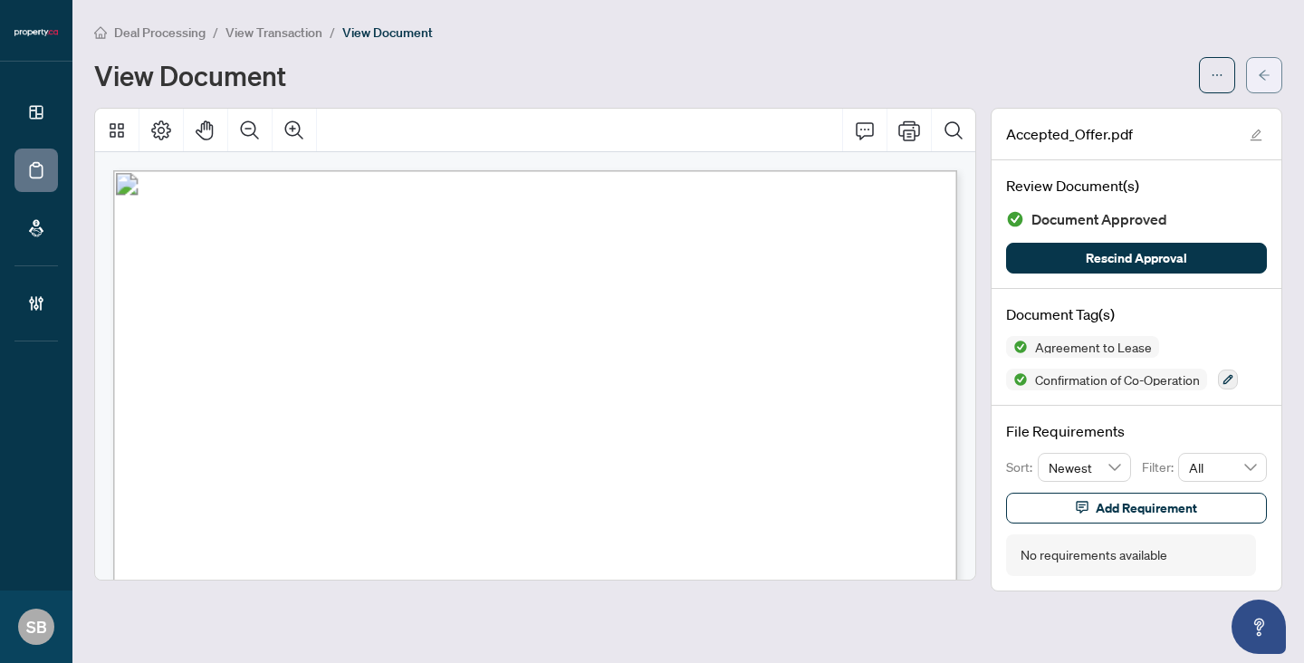
click at [1266, 83] on span "button" at bounding box center [1264, 75] width 13 height 29
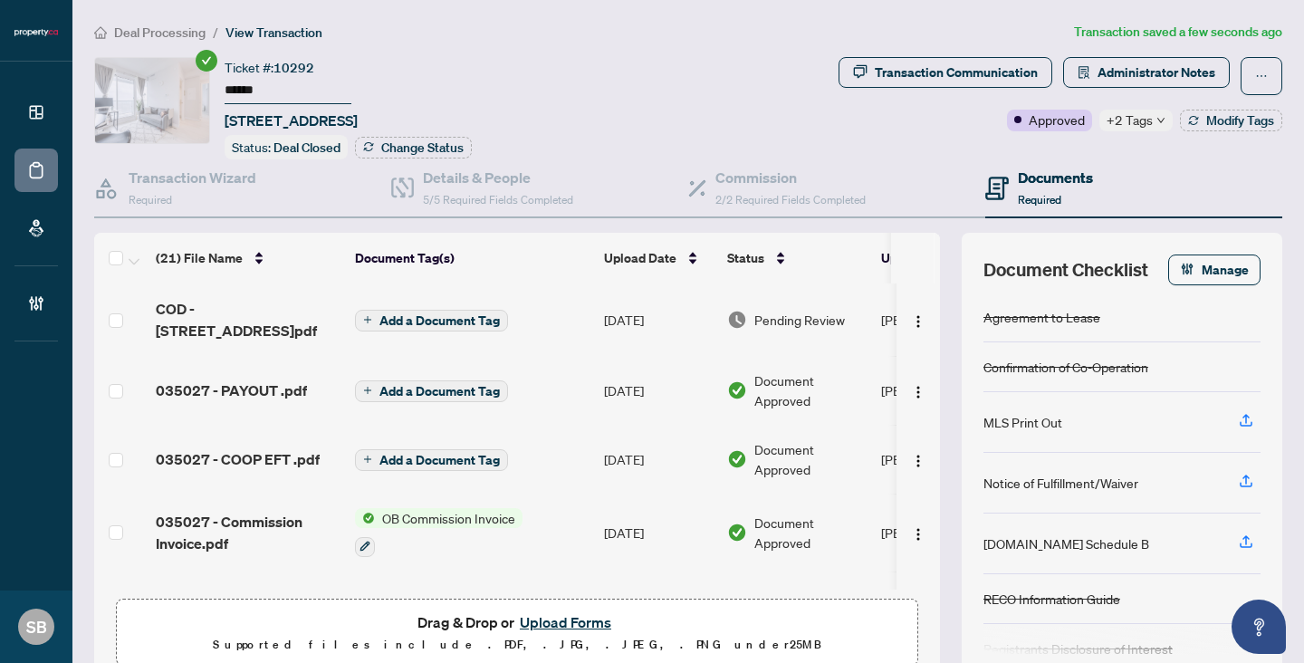
click at [813, 314] on span "Pending Review" at bounding box center [799, 320] width 91 height 20
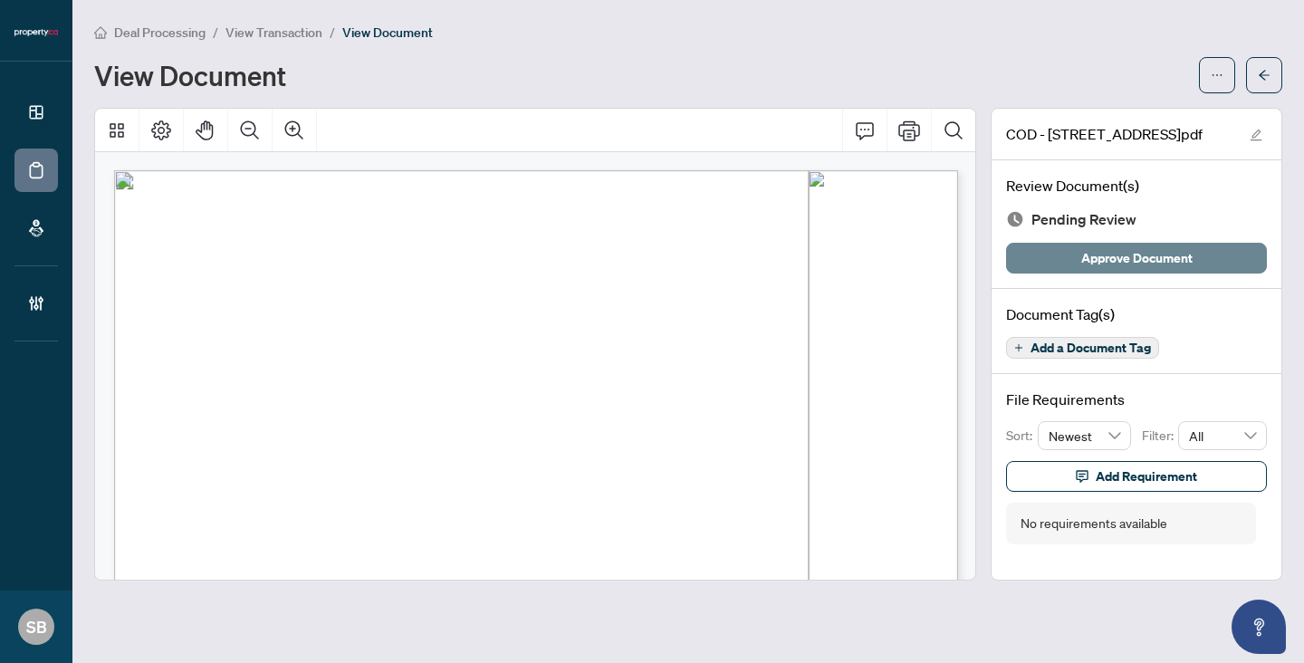
click at [1154, 253] on span "Approve Document" at bounding box center [1136, 258] width 111 height 29
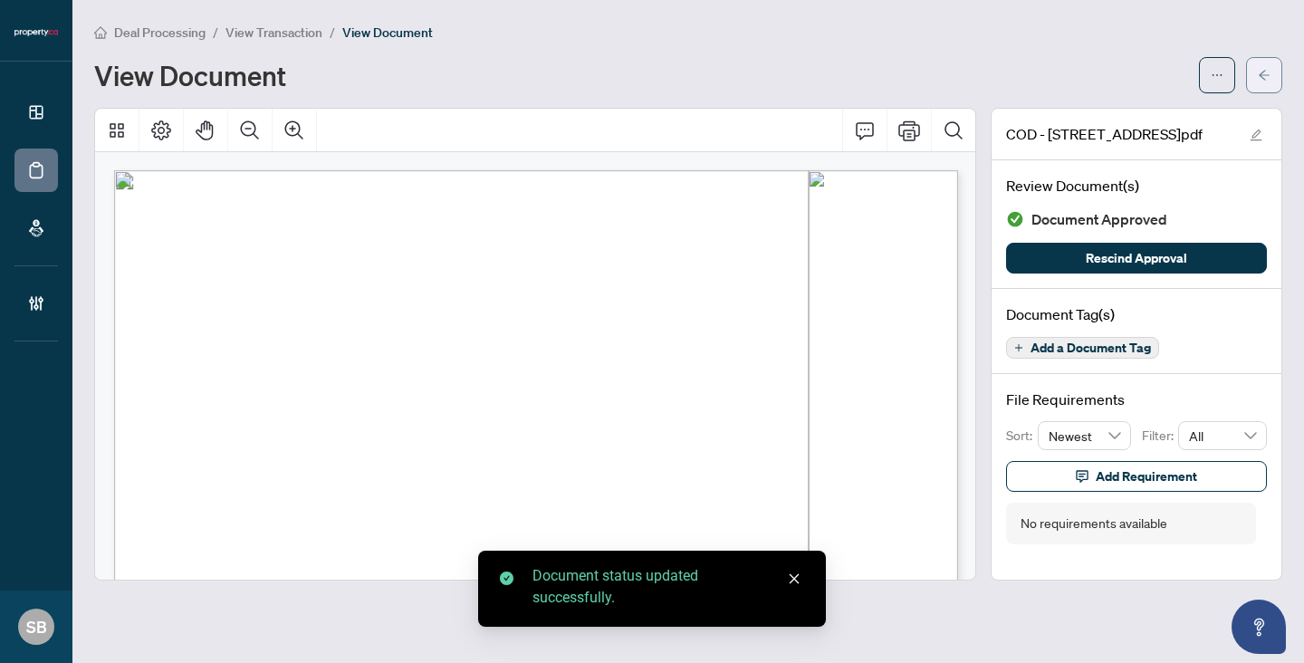
drag, startPoint x: 1261, startPoint y: 92, endPoint x: 1256, endPoint y: 83, distance: 10.1
click at [1256, 83] on button "button" at bounding box center [1264, 75] width 36 height 36
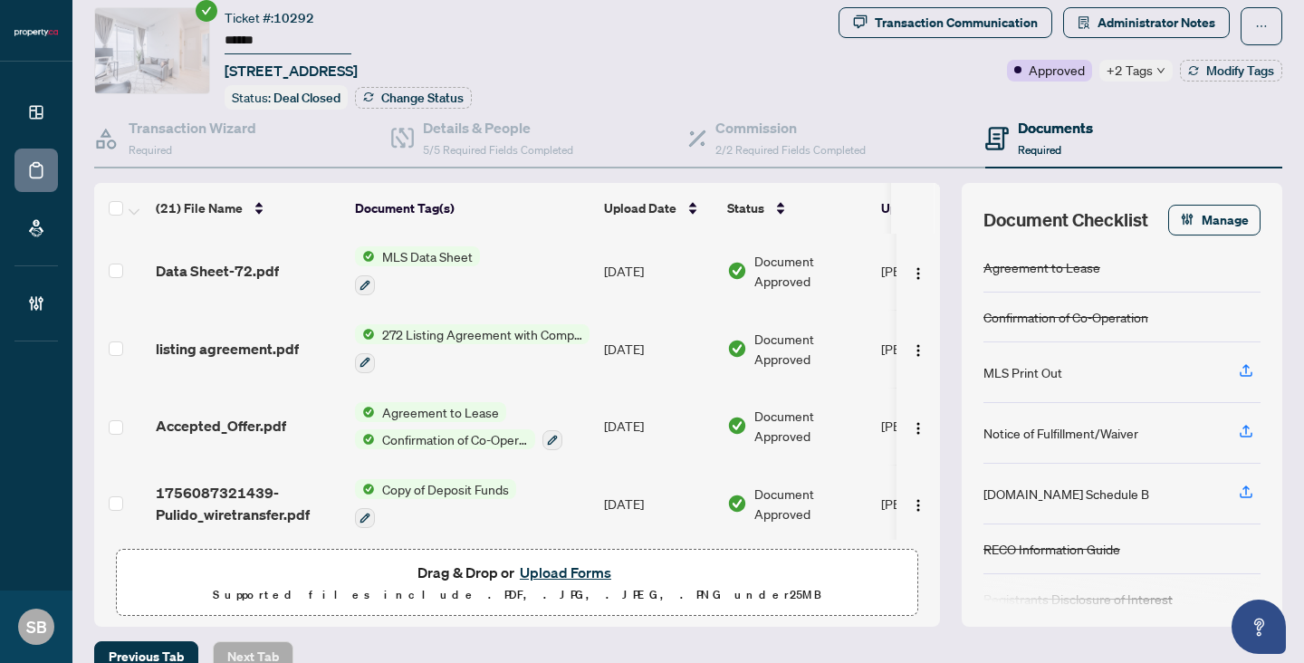
scroll to position [56, 0]
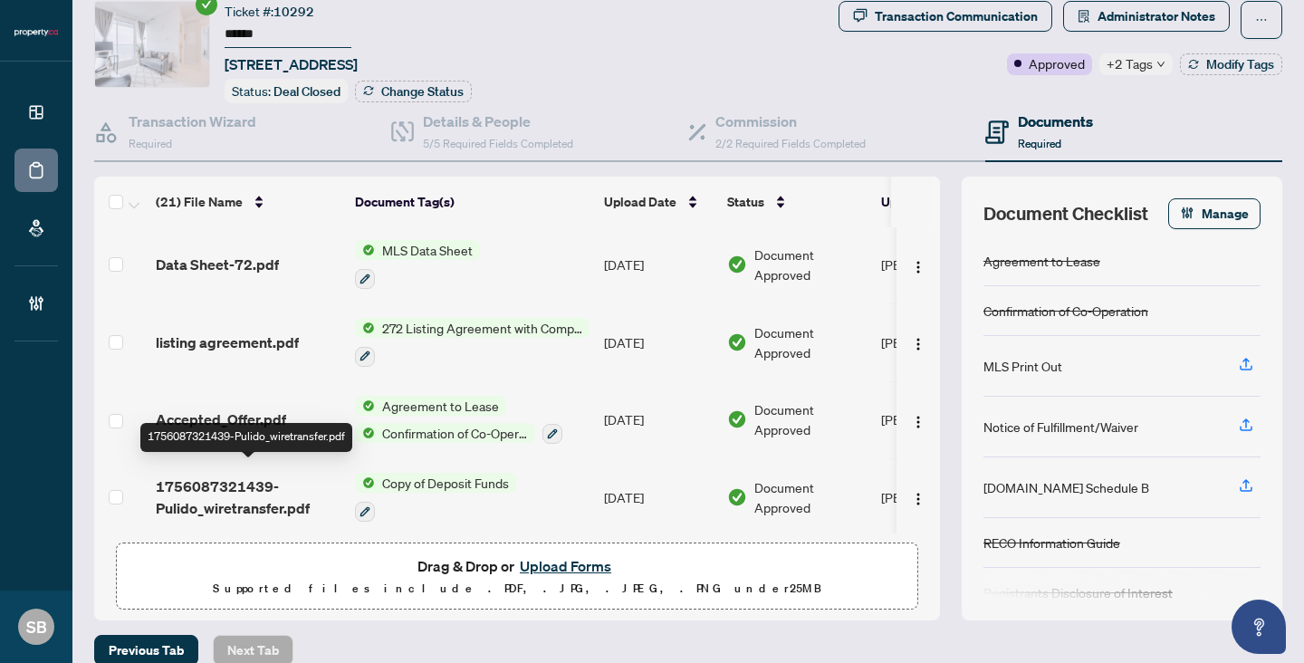
click at [225, 491] on span "1756087321439-Pulido_wiretransfer.pdf" at bounding box center [248, 496] width 185 height 43
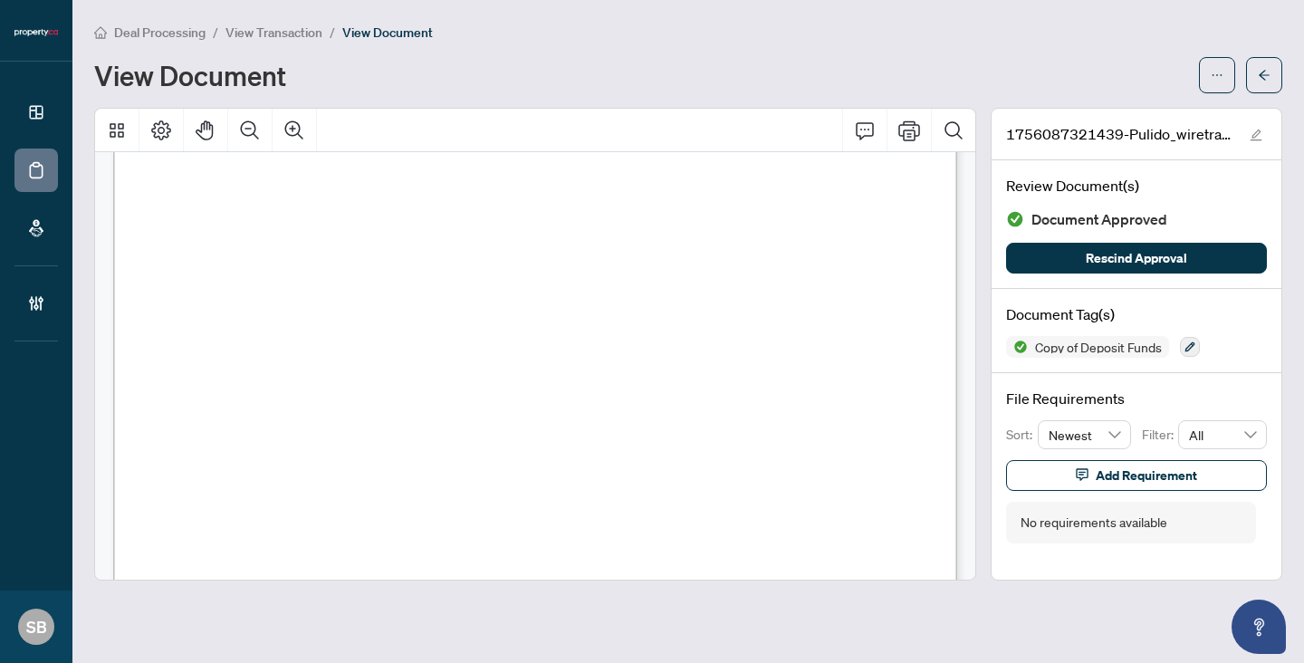
scroll to position [2026, 0]
click at [1255, 67] on button "button" at bounding box center [1264, 75] width 36 height 36
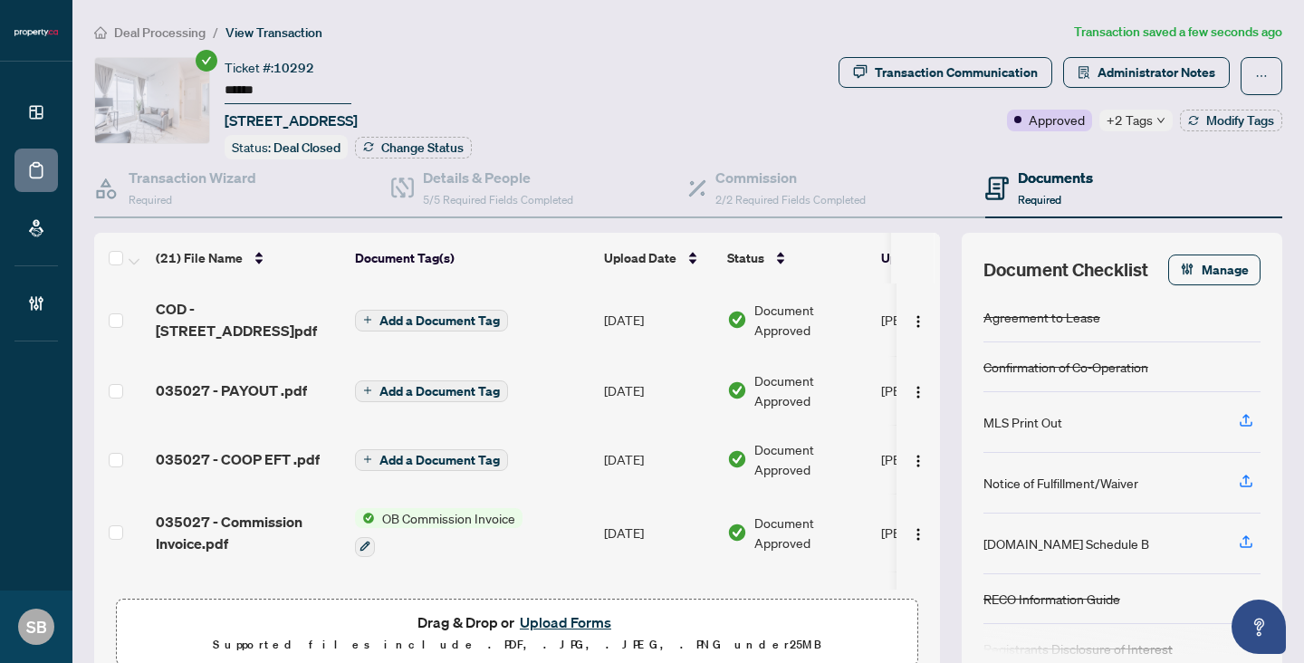
scroll to position [1243, 0]
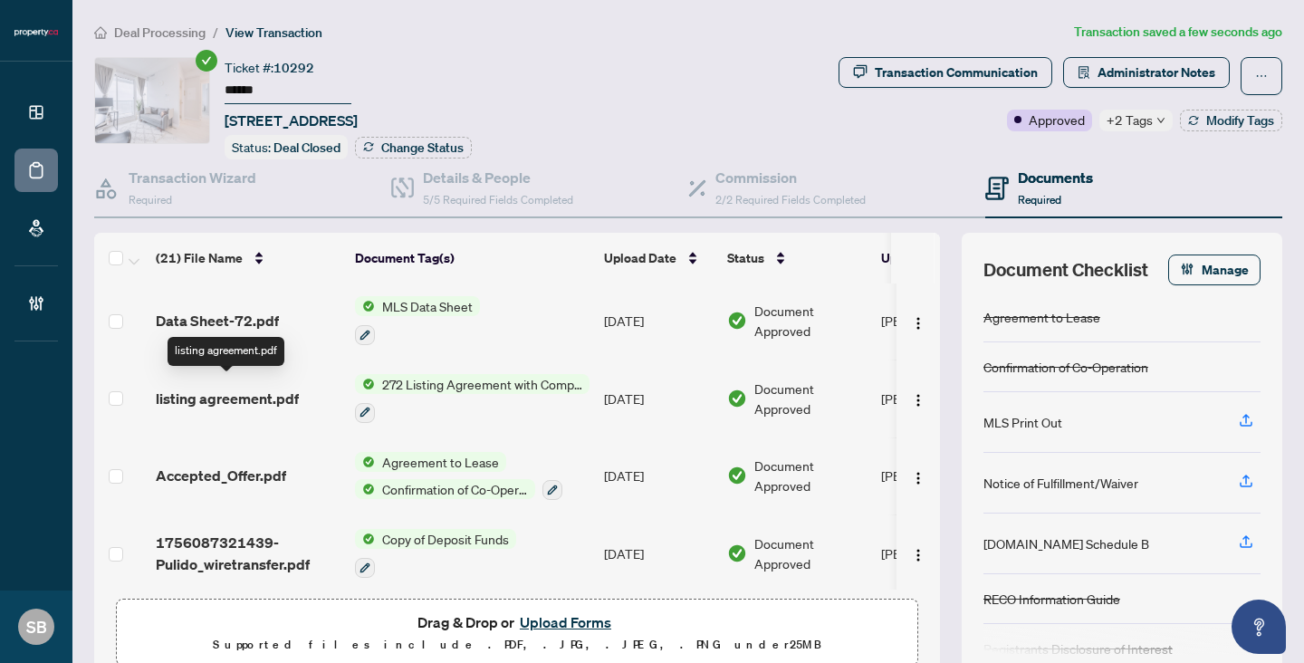
click at [240, 388] on span "listing agreement.pdf" at bounding box center [227, 399] width 143 height 22
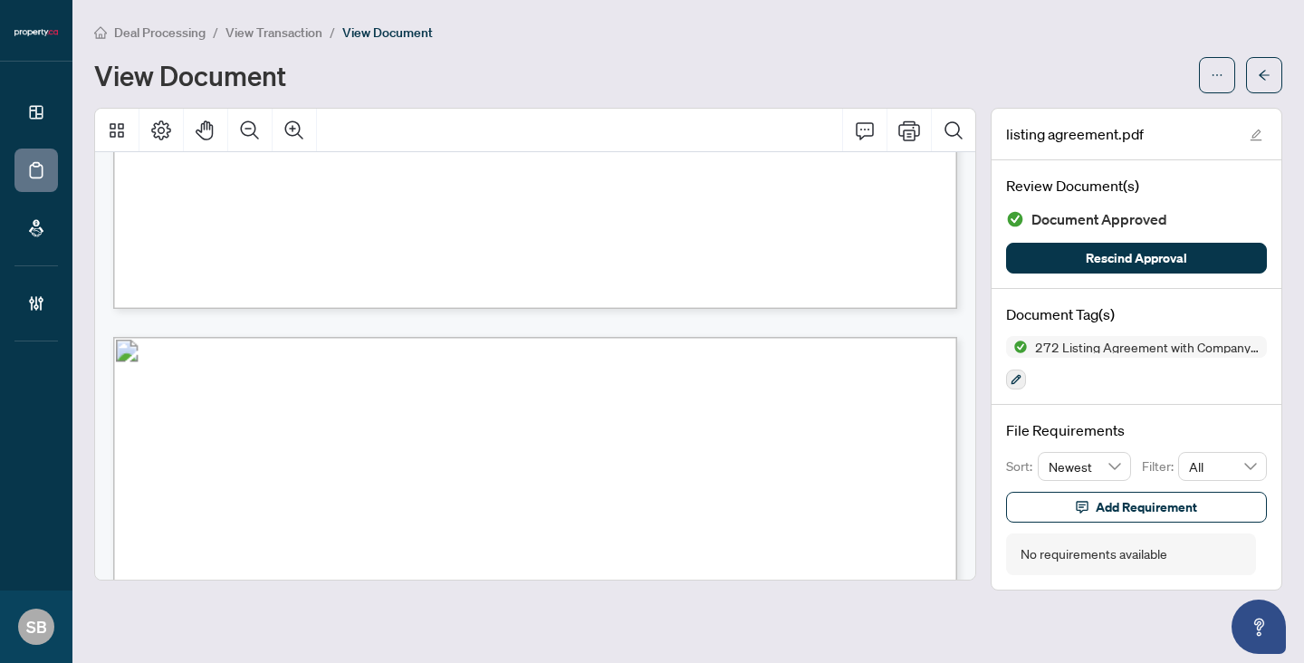
scroll to position [4061, 0]
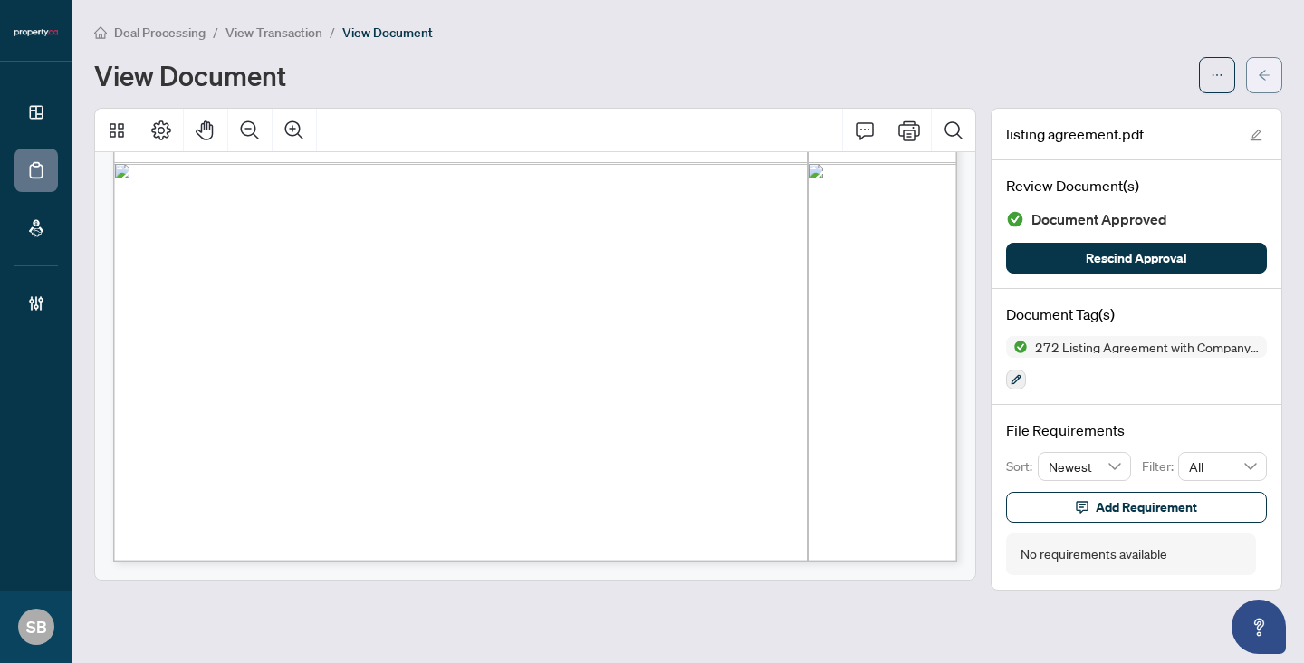
click at [1261, 83] on span "button" at bounding box center [1264, 75] width 13 height 29
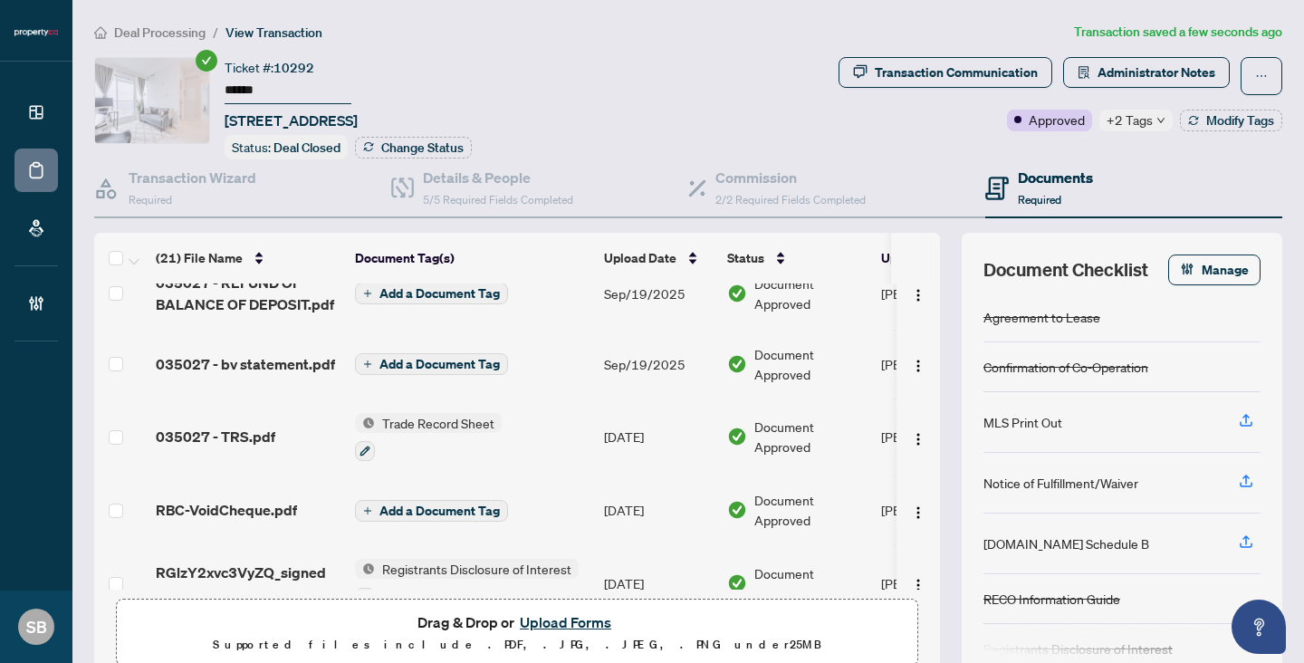
scroll to position [454, 0]
click at [1004, 87] on span "Transaction Communication" at bounding box center [946, 76] width 214 height 38
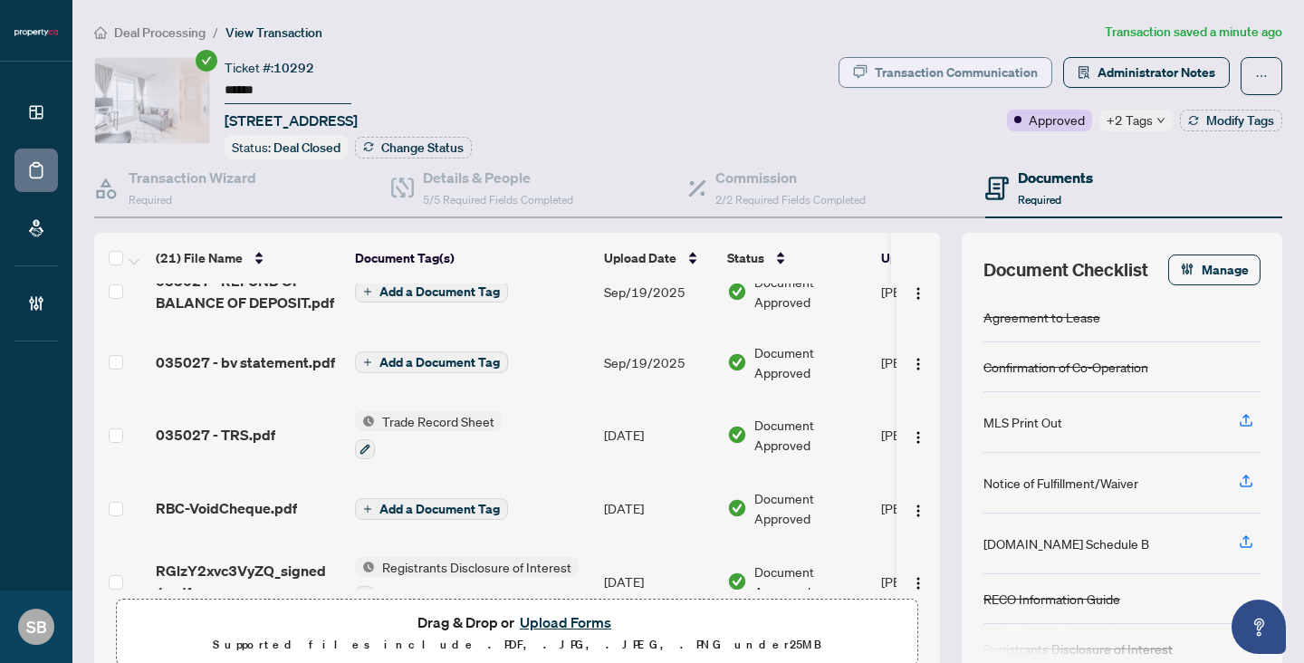
click at [1004, 82] on div "Transaction Communication" at bounding box center [956, 72] width 163 height 29
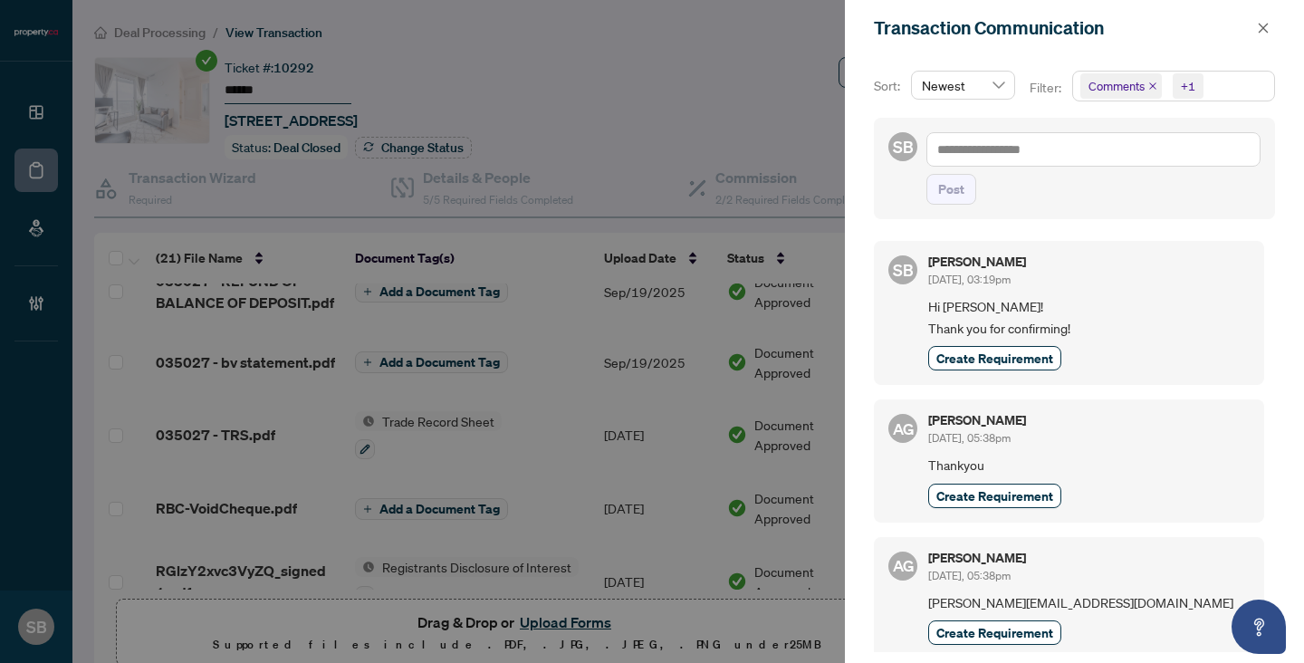
scroll to position [4, 0]
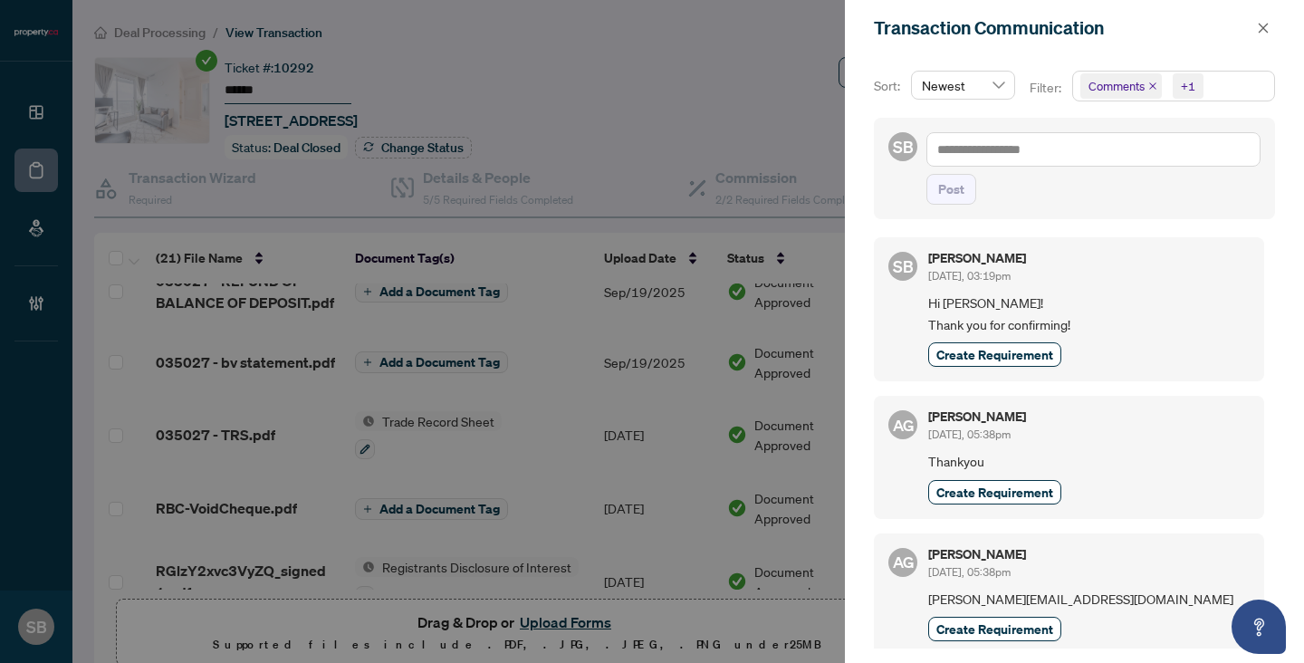
click at [710, 93] on div at bounding box center [652, 331] width 1304 height 663
click at [1269, 26] on icon "close" at bounding box center [1263, 28] width 13 height 13
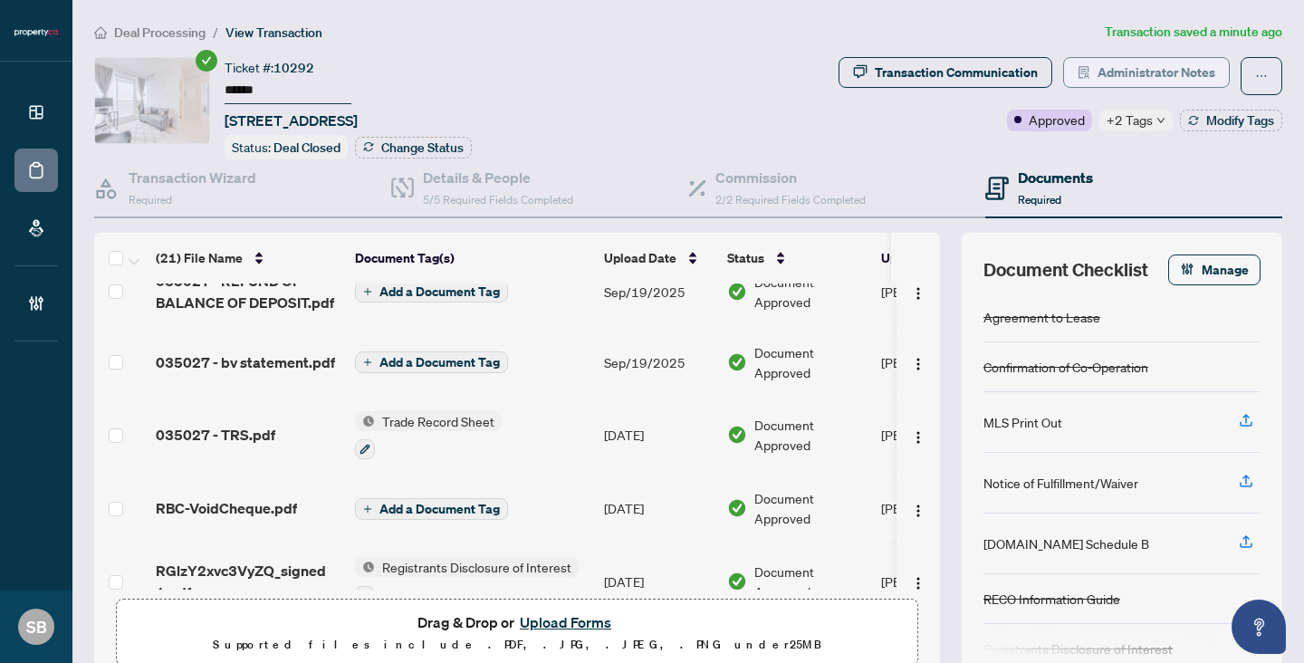
click at [1125, 72] on span "Administrator Notes" at bounding box center [1157, 72] width 118 height 29
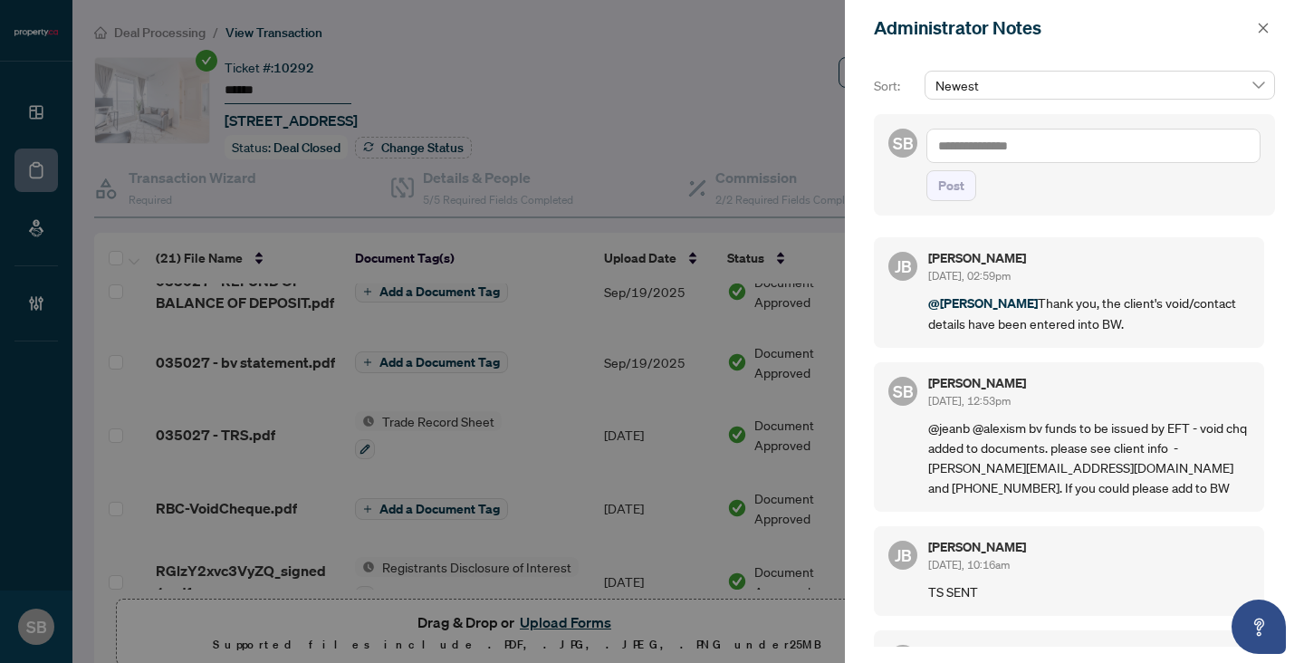
click at [642, 392] on div at bounding box center [652, 331] width 1304 height 663
click at [1261, 21] on span "button" at bounding box center [1263, 28] width 13 height 29
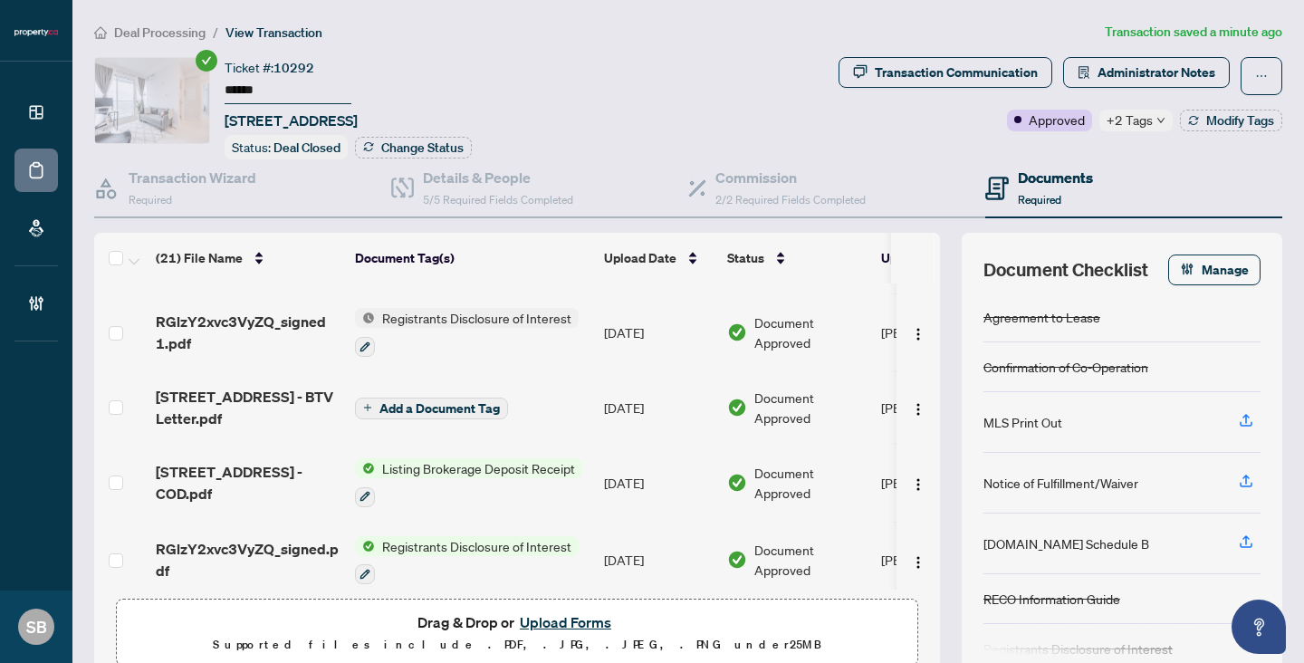
scroll to position [810, 0]
